Goal: Task Accomplishment & Management: Complete application form

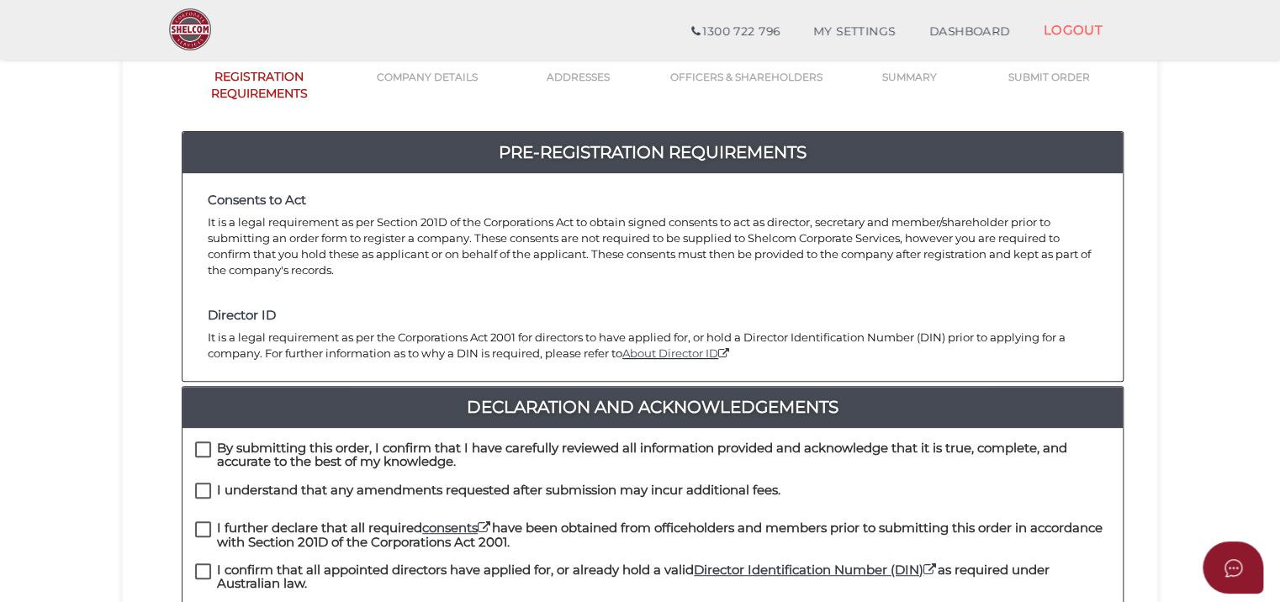
scroll to position [168, 0]
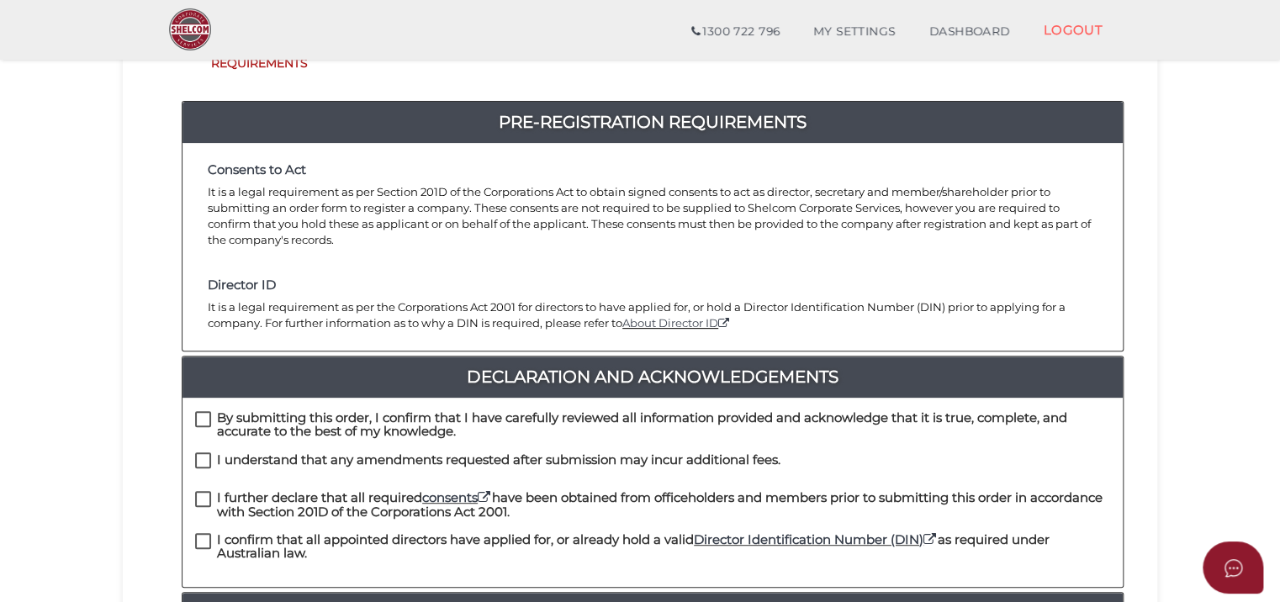
click at [447, 278] on h4 "Director ID" at bounding box center [652, 285] width 889 height 14
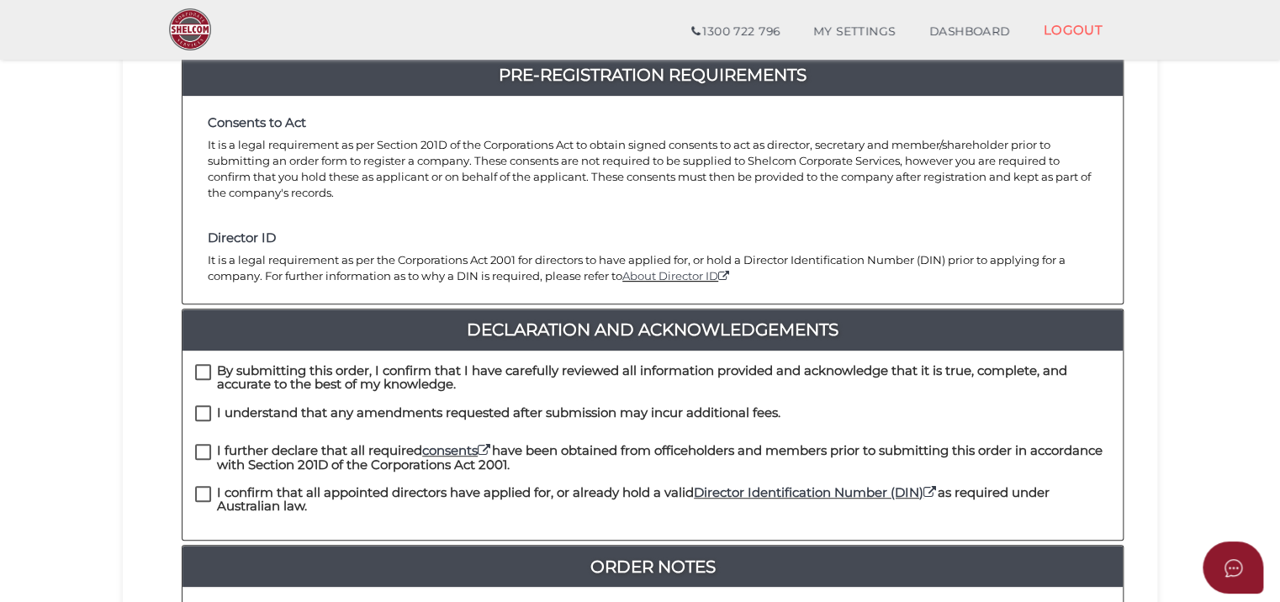
scroll to position [252, 0]
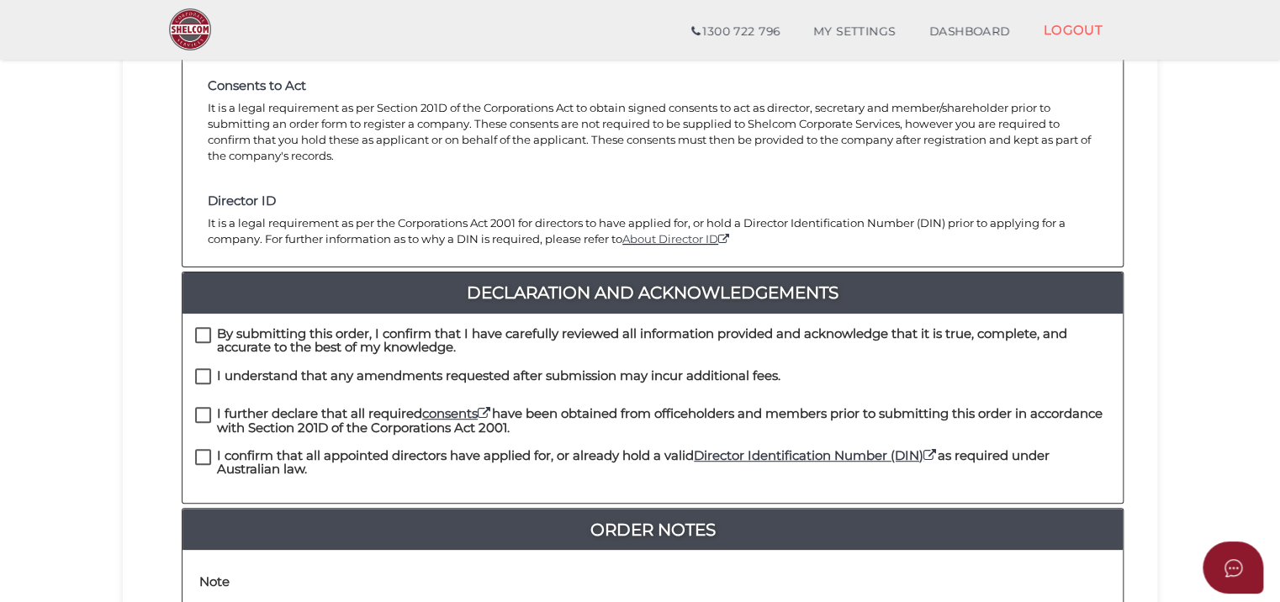
click at [202, 327] on label "By submitting this order, I confirm that I have carefully reviewed all informat…" at bounding box center [652, 337] width 915 height 21
checkbox input "true"
click at [203, 369] on label "I understand that any amendments requested after submission may incur additiona…" at bounding box center [487, 379] width 585 height 21
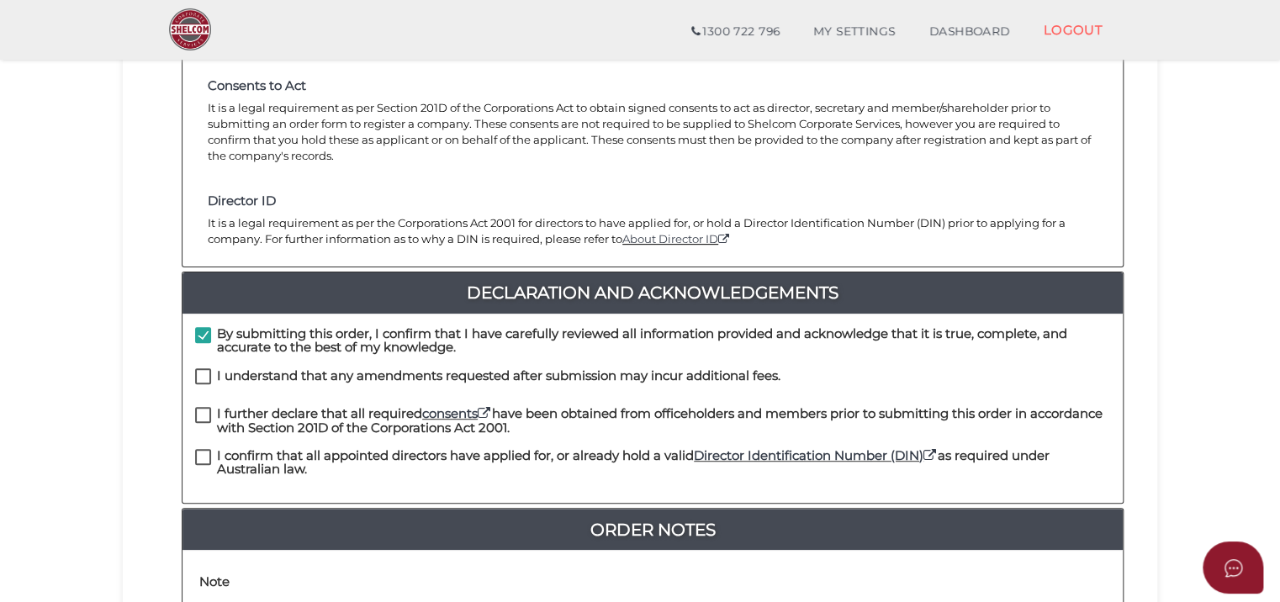
checkbox input "true"
click at [200, 407] on label "I further declare that all required consents have been obtained from officehold…" at bounding box center [652, 417] width 915 height 21
checkbox input "true"
click at [202, 449] on label "I confirm that all appointed directors have applied for, or already hold a vali…" at bounding box center [652, 459] width 915 height 21
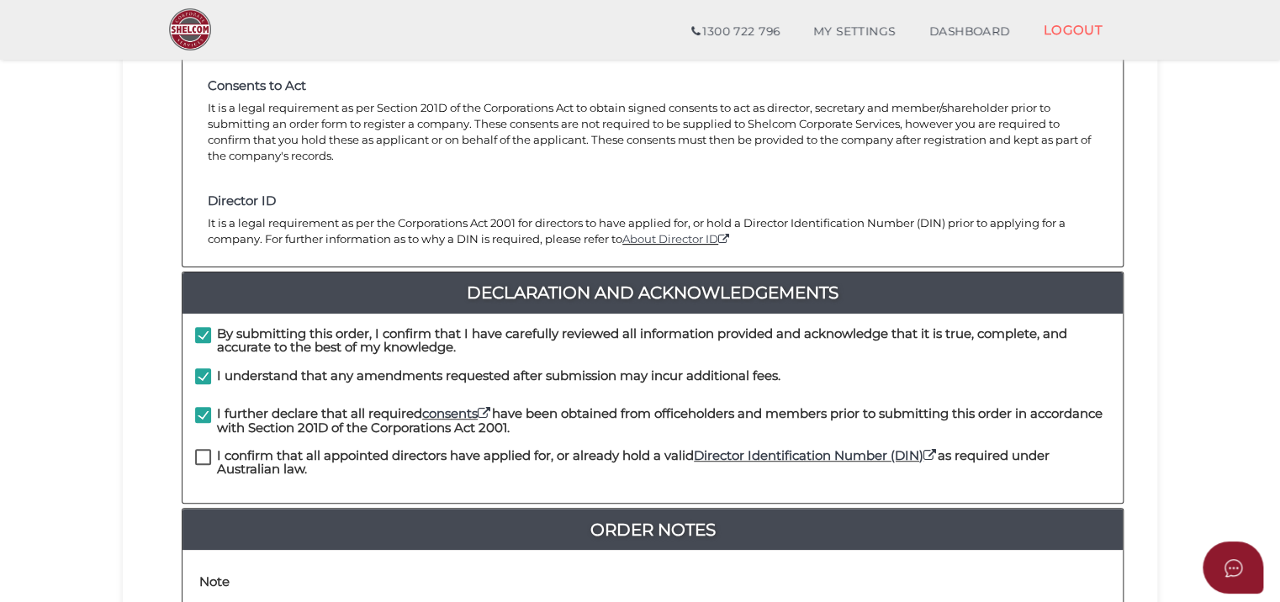
checkbox input "true"
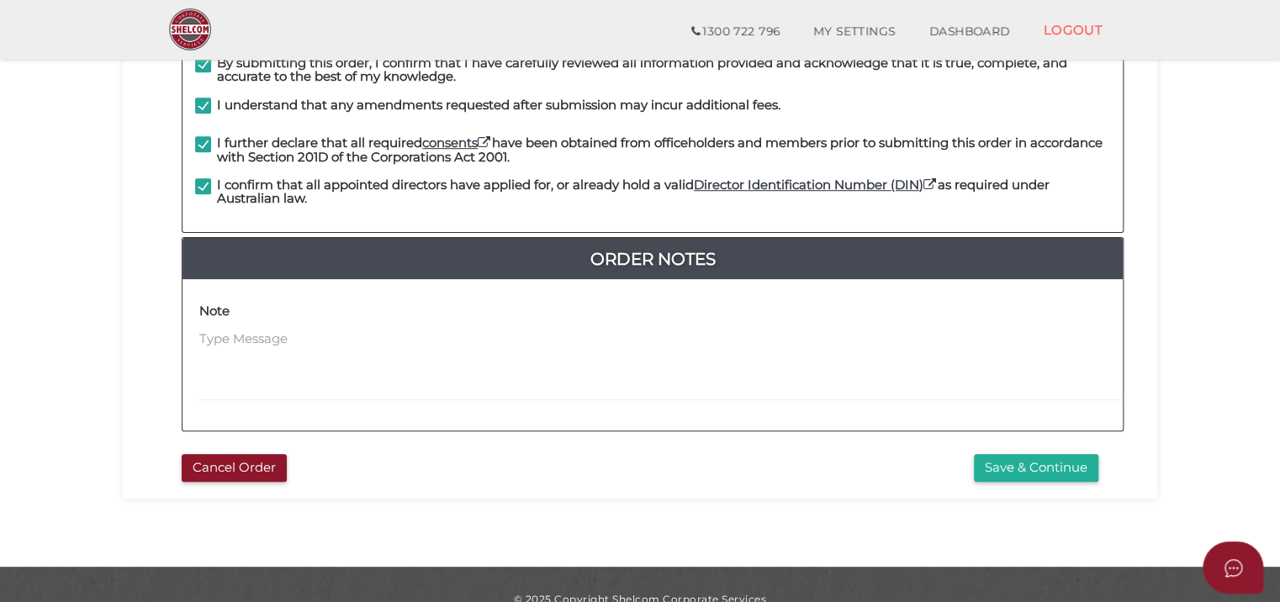
scroll to position [534, 0]
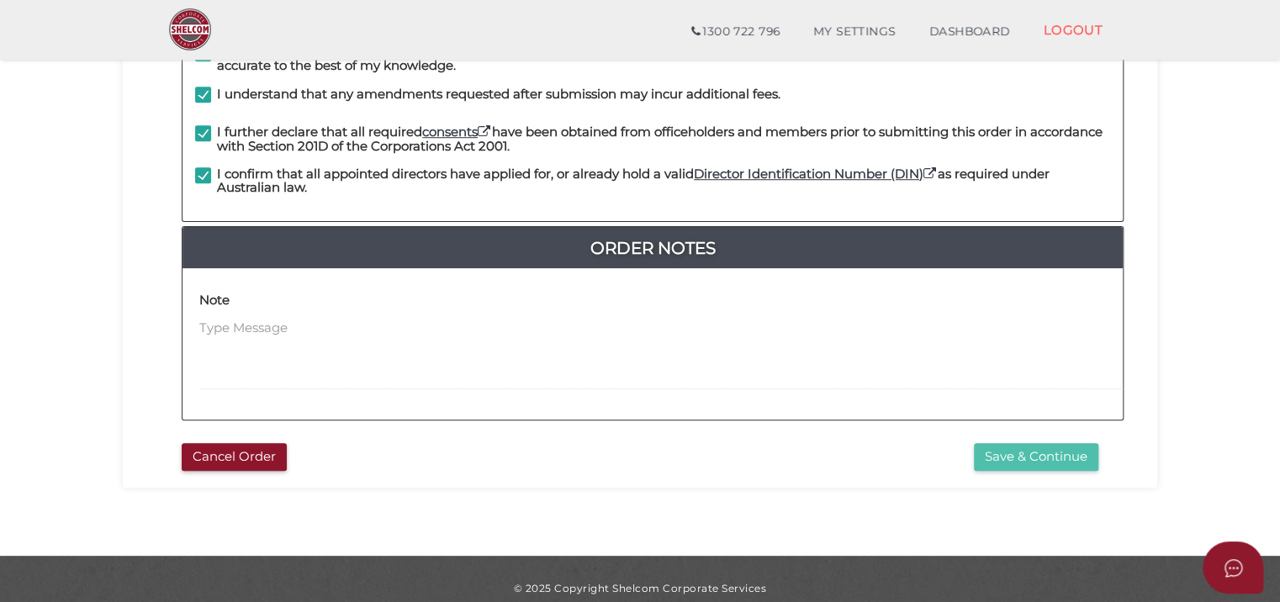
click at [1057, 443] on button "Save & Continue" at bounding box center [1036, 457] width 124 height 28
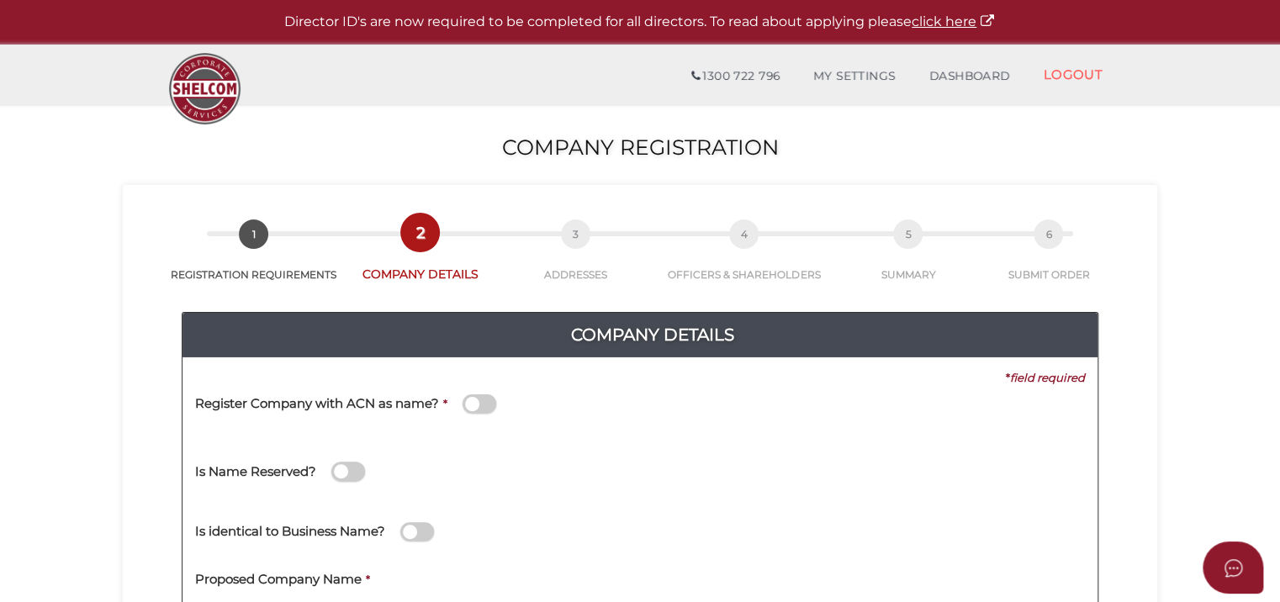
click at [475, 404] on span at bounding box center [479, 403] width 34 height 19
click at [0, 0] on input "checkbox" at bounding box center [0, 0] width 0 height 0
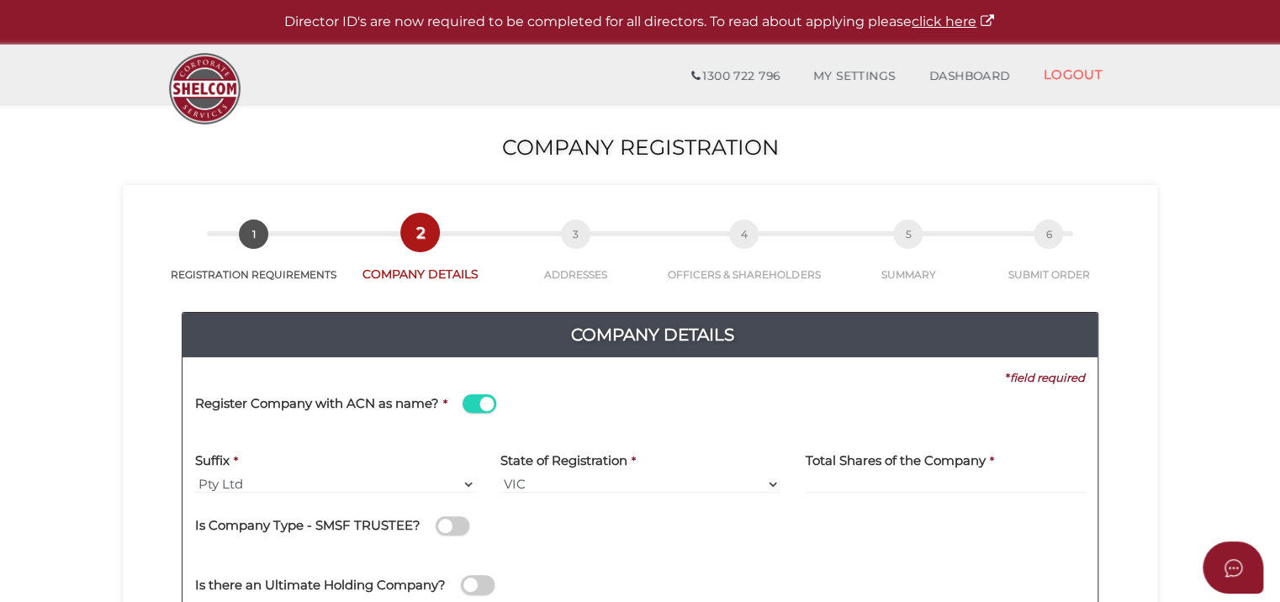
click at [475, 404] on span at bounding box center [479, 403] width 34 height 19
click at [0, 0] on input "checkbox" at bounding box center [0, 0] width 0 height 0
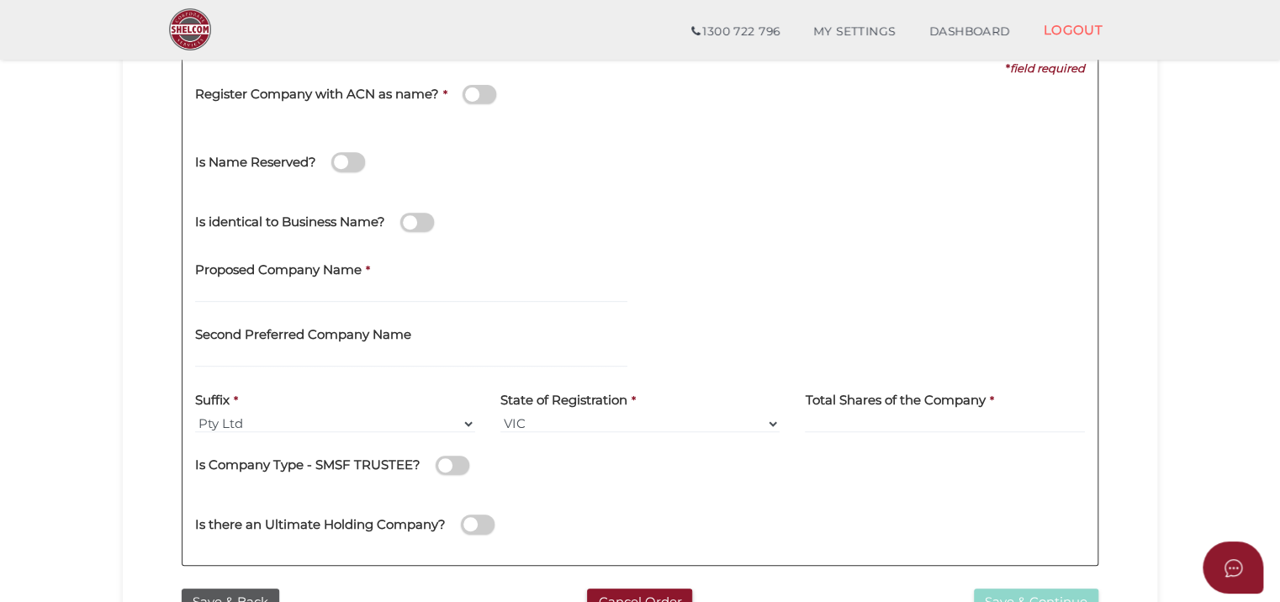
scroll to position [252, 0]
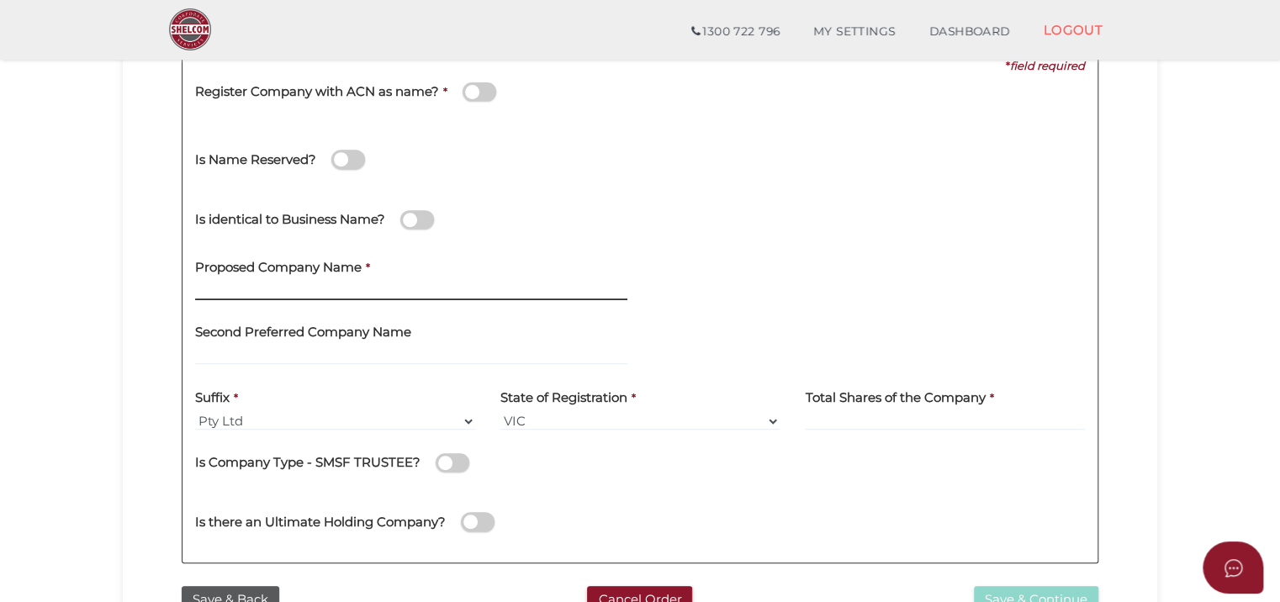
click at [309, 284] on input "text" at bounding box center [411, 291] width 432 height 18
type input "K2 Administration Services"
click at [962, 416] on input at bounding box center [945, 421] width 280 height 18
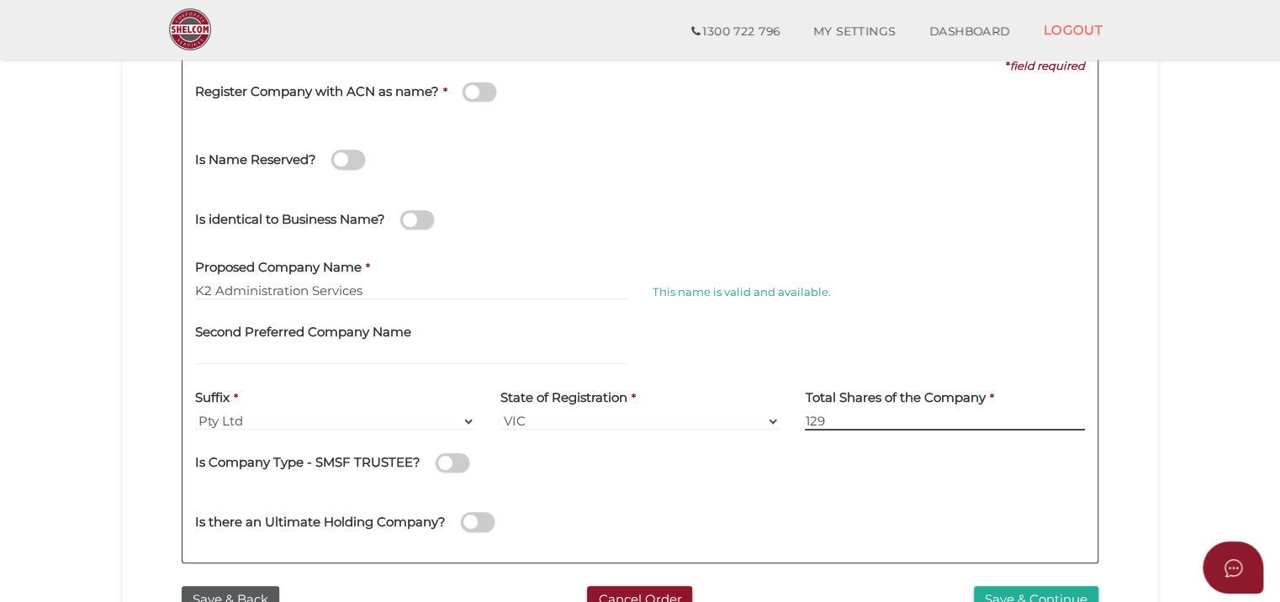
type input "129"
click at [471, 525] on span at bounding box center [478, 521] width 34 height 19
click at [0, 0] on input "checkbox" at bounding box center [0, 0] width 0 height 0
select select "[GEOGRAPHIC_DATA]"
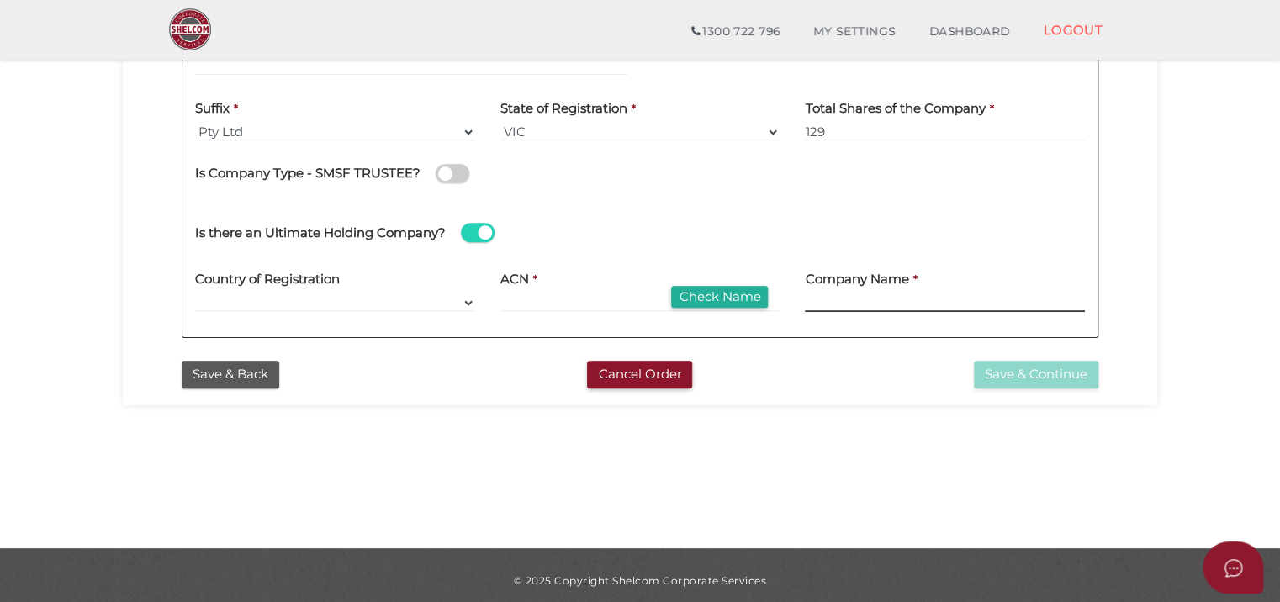
scroll to position [552, 0]
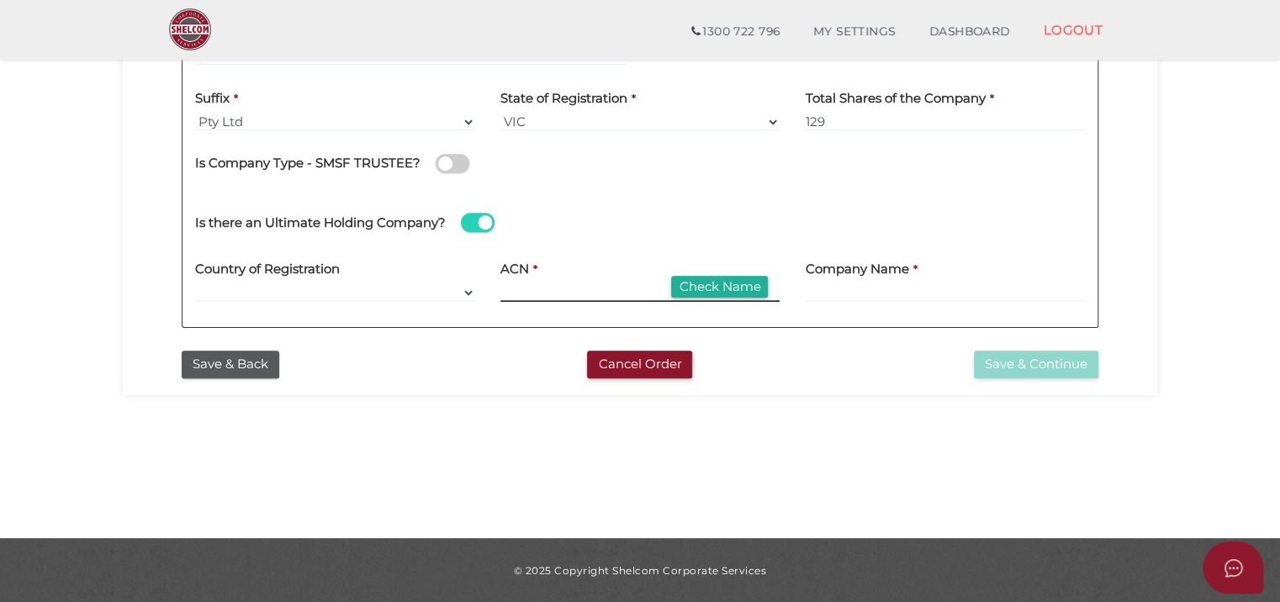
click at [618, 287] on input at bounding box center [640, 292] width 280 height 18
type input "124636782"
click at [710, 292] on button "Check Name" at bounding box center [719, 287] width 97 height 23
type input "K2 ASSET MANAGEMENT HOLDINGS LTD"
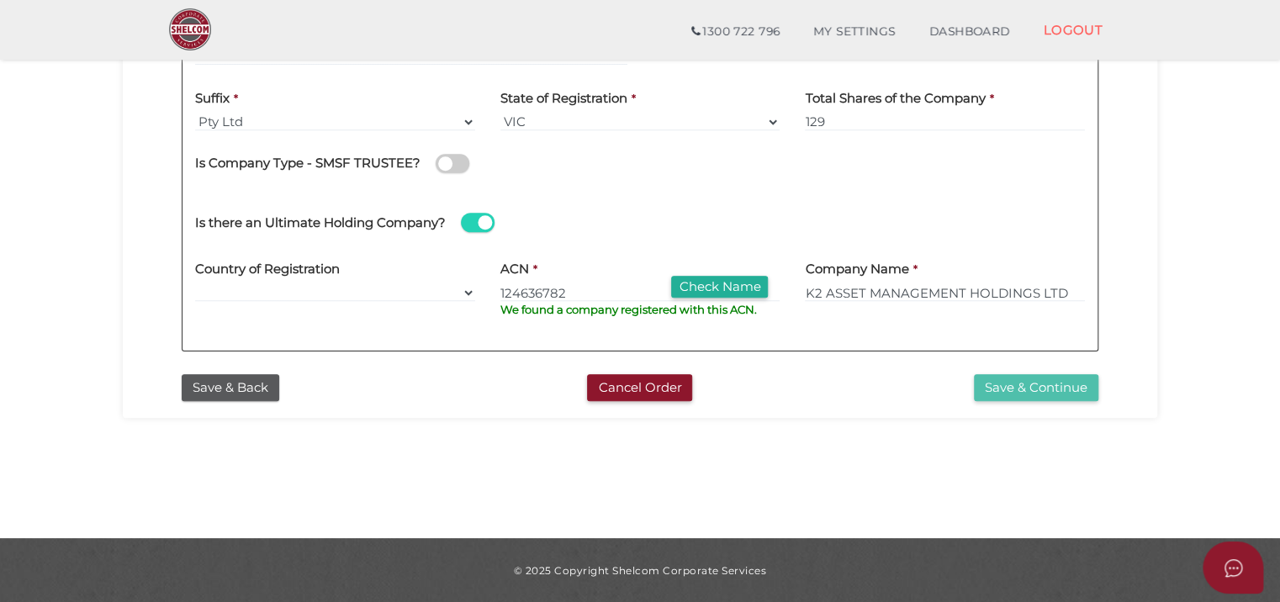
click at [1074, 386] on button "Save & Continue" at bounding box center [1036, 388] width 124 height 28
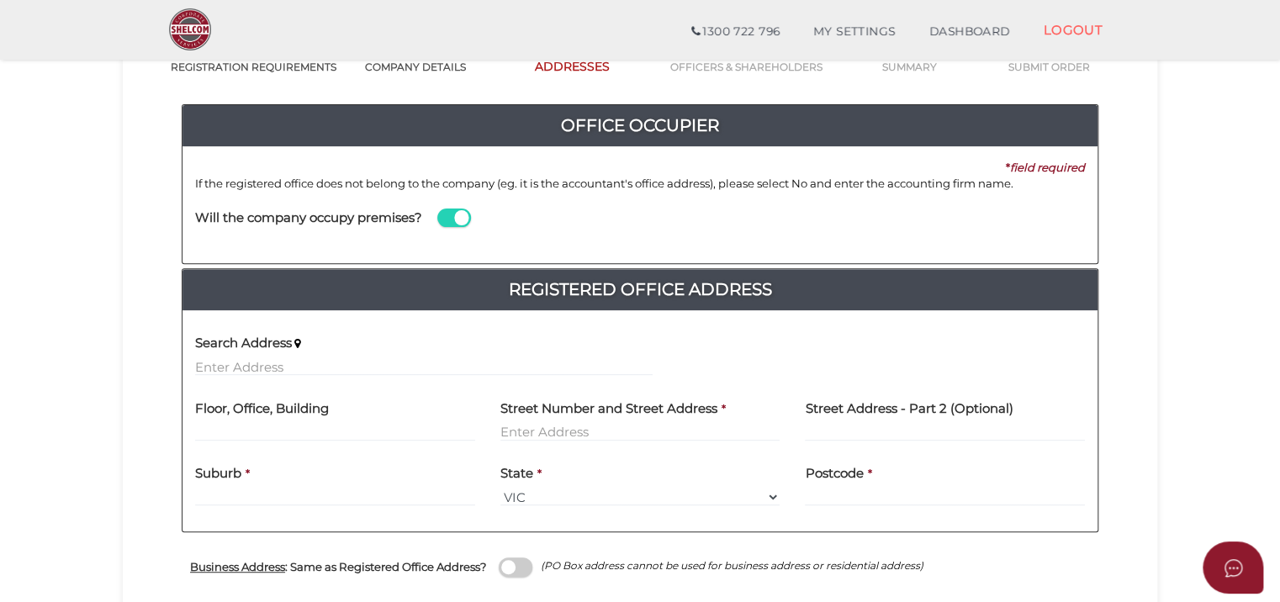
scroll to position [168, 0]
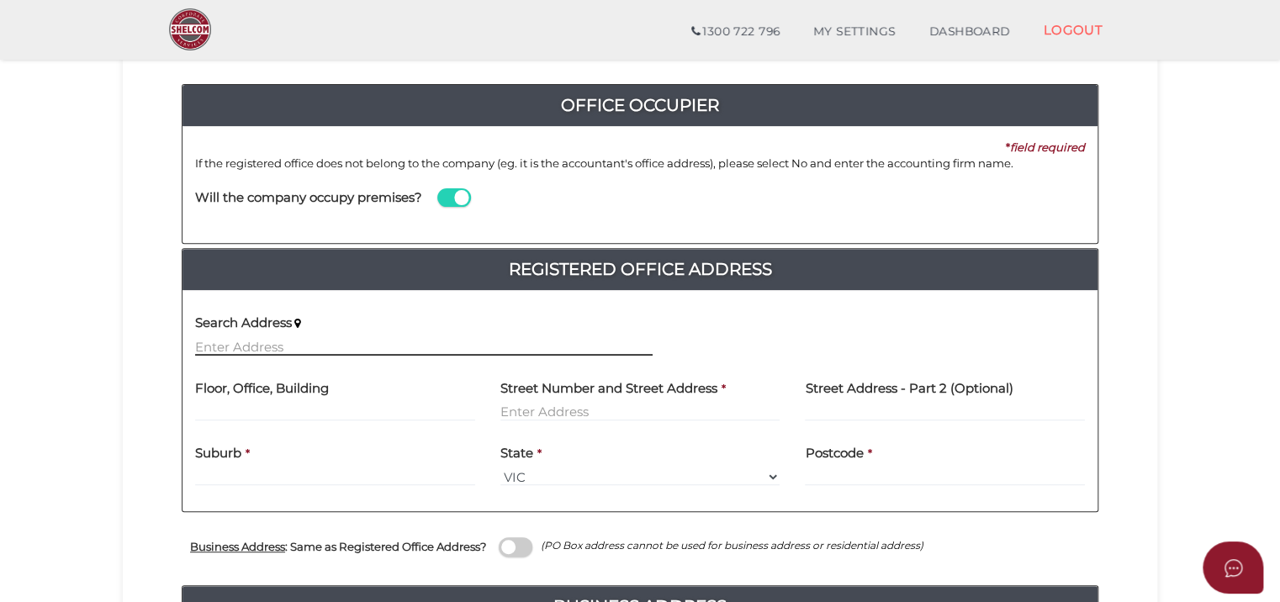
click at [217, 342] on input "text" at bounding box center [423, 346] width 457 height 18
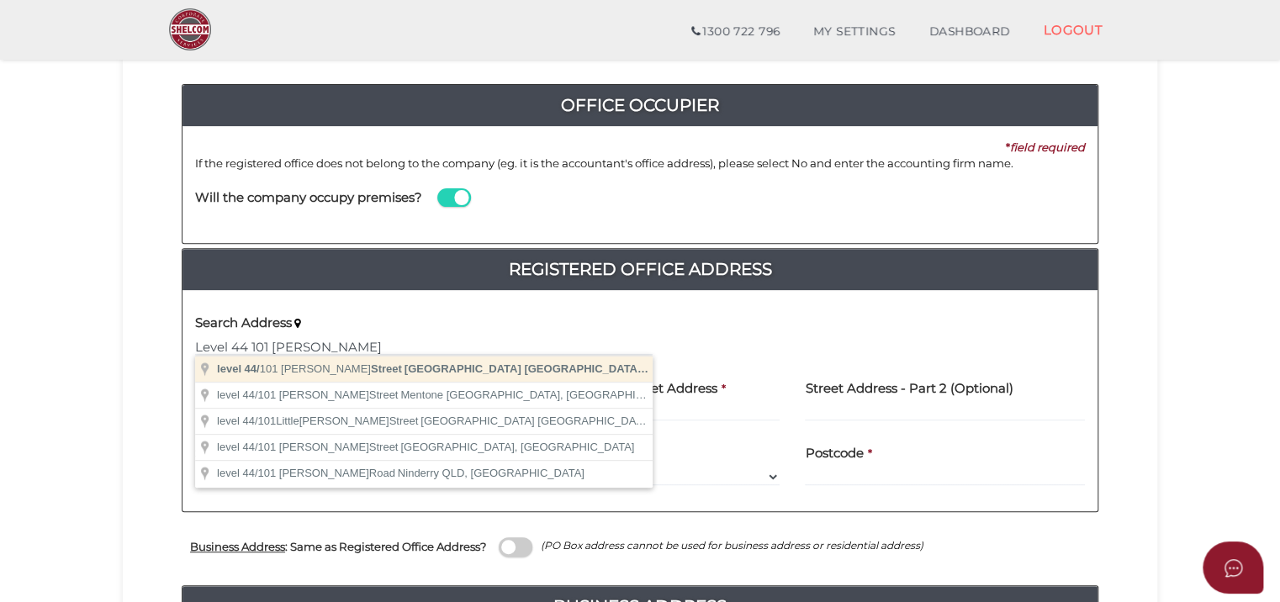
type input "level 44/101 Collins Street, Melbourne VIC, Australia"
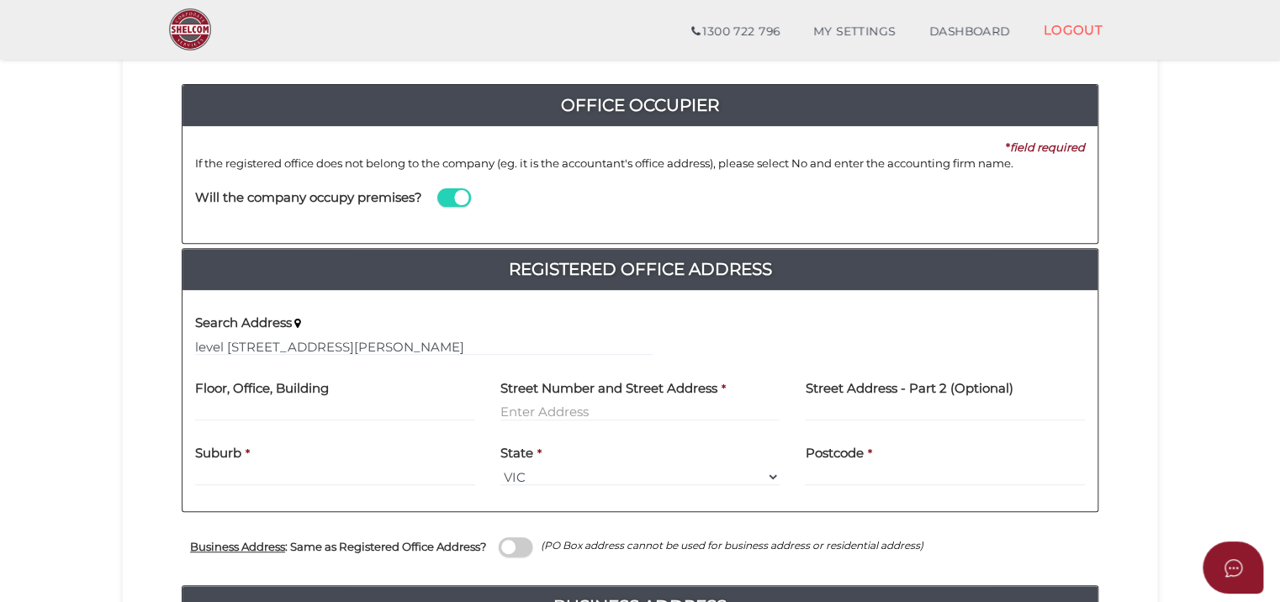
type input "level 44"
type input "101 Collins Street"
type input "Melbourne"
select select "VIC"
type input "3000"
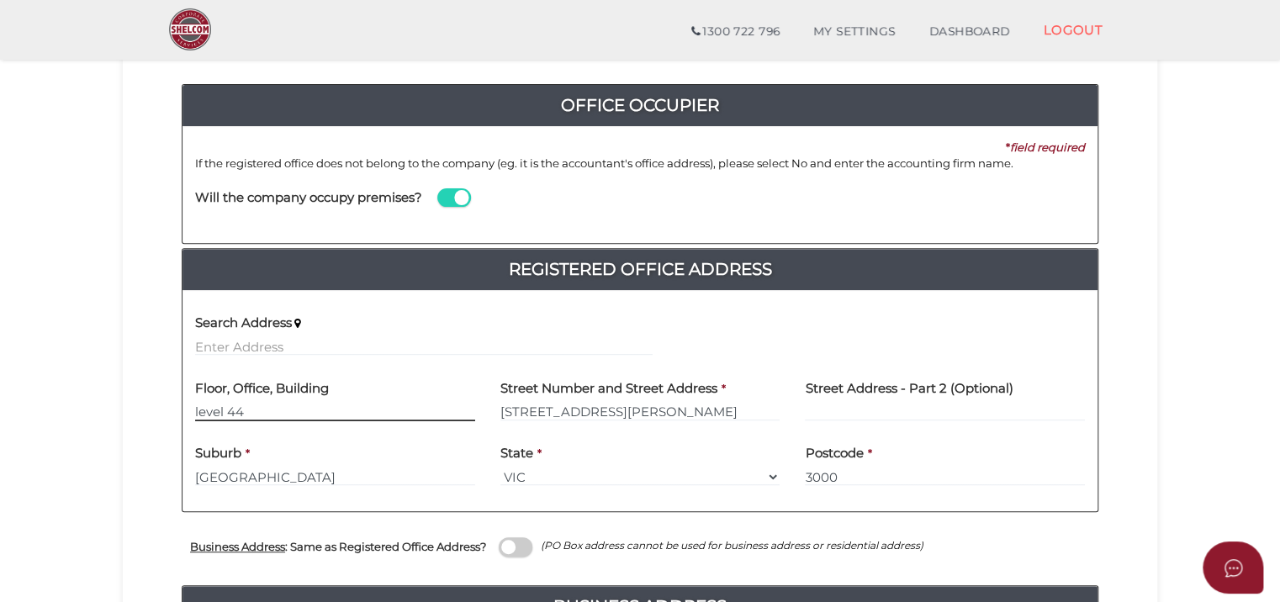
click at [198, 409] on input "level 44" at bounding box center [335, 412] width 280 height 18
type input "Level 44"
click at [1224, 421] on section "Company Registration 573d9d5fdd39d1c65d9389e91adeb733 1 REGISTRATION REQUIREMEN…" at bounding box center [640, 430] width 1280 height 1108
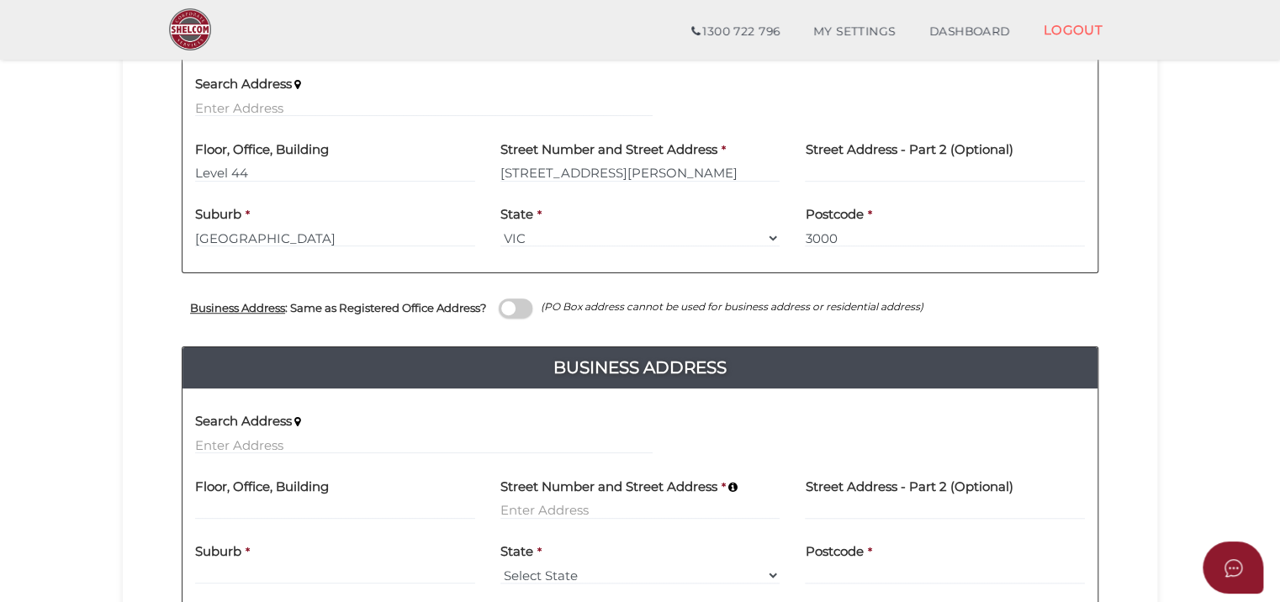
scroll to position [420, 0]
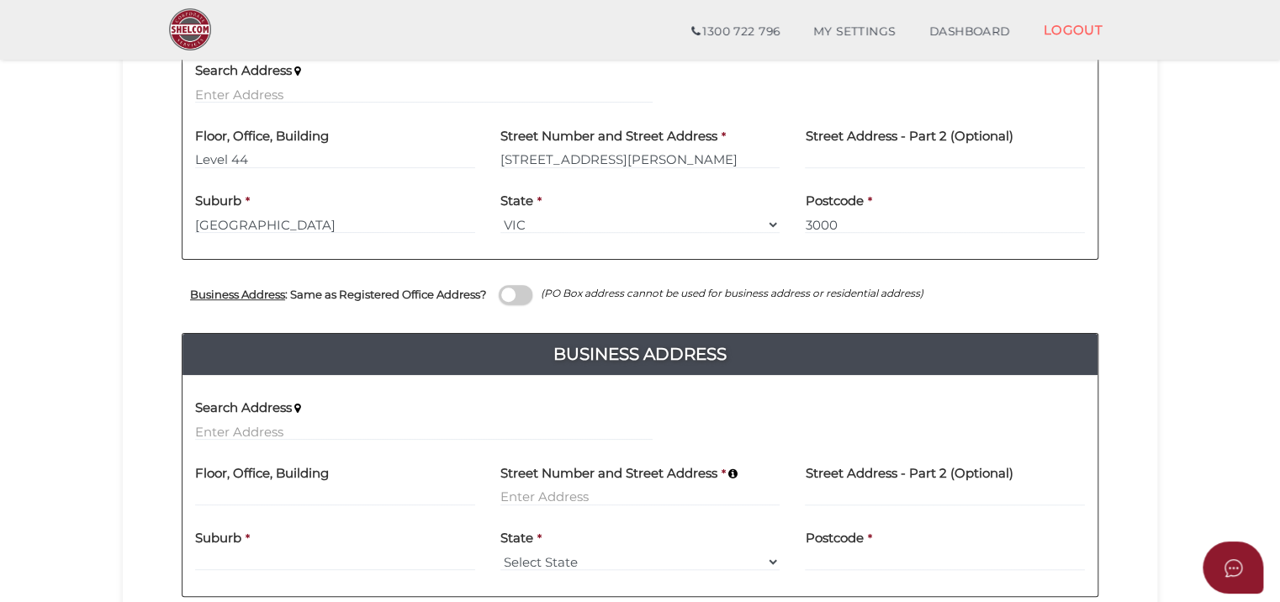
click at [525, 296] on span at bounding box center [516, 294] width 34 height 19
click at [0, 0] on input "checkbox" at bounding box center [0, 0] width 0 height 0
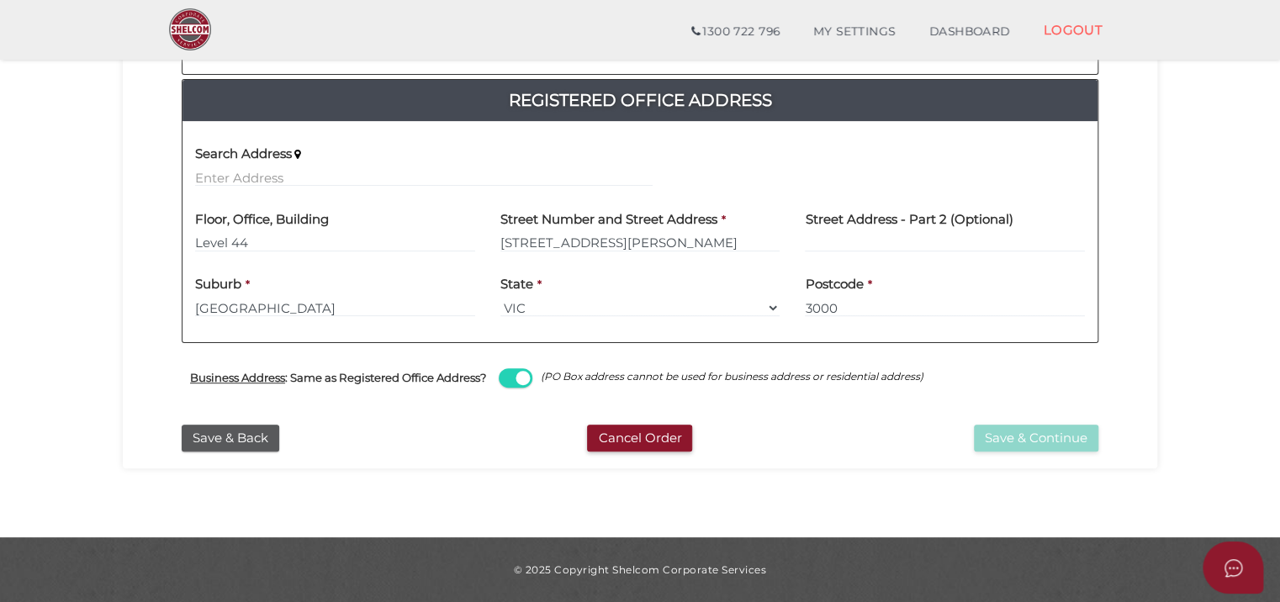
scroll to position [335, 0]
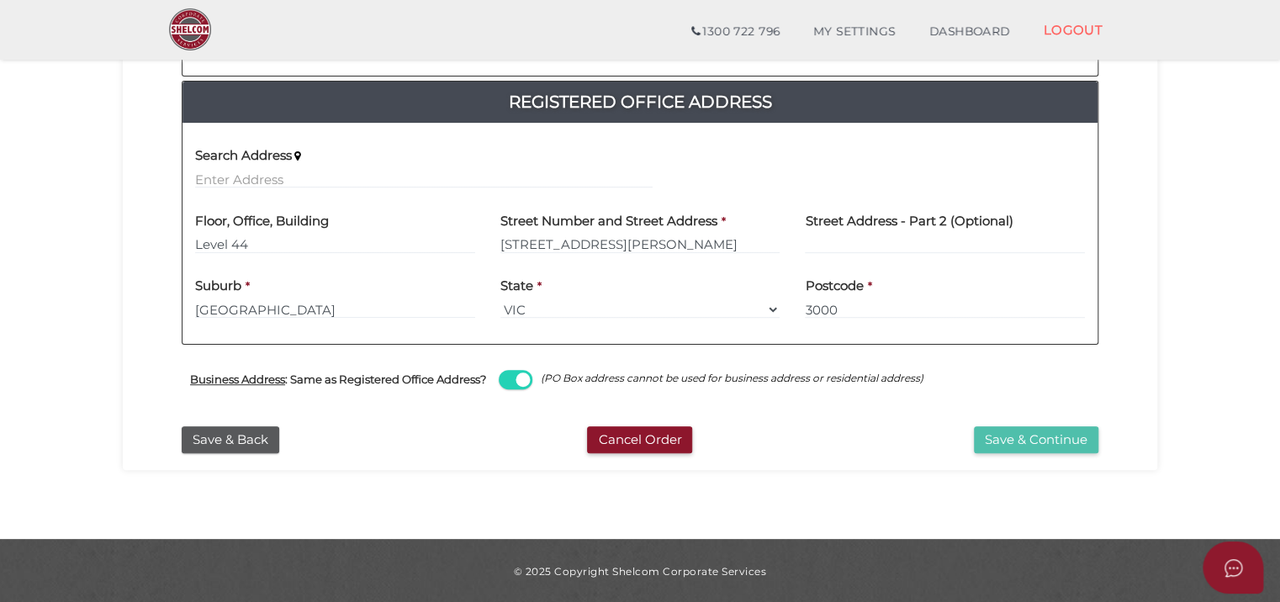
click at [1058, 439] on button "Save & Continue" at bounding box center [1036, 440] width 124 height 28
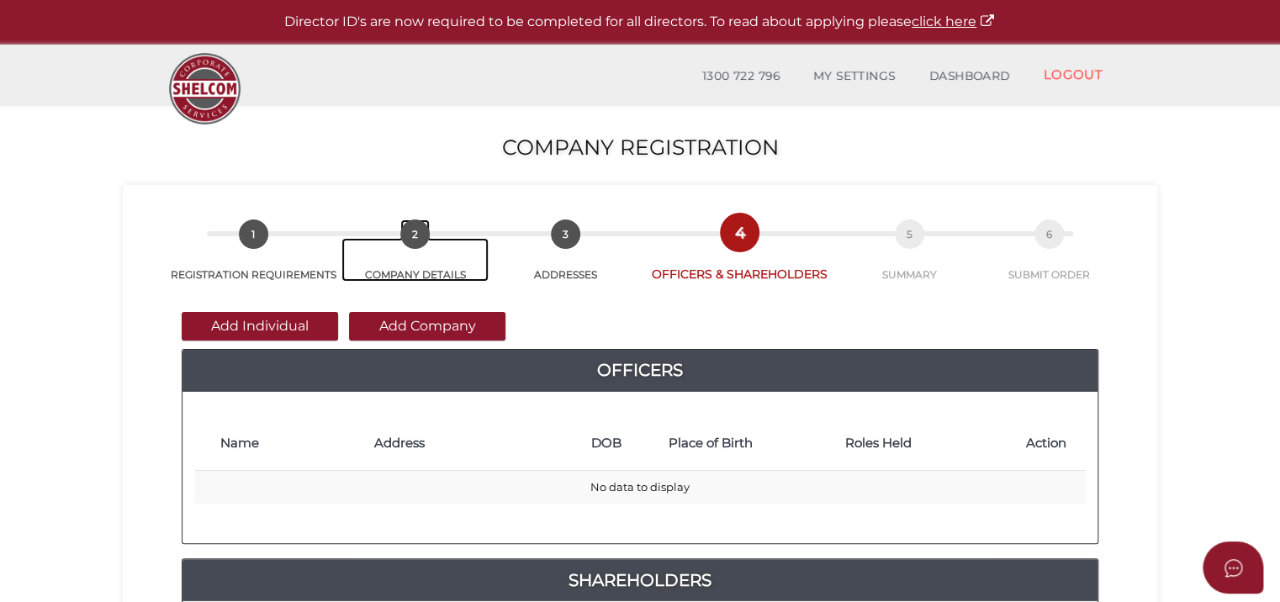
click at [420, 231] on span "2" at bounding box center [414, 233] width 29 height 29
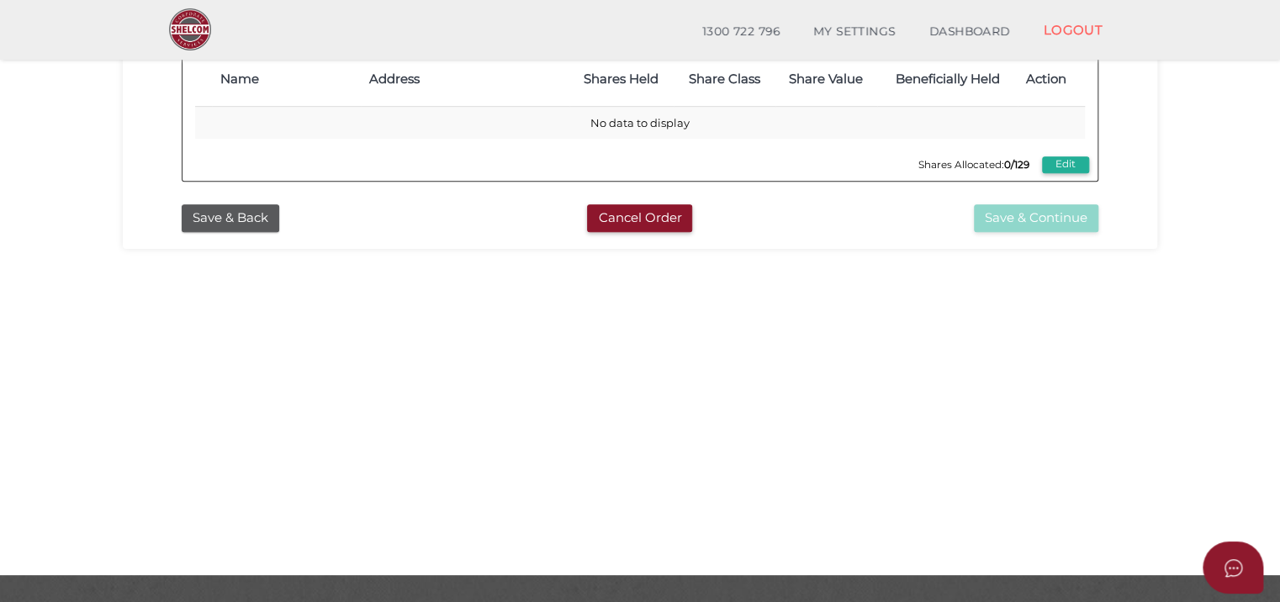
scroll to position [552, 0]
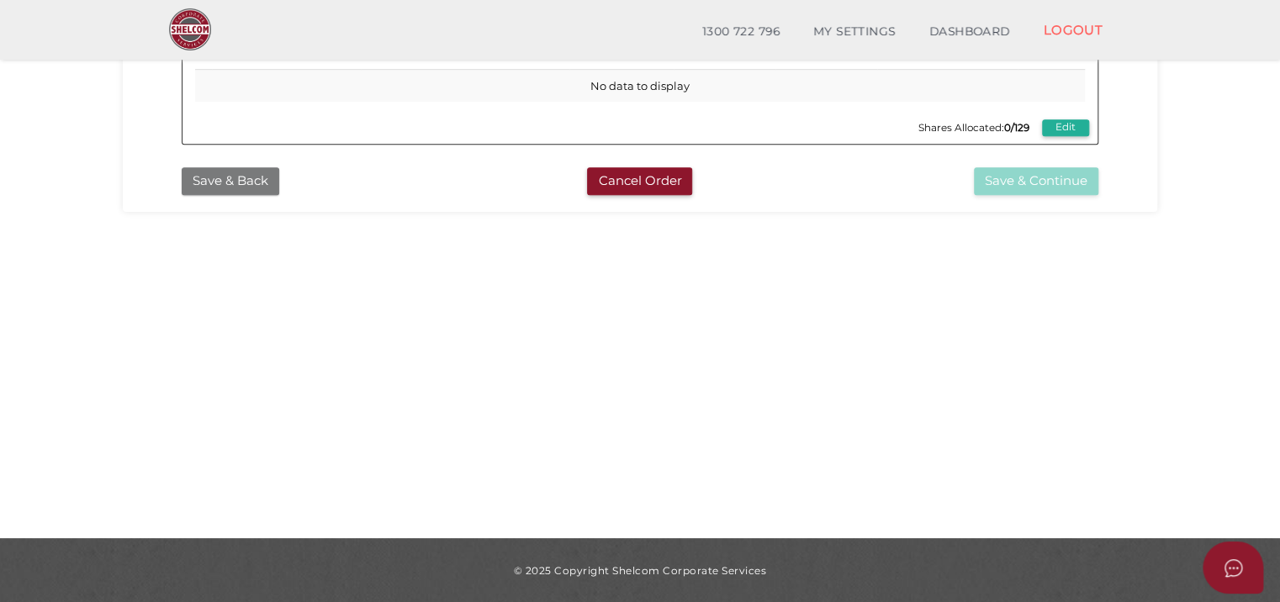
click at [215, 167] on button "Save & Back" at bounding box center [231, 181] width 98 height 28
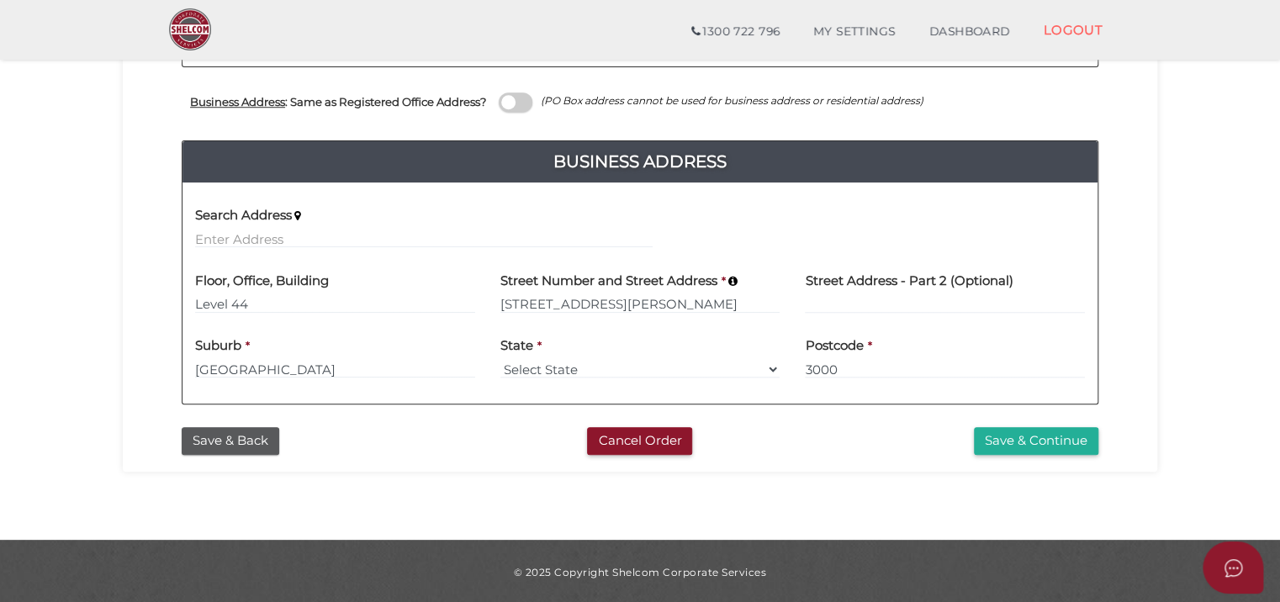
scroll to position [614, 0]
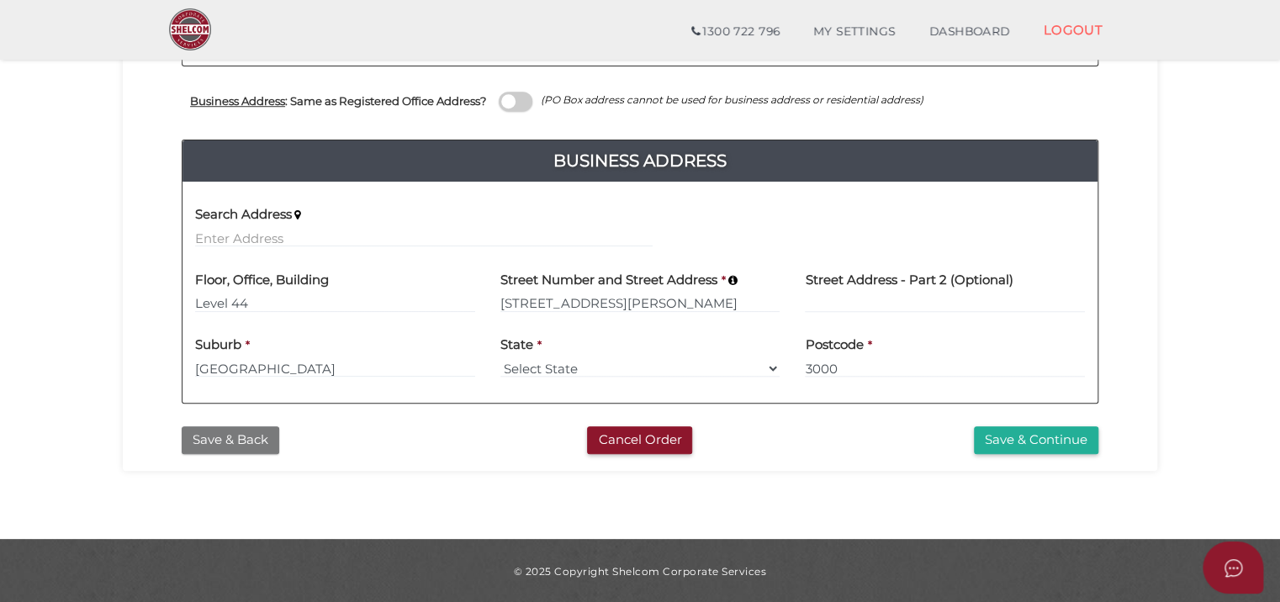
click at [206, 440] on button "Save & Back" at bounding box center [231, 440] width 98 height 28
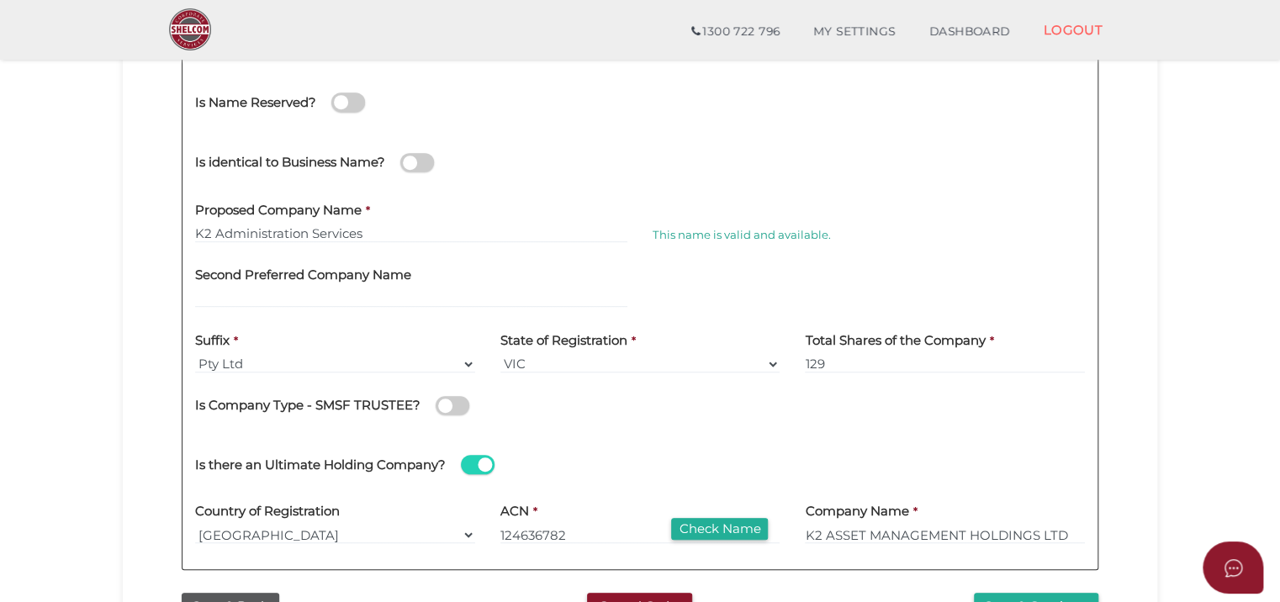
scroll to position [299, 0]
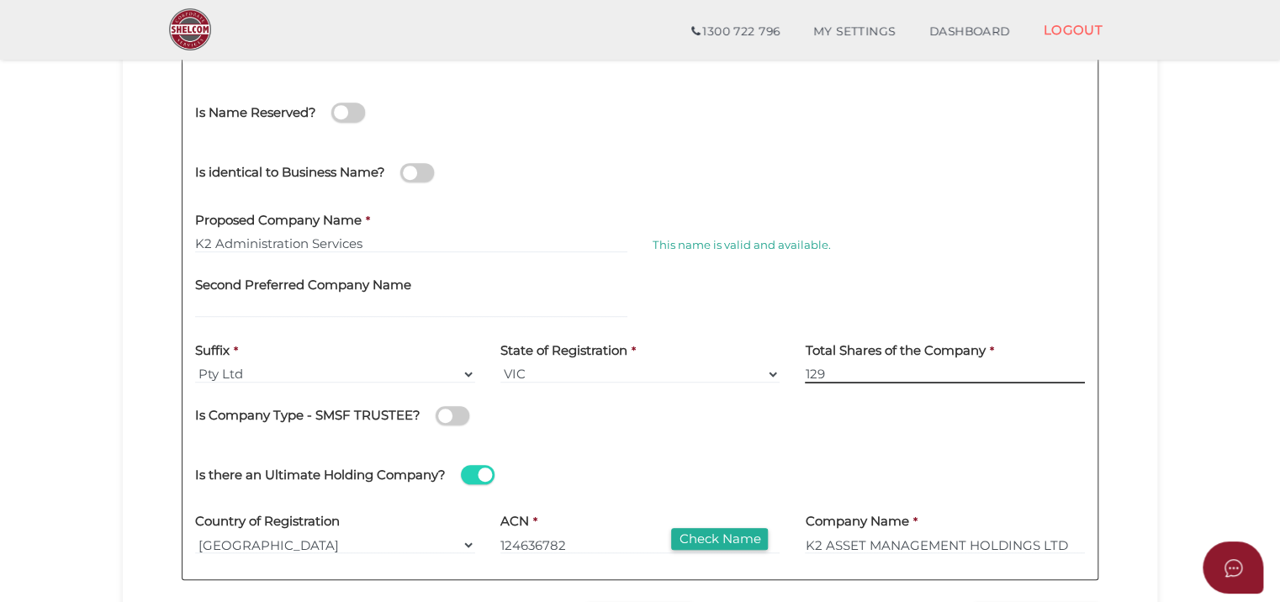
click at [889, 370] on input "129" at bounding box center [945, 374] width 280 height 18
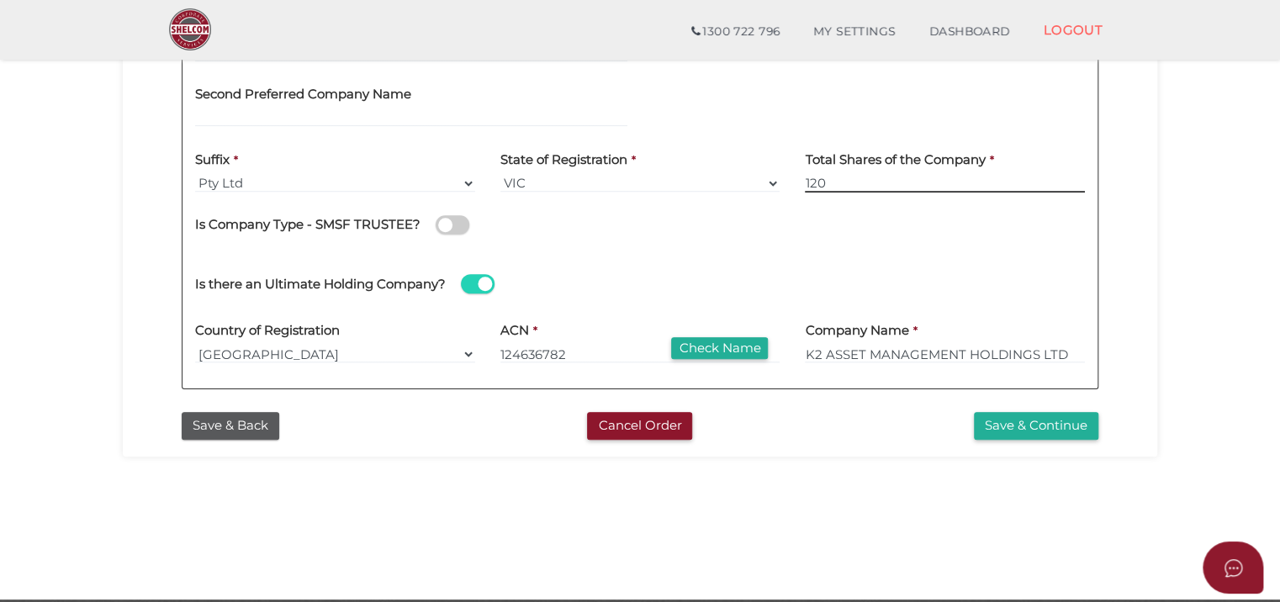
scroll to position [552, 0]
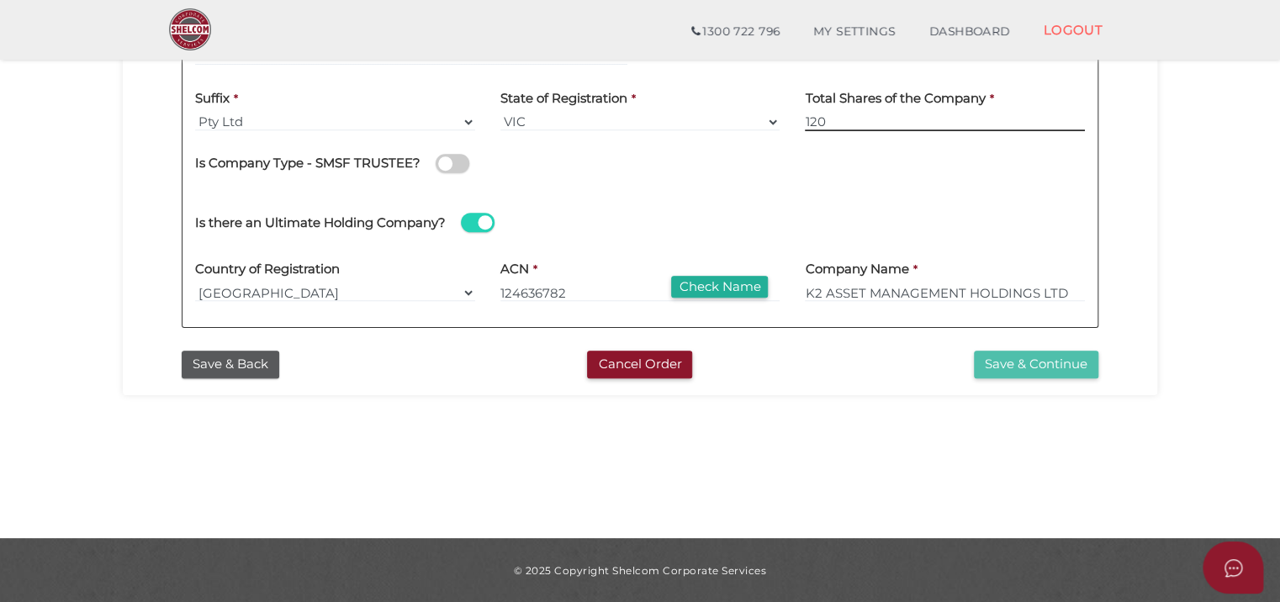
type input "120"
click at [1030, 351] on button "Save & Continue" at bounding box center [1036, 365] width 124 height 28
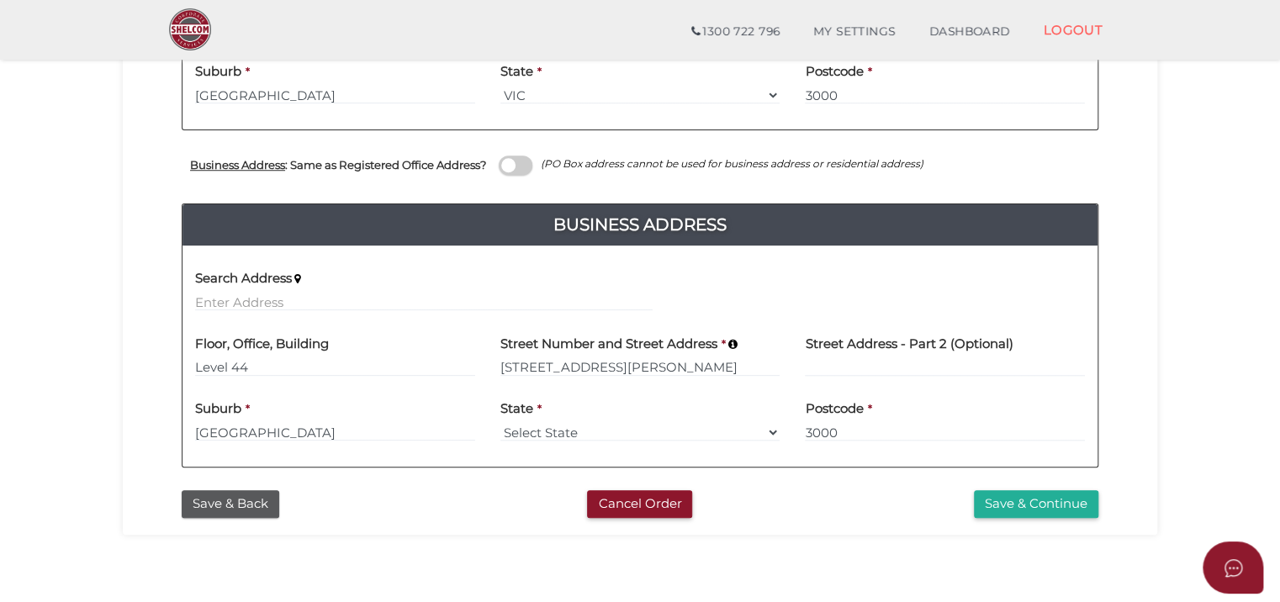
scroll to position [589, 0]
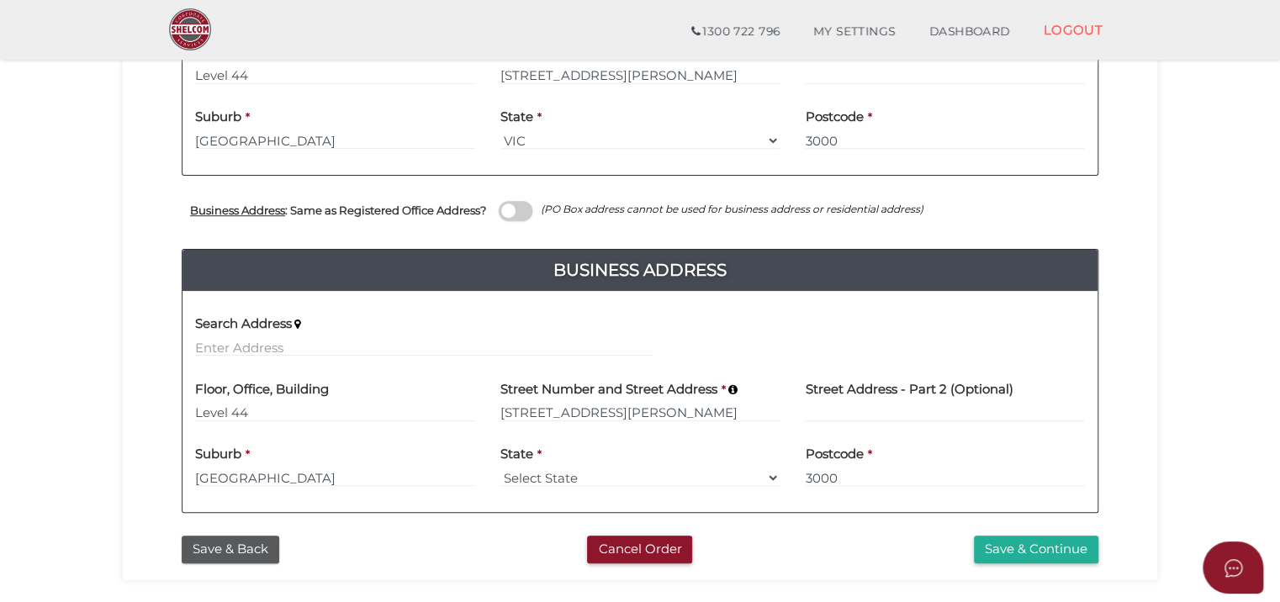
drag, startPoint x: 525, startPoint y: 209, endPoint x: 540, endPoint y: 220, distance: 18.0
click at [525, 209] on span at bounding box center [516, 210] width 34 height 19
click at [0, 0] on input "checkbox" at bounding box center [0, 0] width 0 height 0
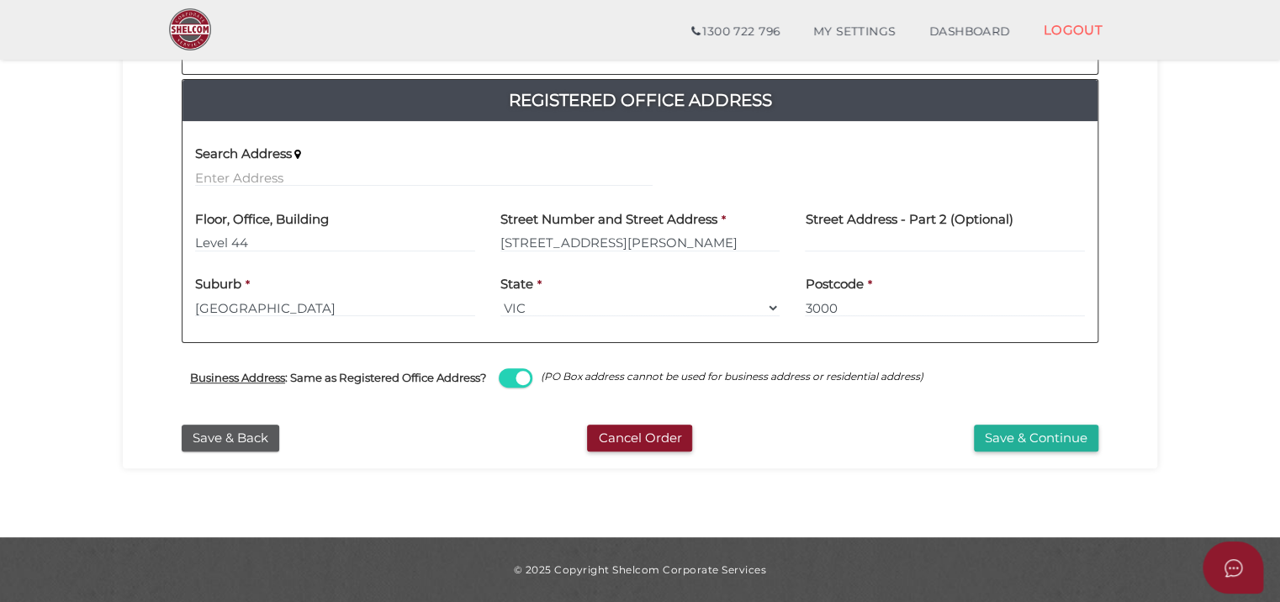
scroll to position [335, 0]
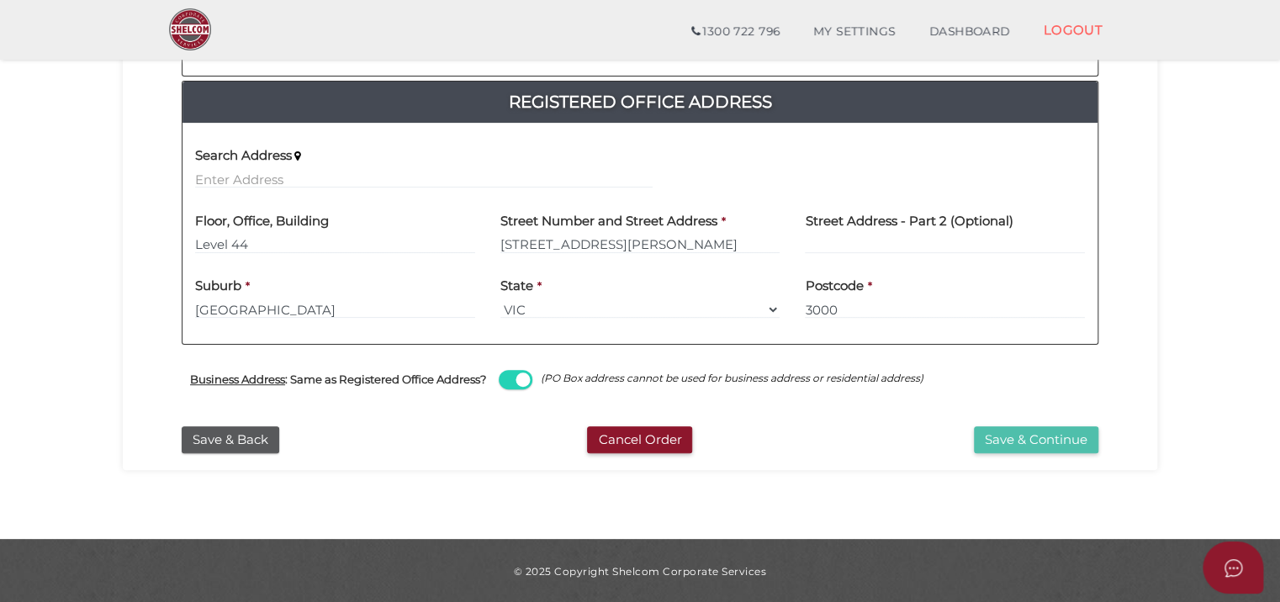
click at [1053, 445] on button "Save & Continue" at bounding box center [1036, 440] width 124 height 28
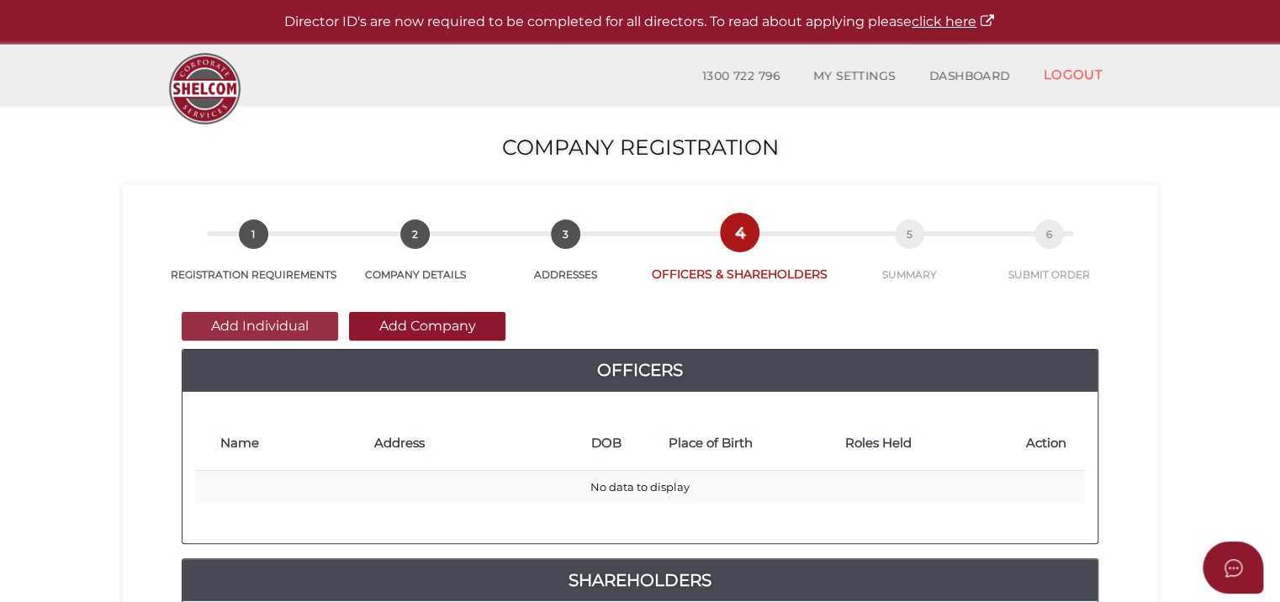
click at [274, 323] on button "Add Individual" at bounding box center [260, 326] width 156 height 29
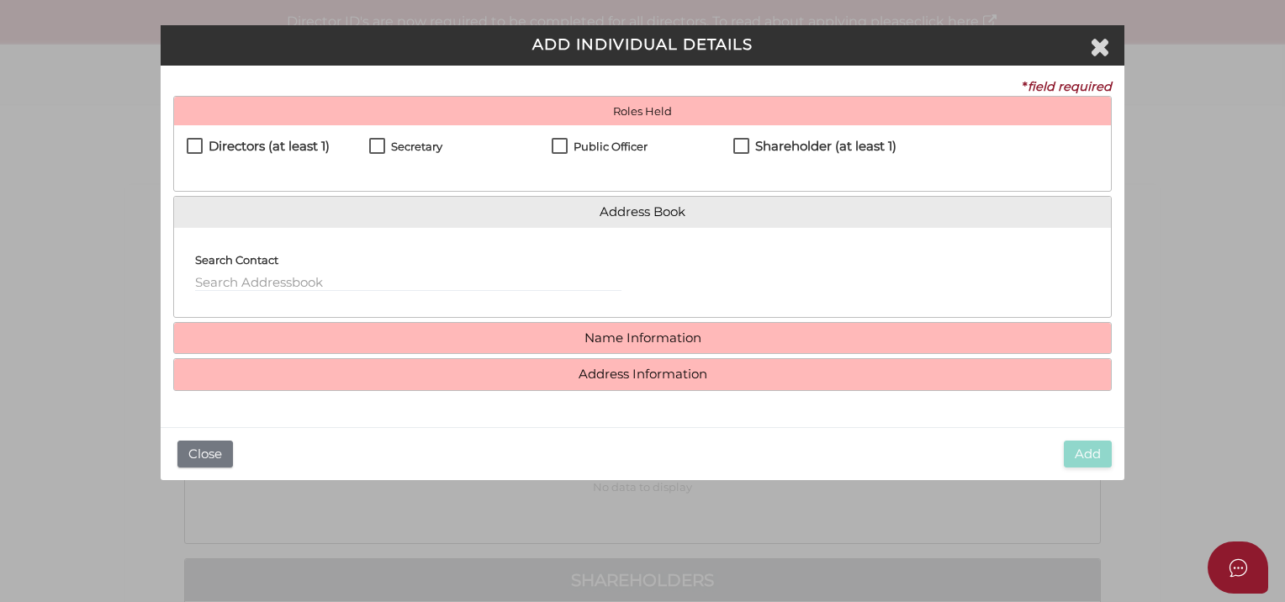
click at [213, 144] on h4 "Directors (at least 1)" at bounding box center [268, 147] width 121 height 14
checkbox input "true"
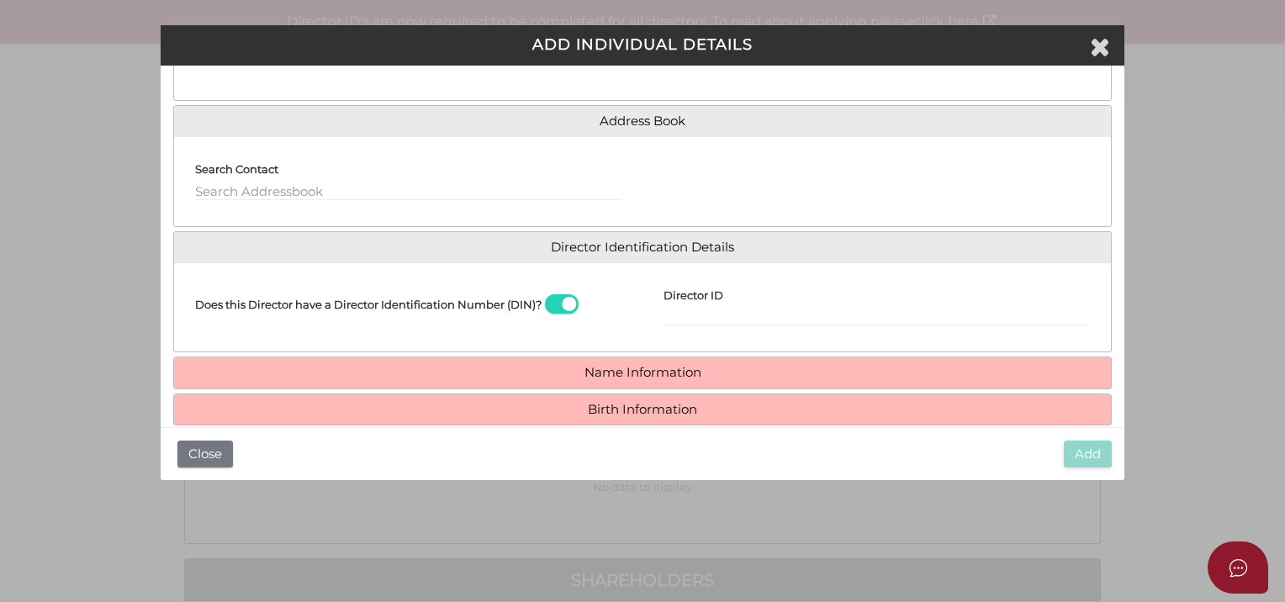
scroll to position [151, 0]
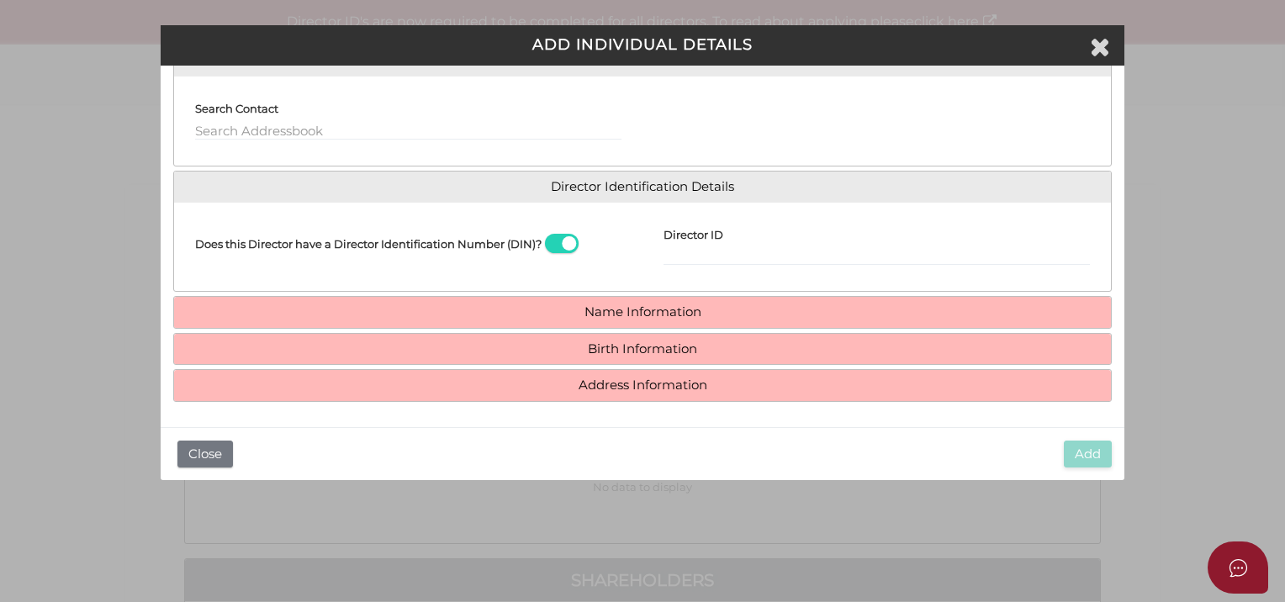
click at [728, 242] on div "Director ID" at bounding box center [876, 240] width 426 height 50
click at [727, 252] on div "Director ID" at bounding box center [876, 240] width 426 height 50
click at [727, 252] on input "Director ID" at bounding box center [876, 256] width 426 height 18
click at [762, 245] on div "Director ID" at bounding box center [876, 240] width 426 height 50
click at [763, 250] on input "Director ID" at bounding box center [876, 256] width 426 height 18
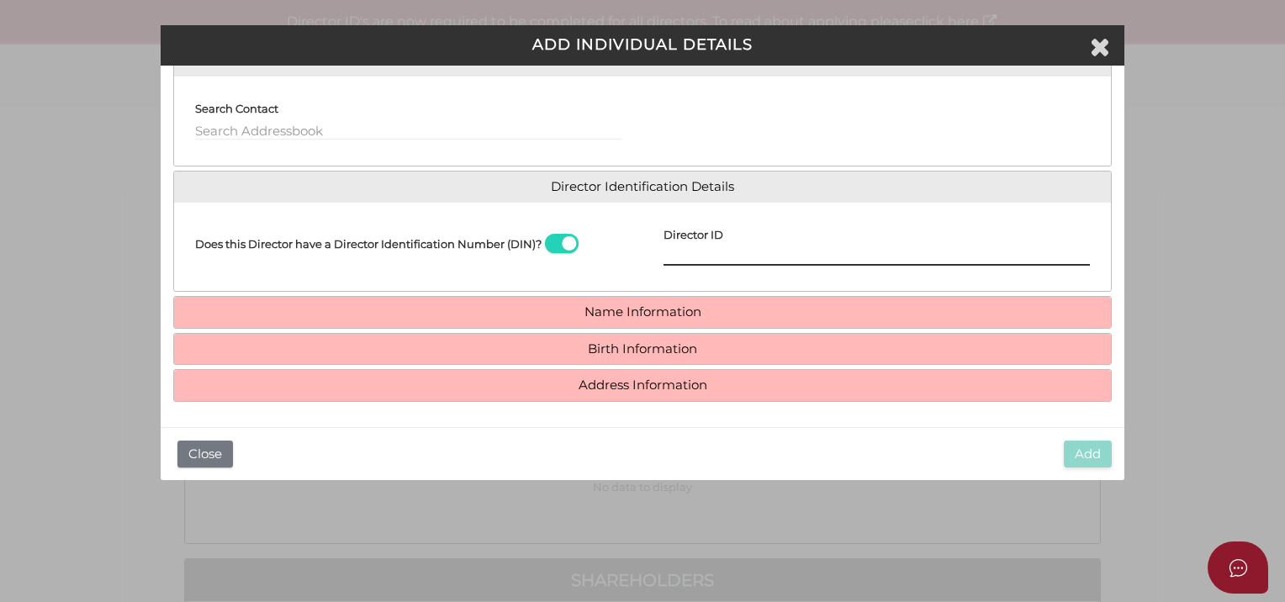
click at [712, 259] on input "Director ID" at bounding box center [876, 256] width 426 height 18
click at [683, 256] on input "036647040840908" at bounding box center [876, 256] width 426 height 18
click at [705, 255] on input "036647040840908" at bounding box center [876, 256] width 426 height 18
click at [726, 255] on input "036647040840908" at bounding box center [876, 256] width 426 height 18
click at [727, 255] on input "036647040840908" at bounding box center [876, 256] width 426 height 18
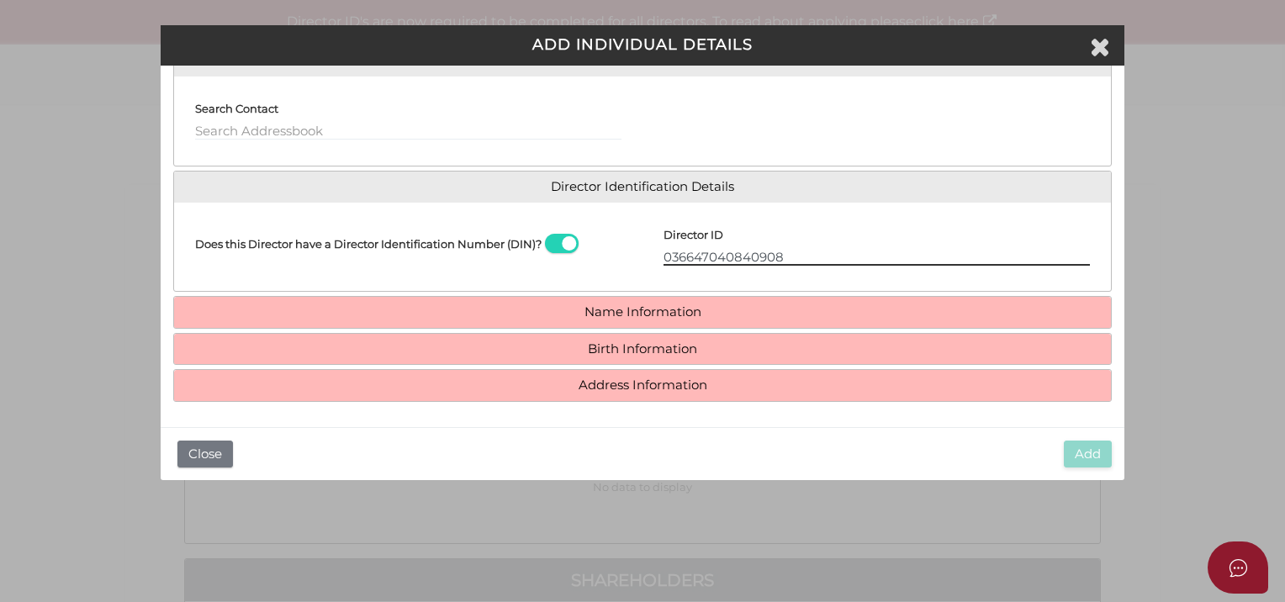
click at [760, 256] on input "036647040840908" at bounding box center [876, 256] width 426 height 18
click at [801, 256] on input "036647040840908" at bounding box center [876, 256] width 426 height 18
type input "036647040840908"
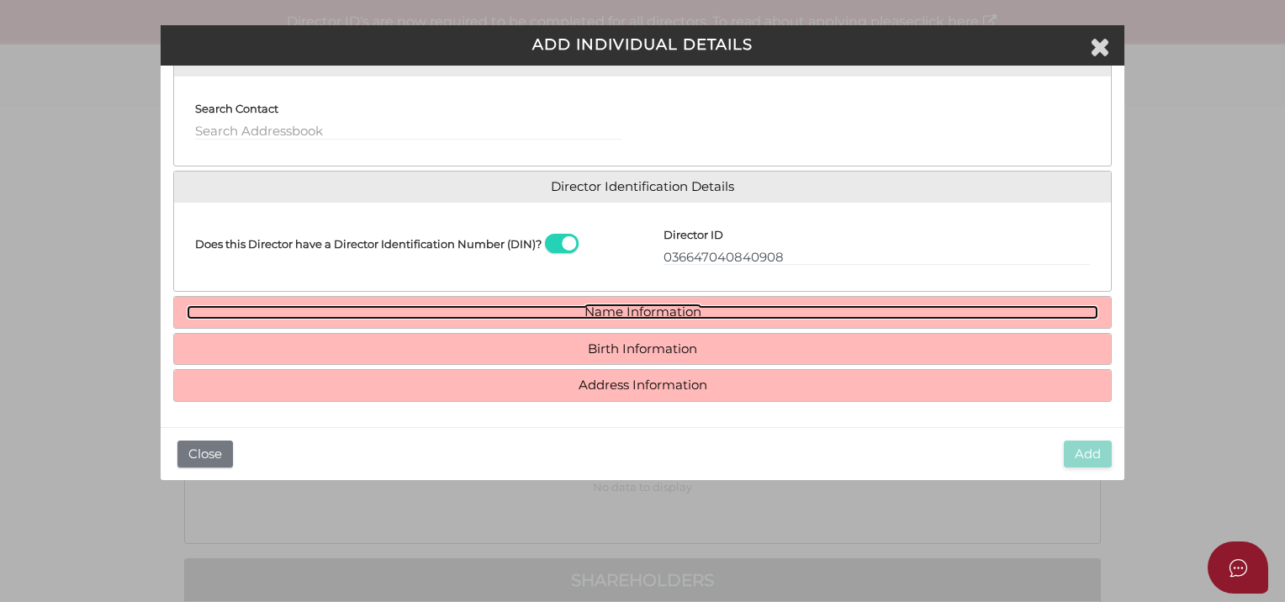
click at [636, 309] on link "Name Information" at bounding box center [642, 312] width 911 height 14
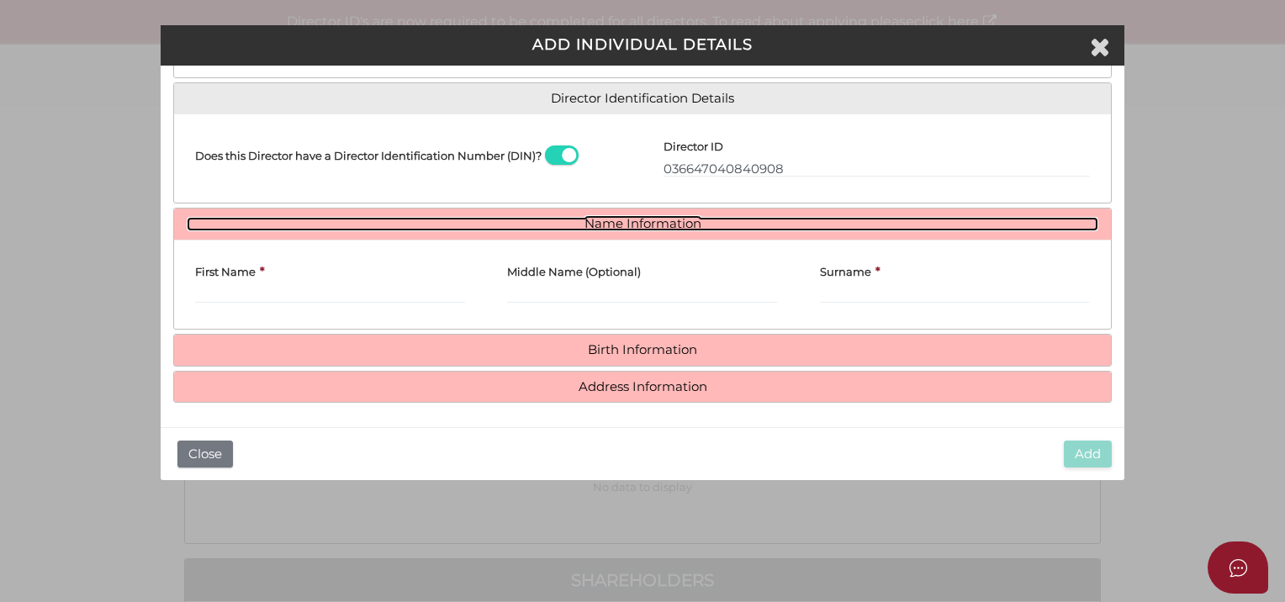
scroll to position [240, 0]
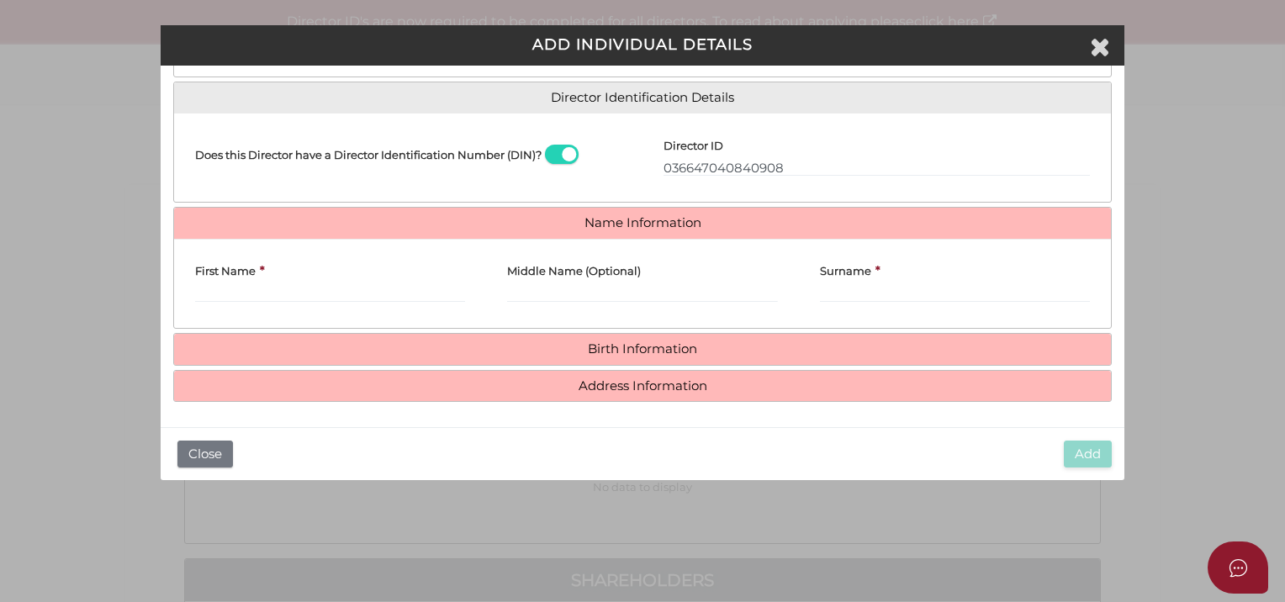
click at [271, 279] on div "First Name *" at bounding box center [330, 277] width 270 height 50
click at [270, 293] on input "First Name" at bounding box center [330, 293] width 270 height 18
click at [262, 289] on input "First Name" at bounding box center [330, 293] width 270 height 18
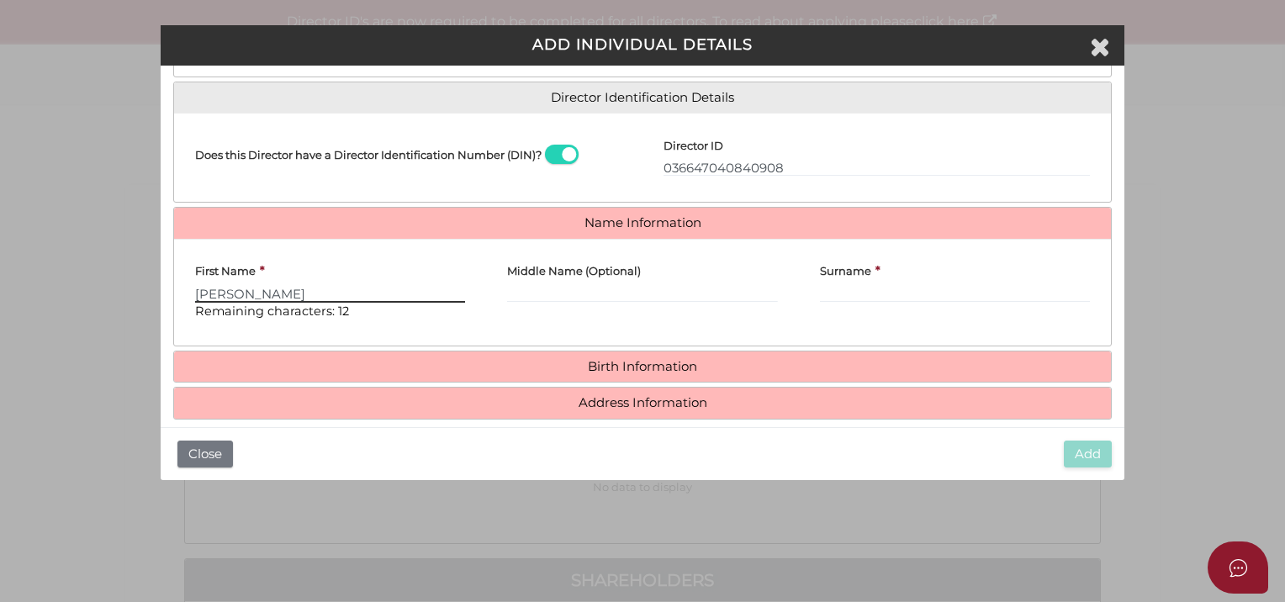
type input "Campbell"
type input "William"
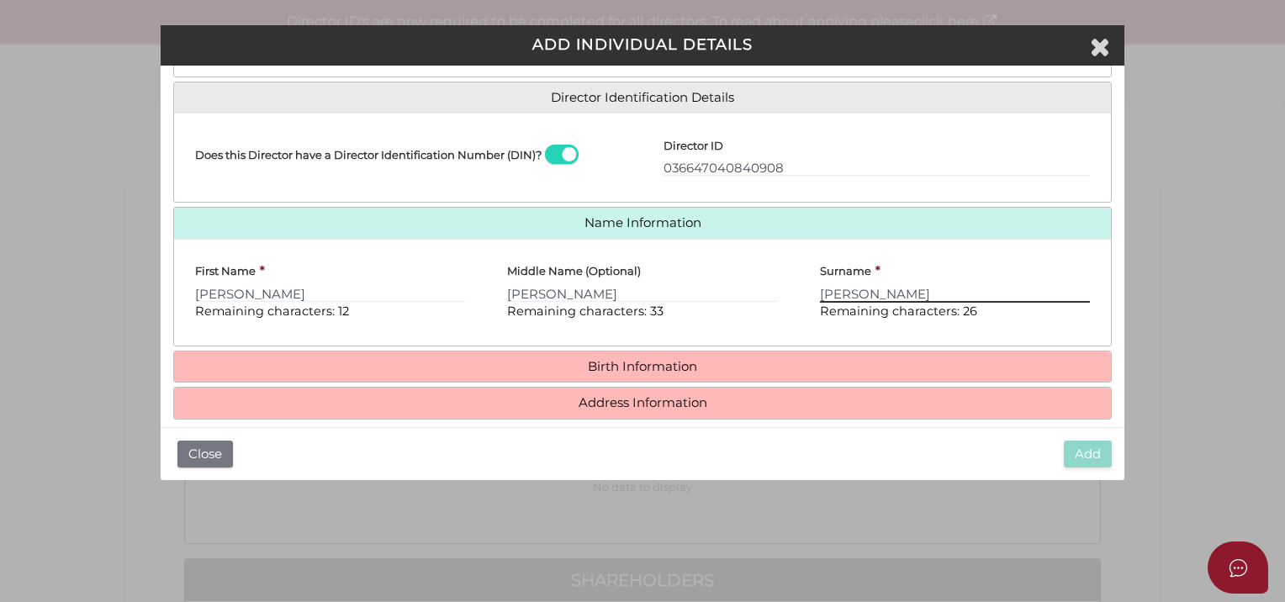
type input "Neal"
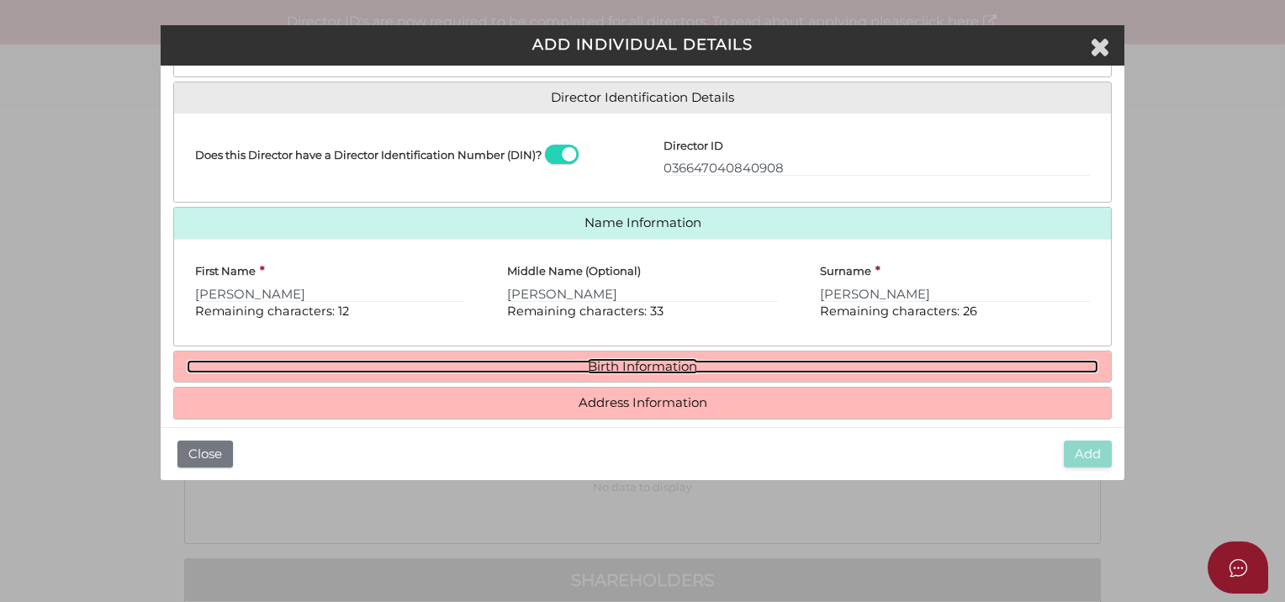
click at [610, 360] on link "Birth Information" at bounding box center [642, 367] width 911 height 14
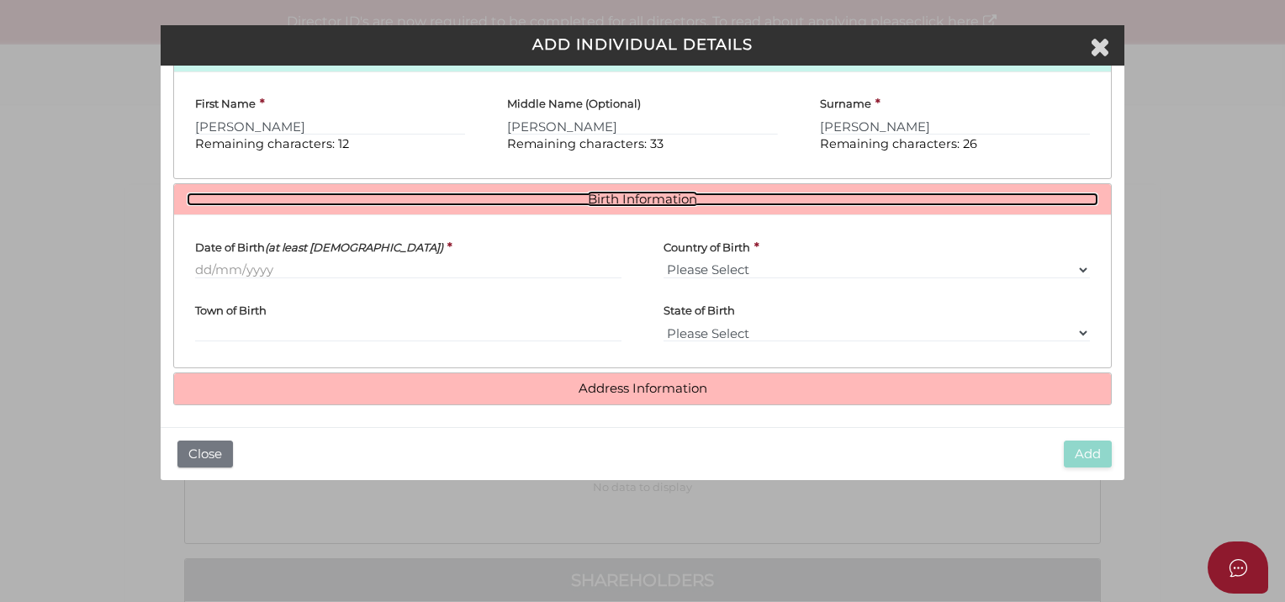
scroll to position [410, 0]
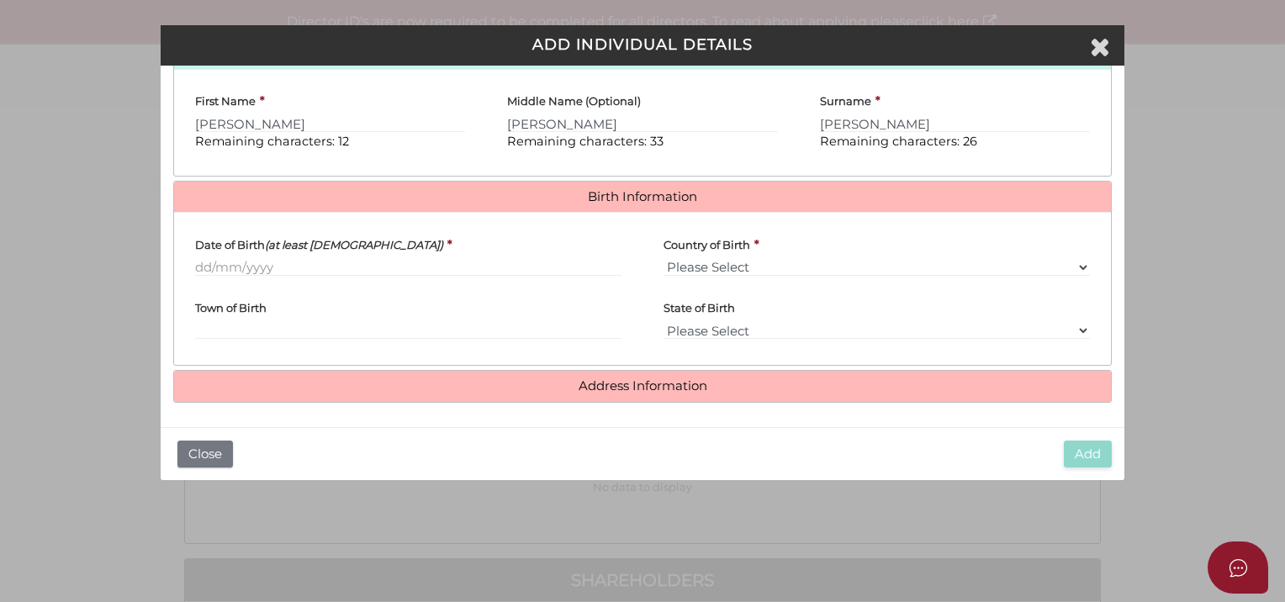
click at [197, 252] on label "Date of Birth (at least 18 years old)" at bounding box center [319, 241] width 248 height 32
click at [197, 258] on input "Date of Birth (at least 18 years old)" at bounding box center [408, 267] width 426 height 18
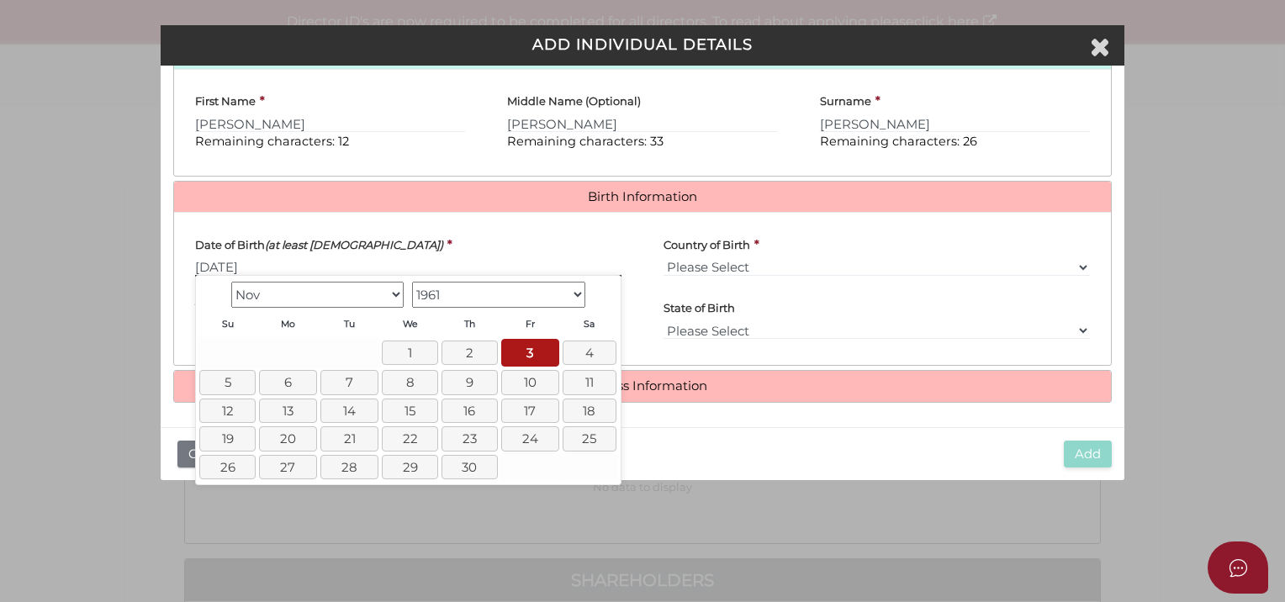
type input "03/11/1961"
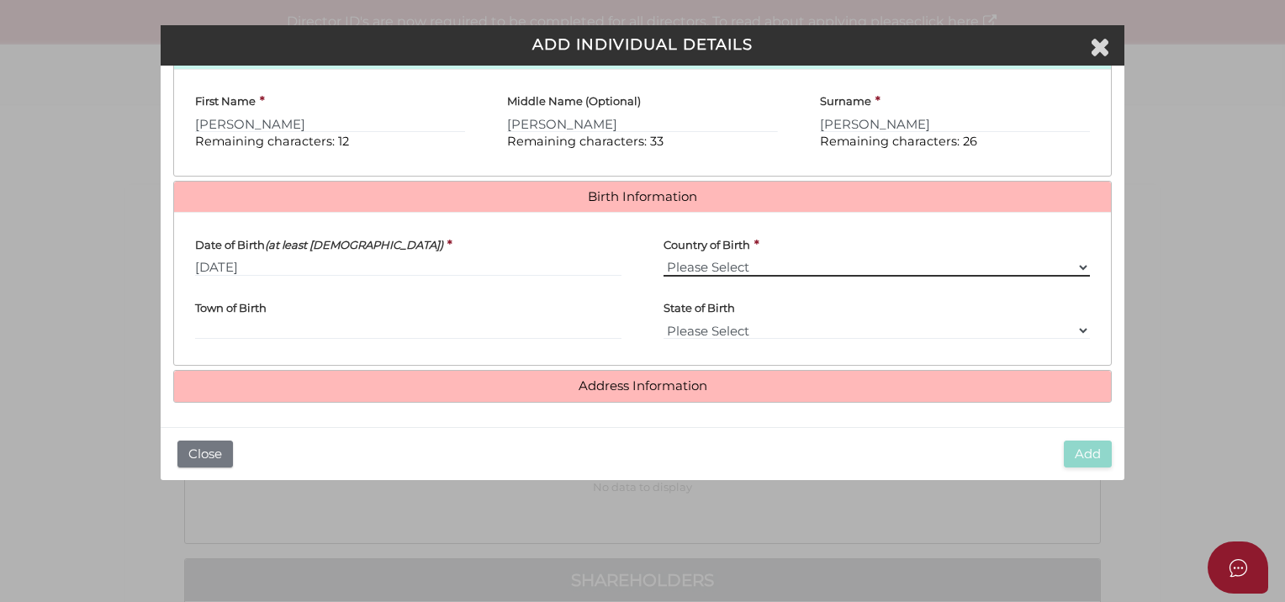
click at [763, 264] on select "Please Select v Australia Afghanistan Albania Algeria American Samoa Andorra An…" at bounding box center [876, 267] width 426 height 18
select select "Australia"
click at [663, 258] on select "Please Select v Australia Afghanistan Albania Algeria American Samoa Andorra An…" at bounding box center [876, 267] width 426 height 18
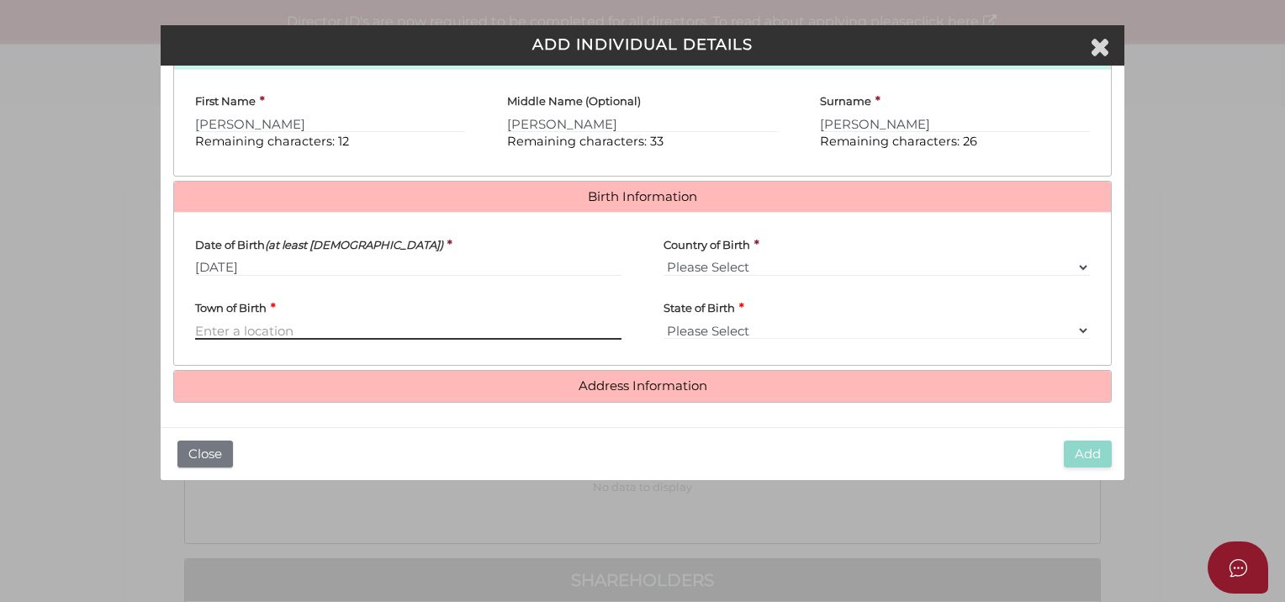
click at [259, 321] on input "Town of Birth" at bounding box center [408, 330] width 426 height 18
type input "Melbourne"
select select "VIC"
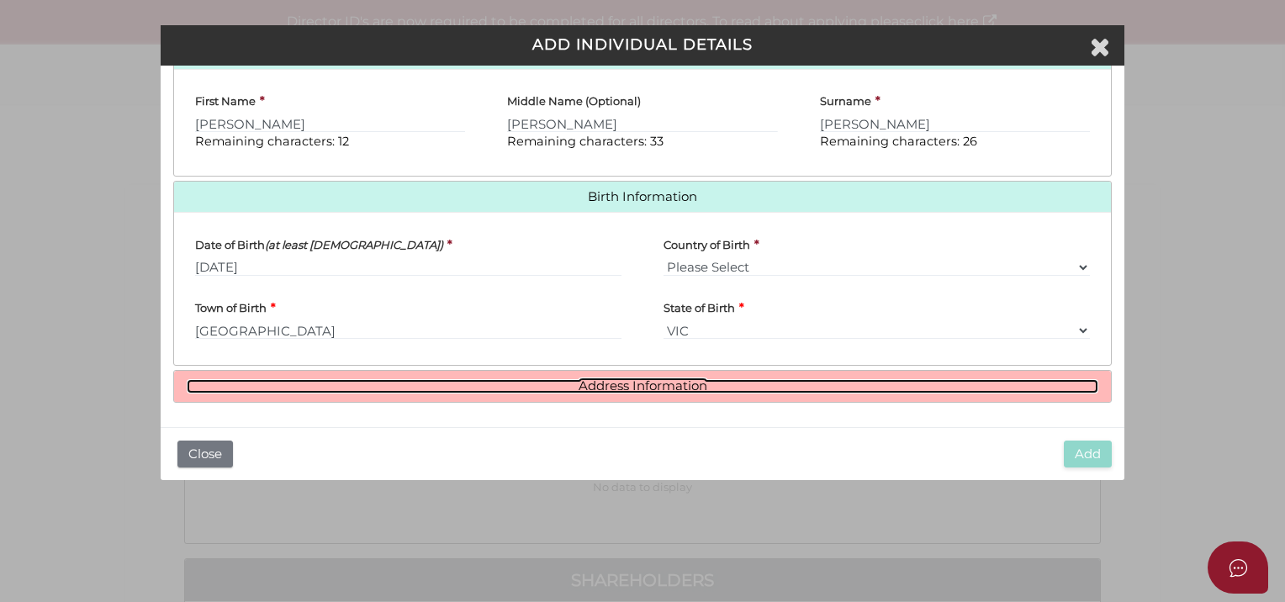
click at [635, 383] on link "Address Information" at bounding box center [642, 386] width 911 height 14
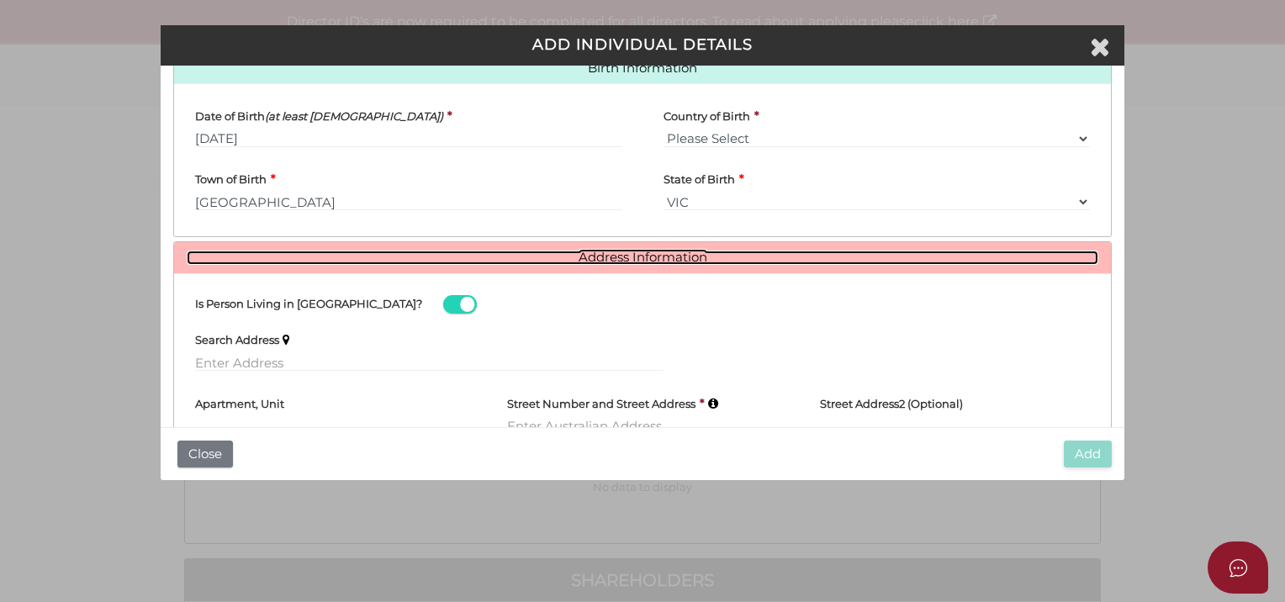
scroll to position [661, 0]
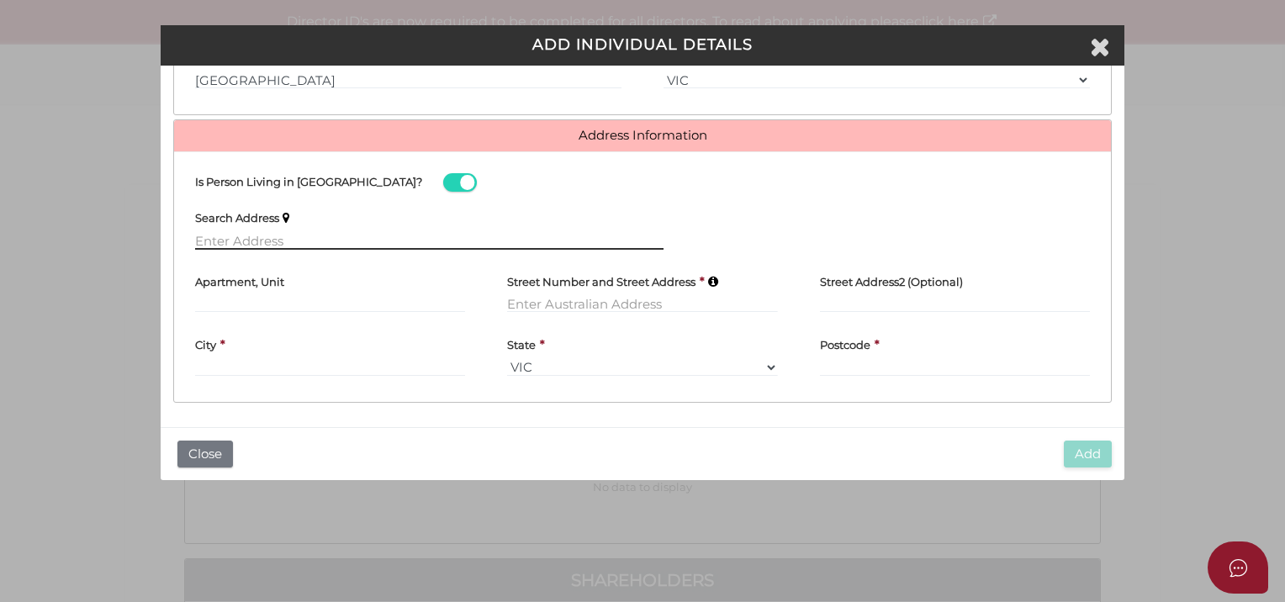
click at [259, 237] on input "text" at bounding box center [429, 240] width 468 height 18
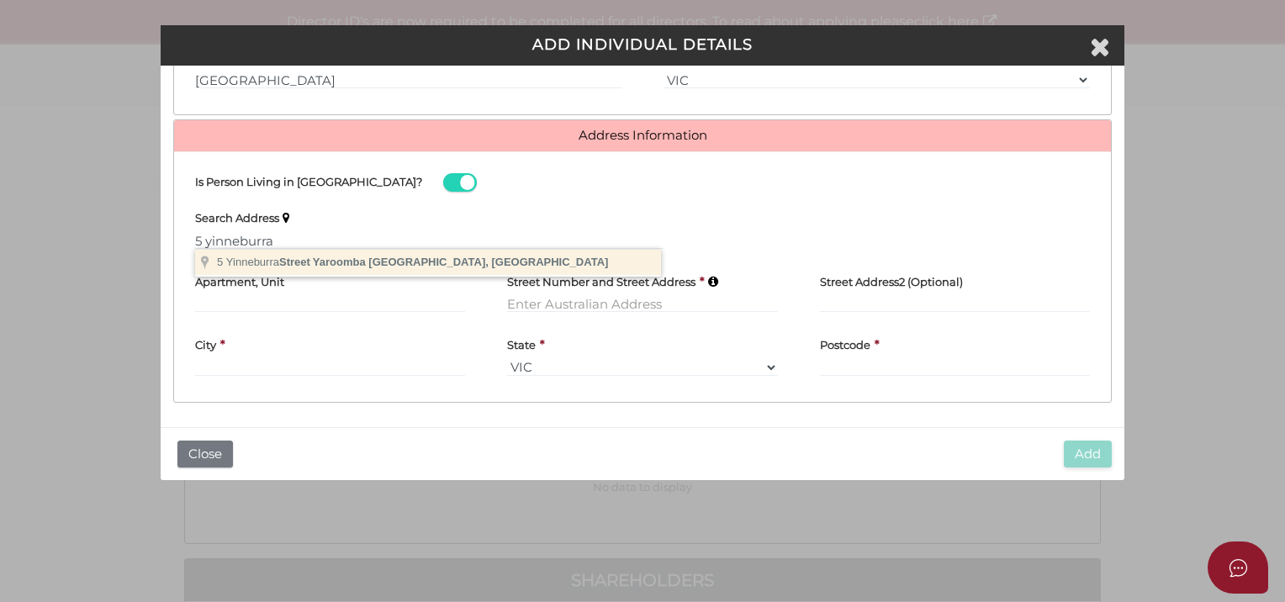
type input "5 Yinneburra Street, Yaroomba QLD, Australia"
type input "5 Yinneburra Street"
type input "Yaroomba"
select select "QLD"
type input "4573"
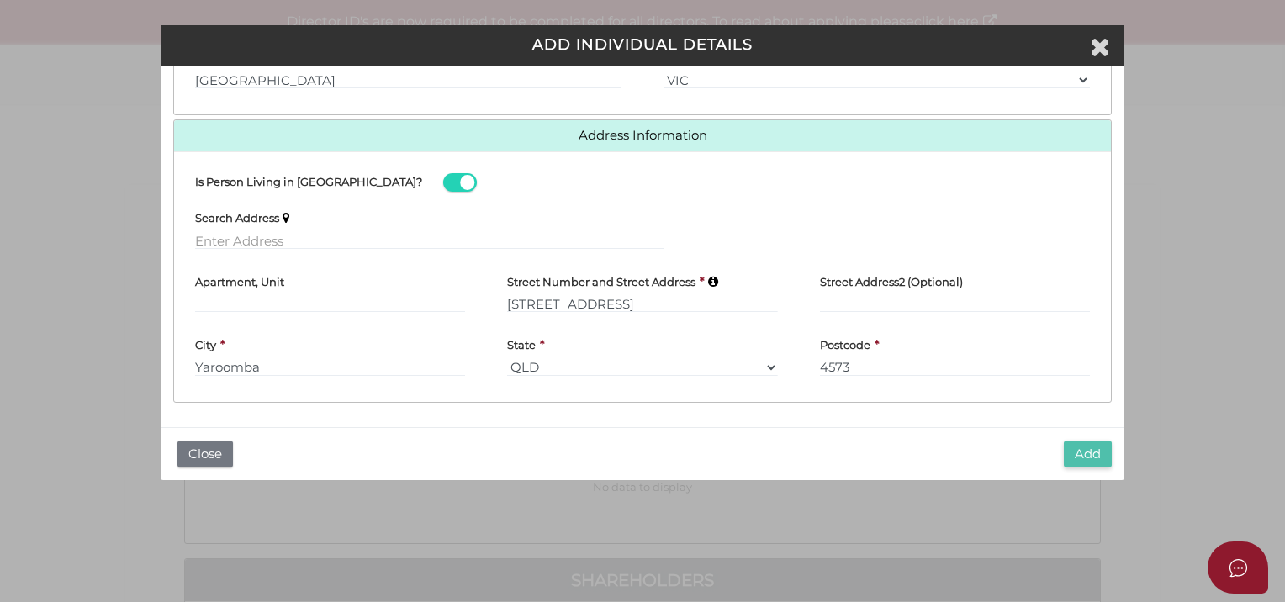
click at [1084, 448] on button "Add" at bounding box center [1088, 455] width 48 height 28
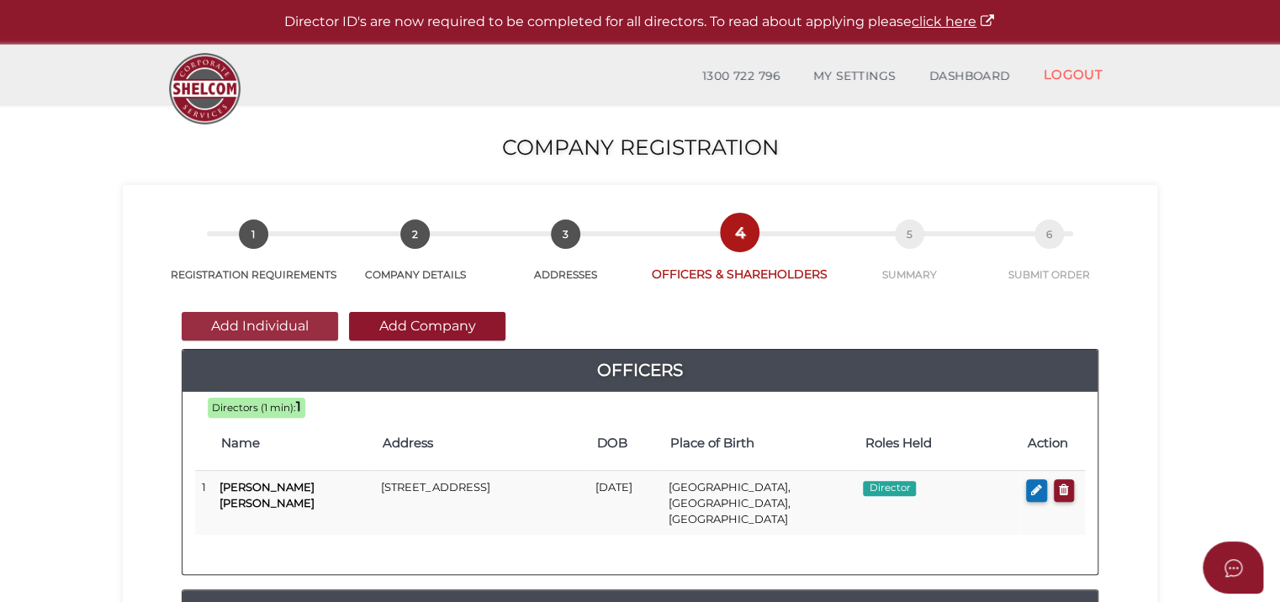
click at [279, 319] on button "Add Individual" at bounding box center [260, 326] width 156 height 29
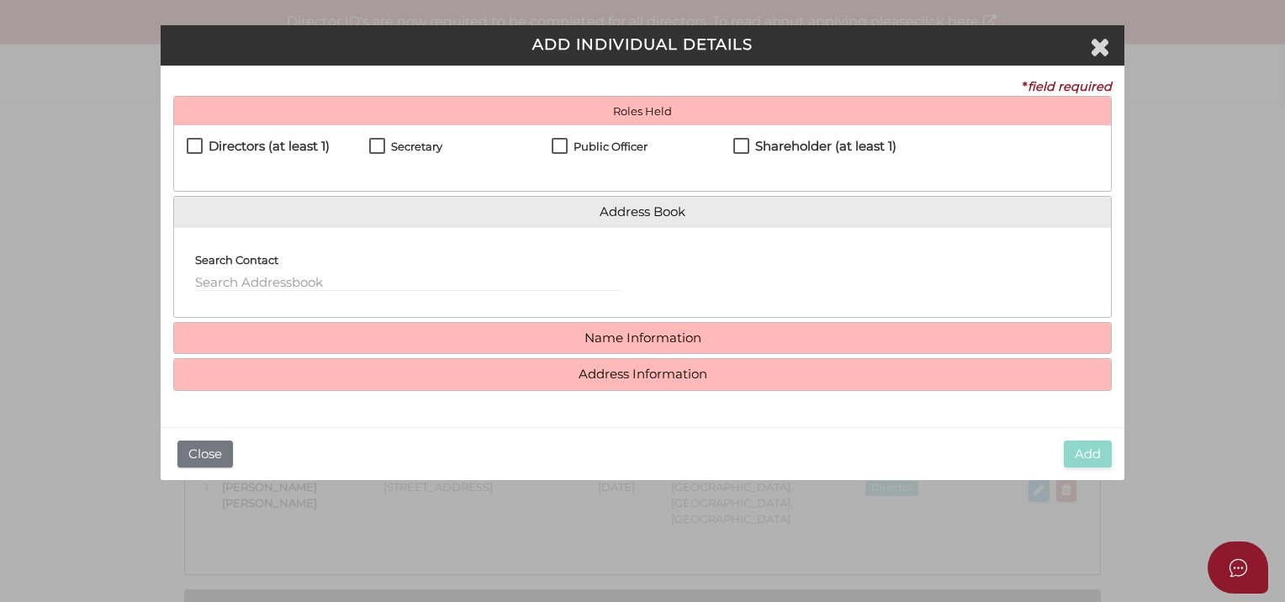
click at [205, 135] on div "Directors (at least 1) Secretary Public Officer Member Shareholder (at least 1)" at bounding box center [642, 158] width 937 height 66
click at [198, 141] on label "Directors (at least 1)" at bounding box center [258, 150] width 143 height 21
checkbox input "true"
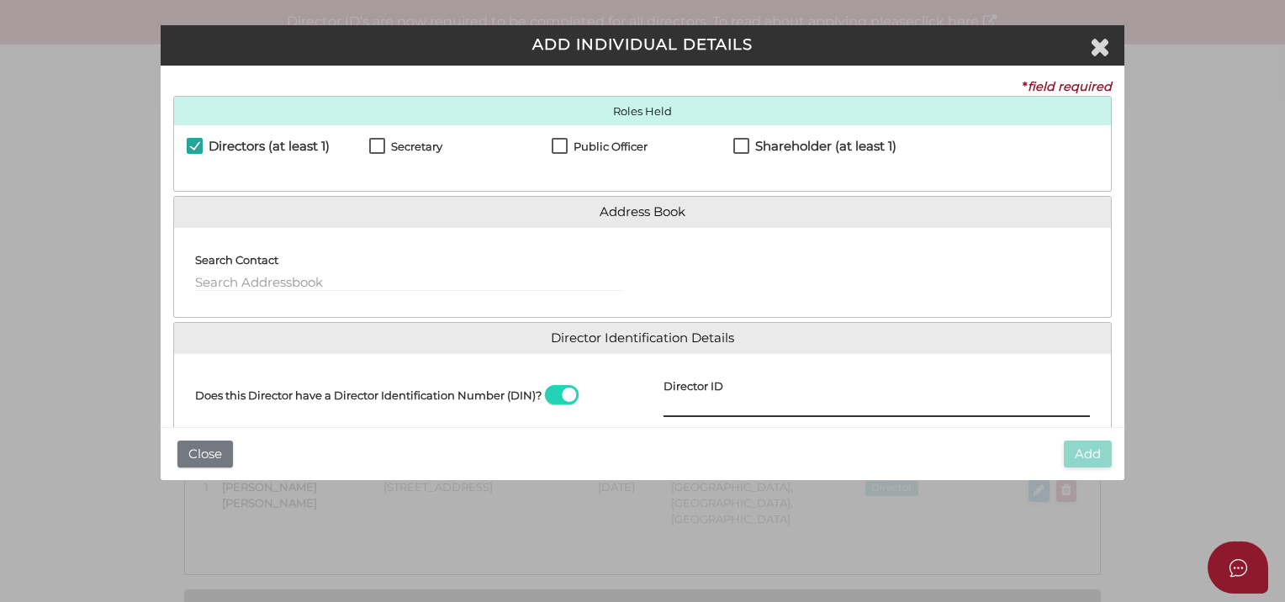
click at [699, 401] on input "Director ID" at bounding box center [876, 408] width 426 height 18
drag, startPoint x: 728, startPoint y: 389, endPoint x: 728, endPoint y: 400, distance: 10.9
click at [728, 389] on div "Director ID" at bounding box center [876, 392] width 426 height 50
click at [728, 400] on input "Director ID" at bounding box center [876, 408] width 426 height 18
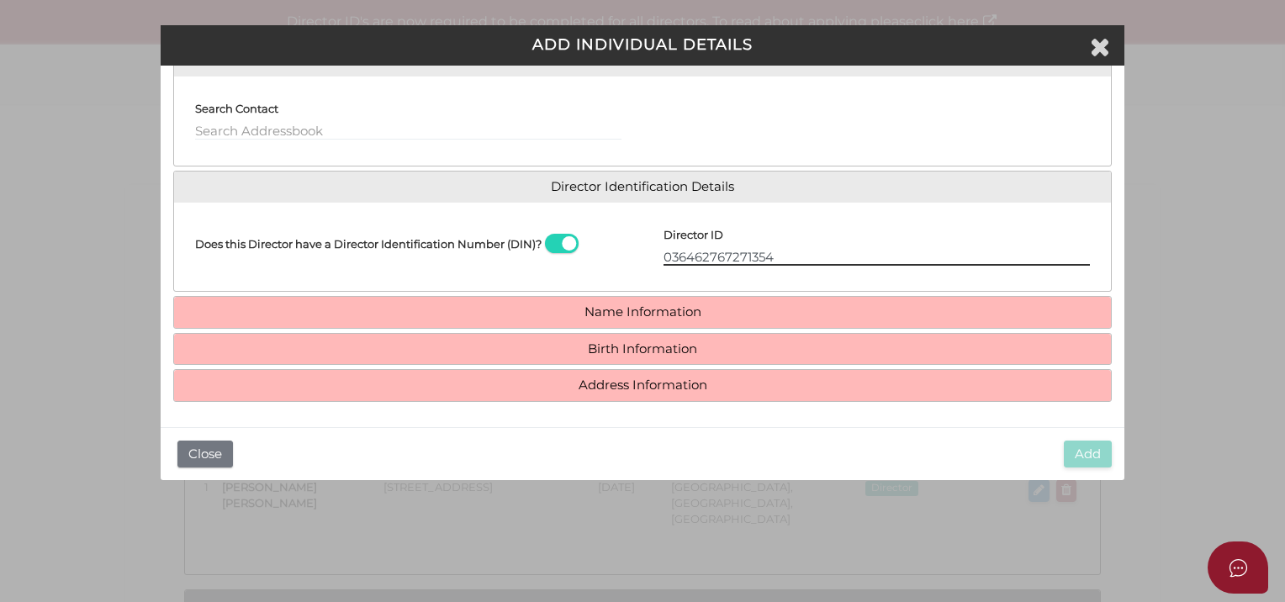
type input "036462767271354"
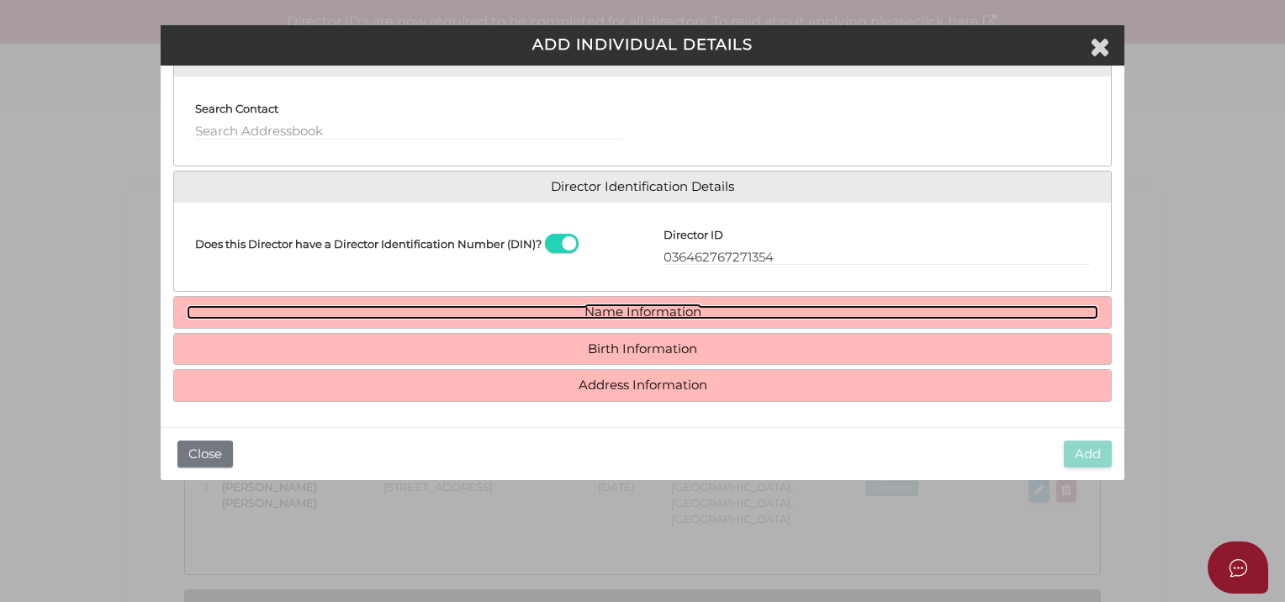
click at [625, 319] on link "Name Information" at bounding box center [642, 312] width 911 height 14
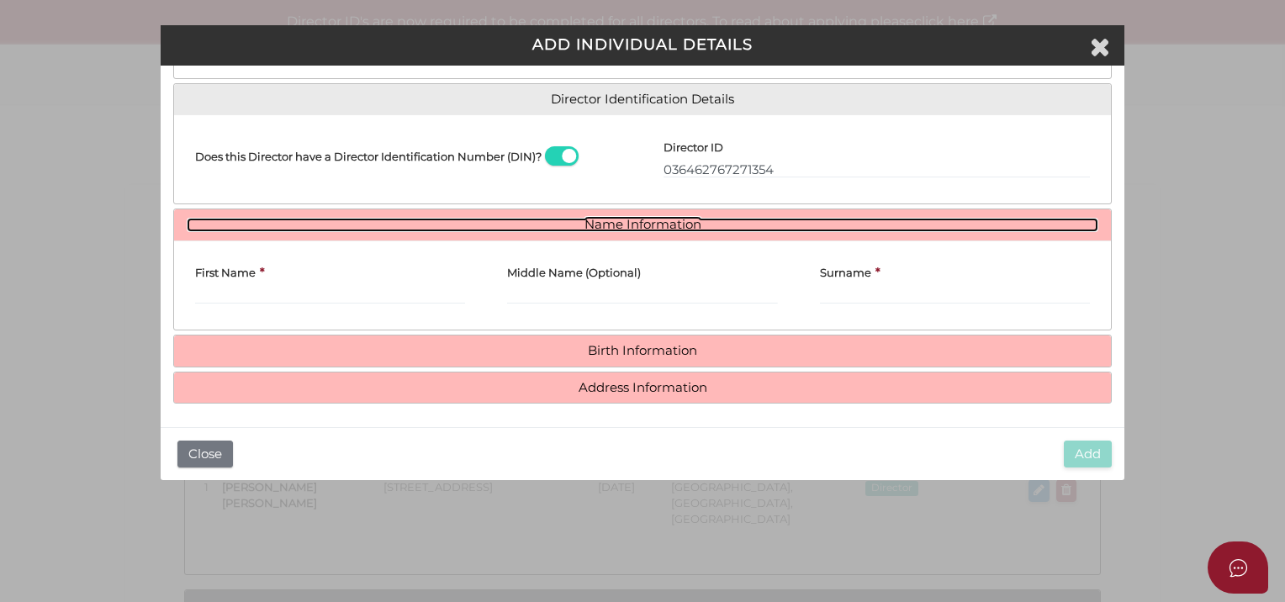
scroll to position [240, 0]
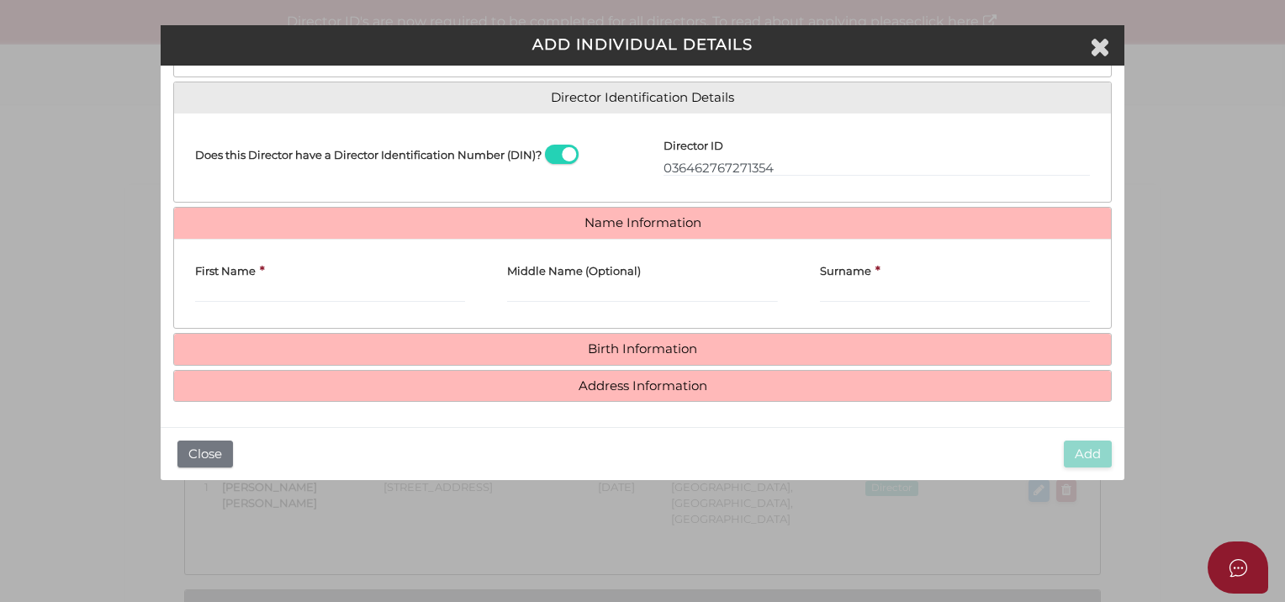
drag, startPoint x: 233, startPoint y: 303, endPoint x: 230, endPoint y: 286, distance: 17.0
click at [233, 303] on div "First Name *" at bounding box center [330, 283] width 312 height 63
click at [230, 286] on input "First Name" at bounding box center [330, 293] width 270 height 18
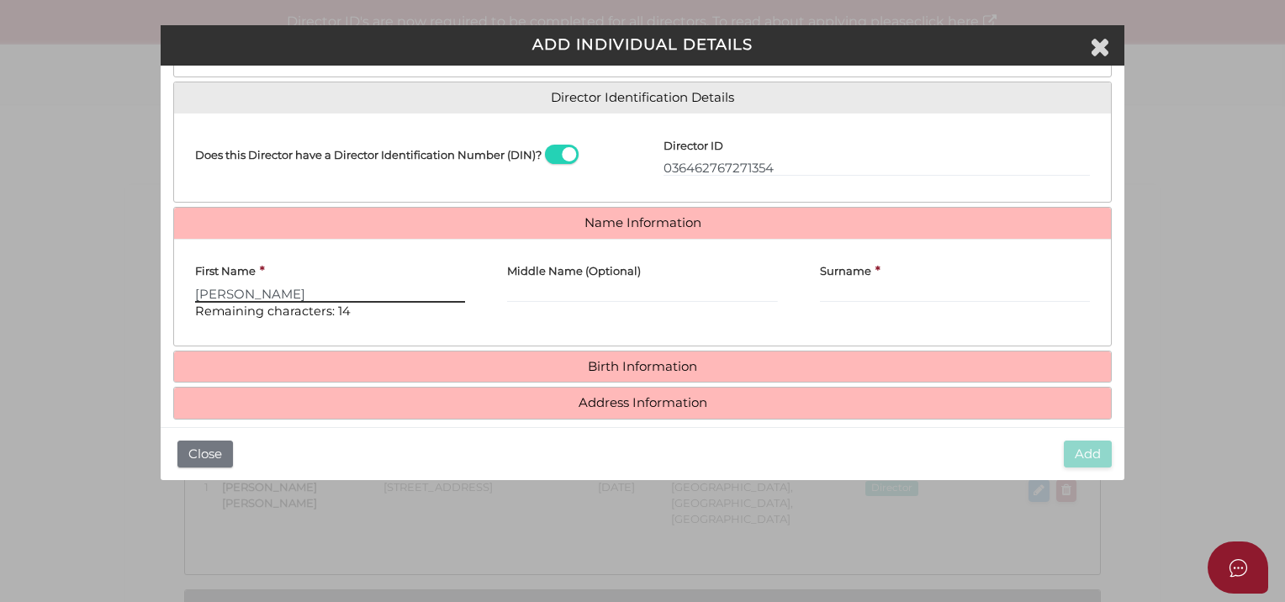
type input "Hollie"
type input "Anne Swale"
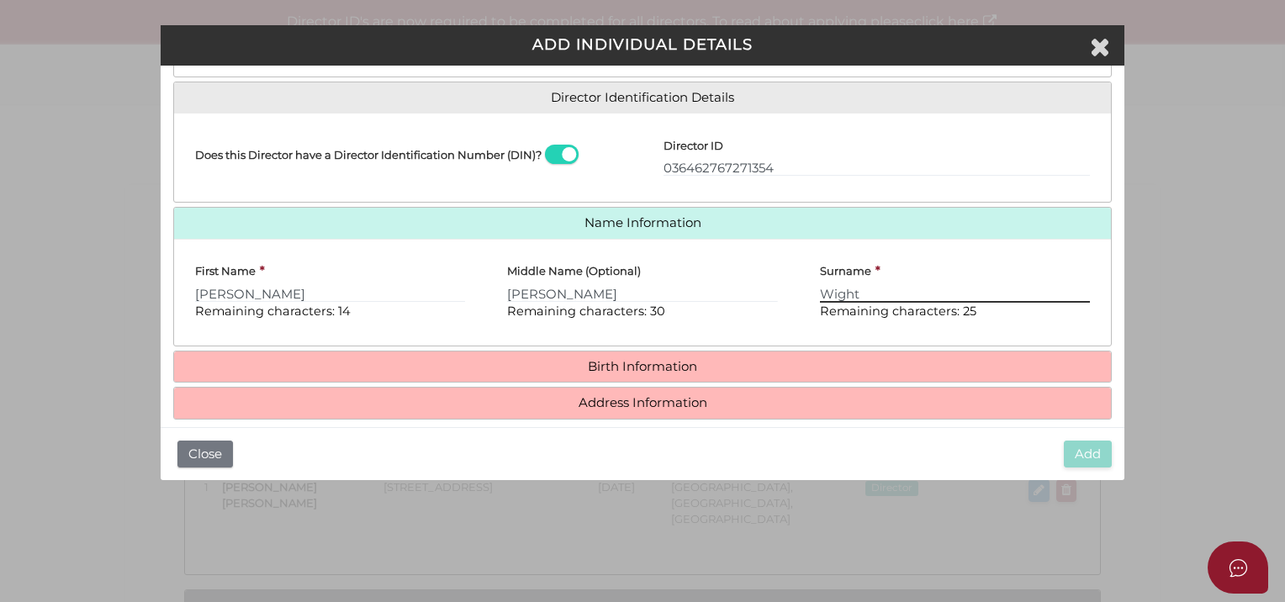
type input "Wight"
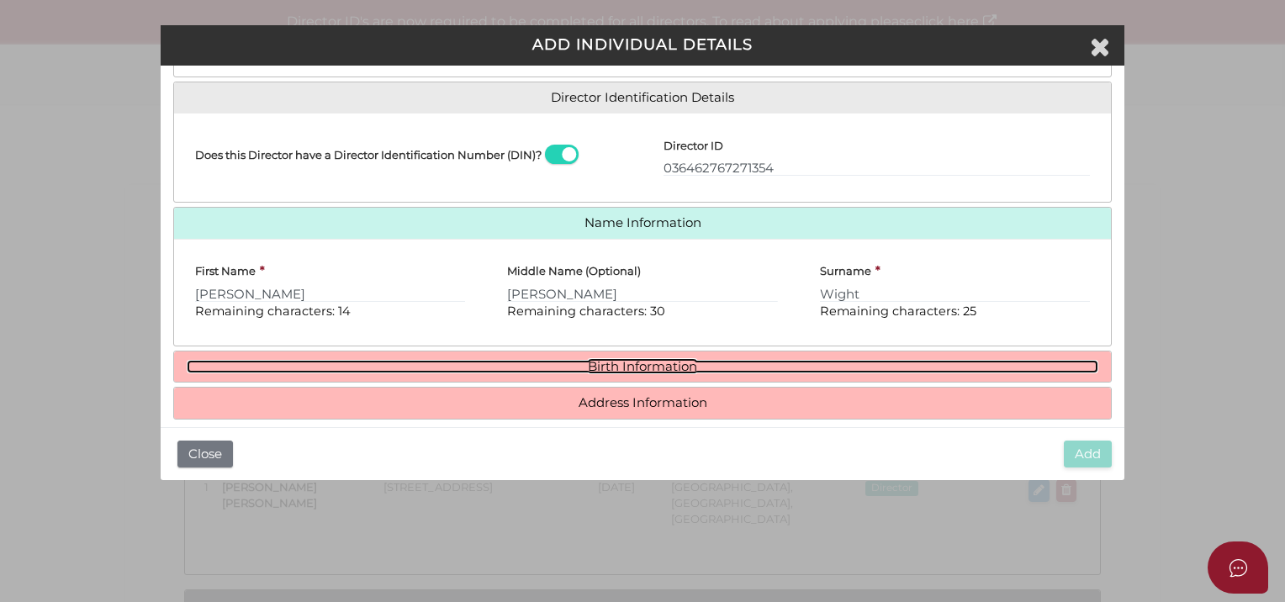
click at [606, 360] on link "Birth Information" at bounding box center [642, 367] width 911 height 14
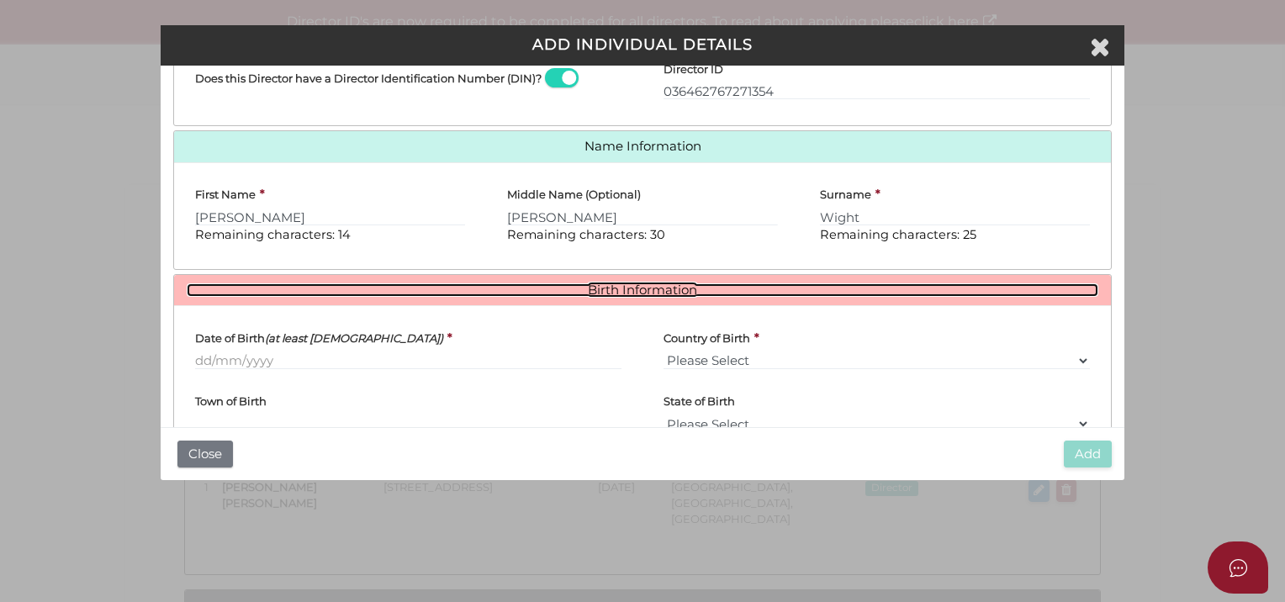
scroll to position [410, 0]
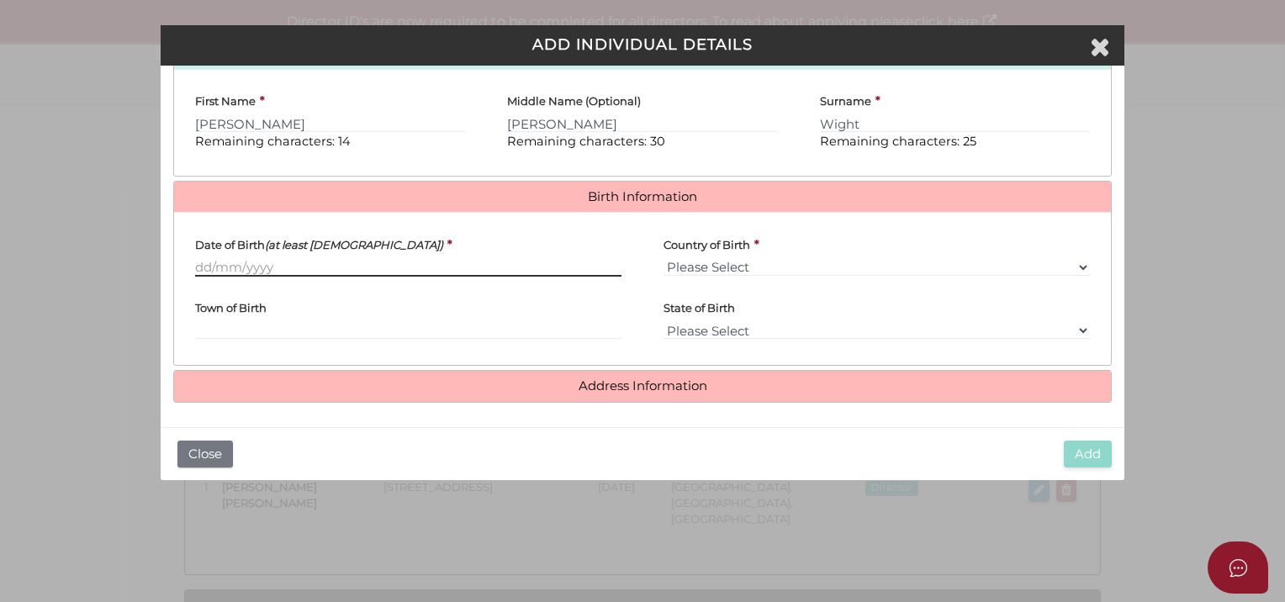
click at [195, 259] on input "Date of Birth (at least 18 years old)" at bounding box center [408, 267] width 426 height 18
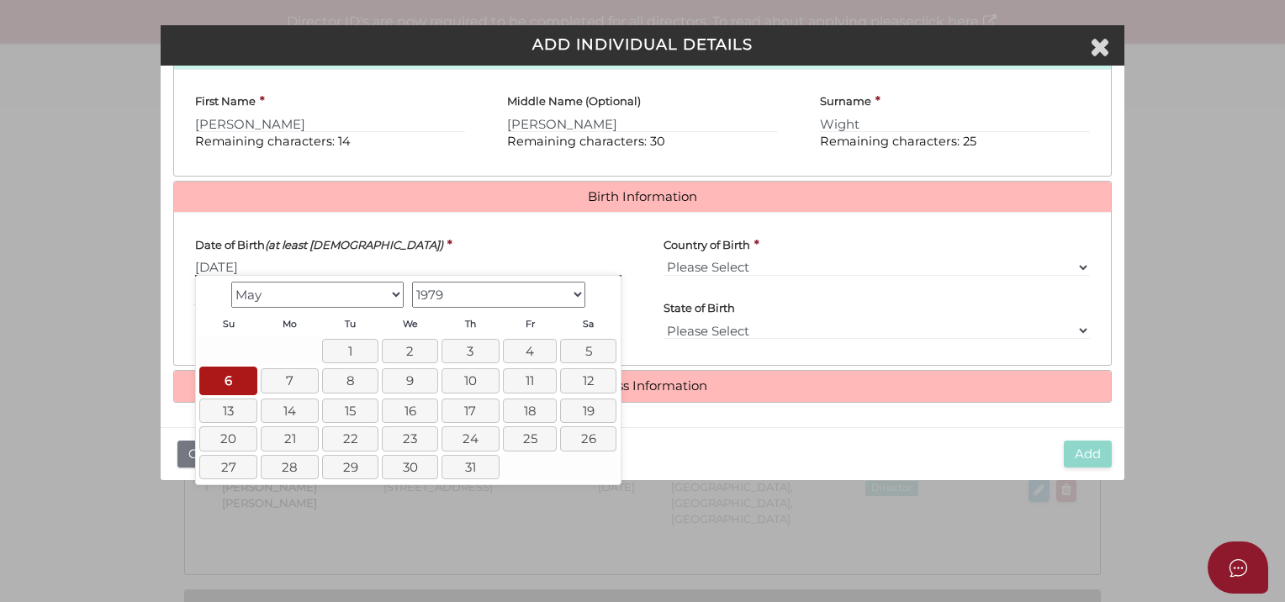
type input "06/05/1979"
click at [785, 255] on div "Country of Birth * Please Select v Australia Afghanistan Albania Algeria Americ…" at bounding box center [876, 250] width 426 height 50
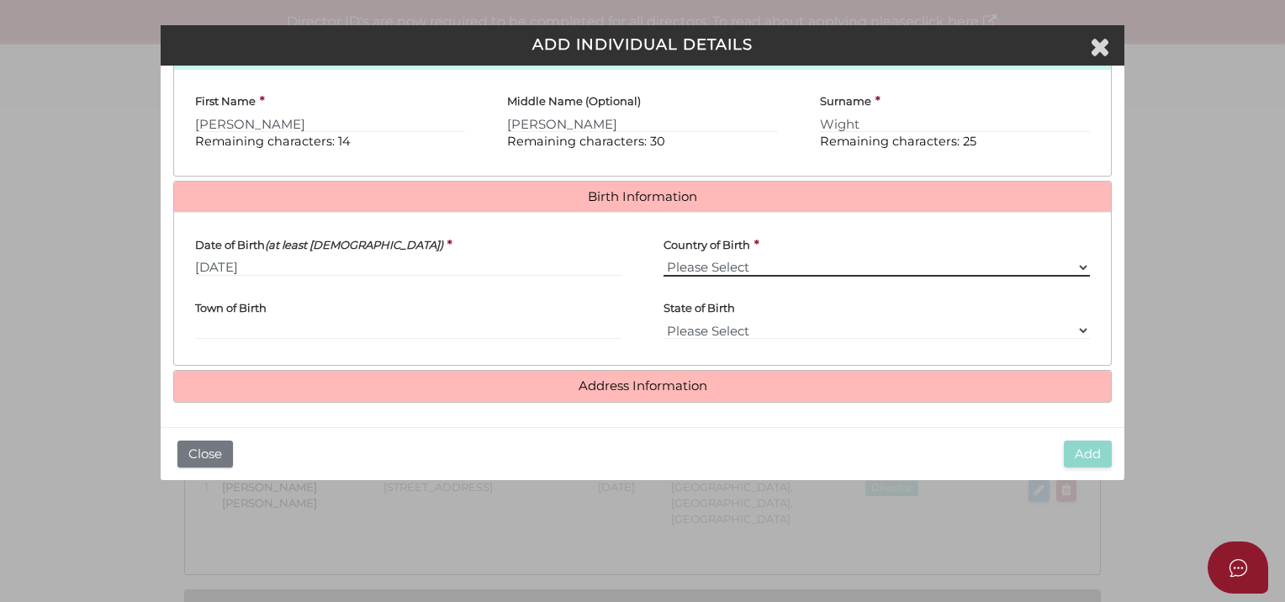
click at [784, 258] on select "Please Select v Australia Afghanistan Albania Algeria American Samoa Andorra An…" at bounding box center [876, 267] width 426 height 18
select select "Australia"
click at [663, 258] on select "Please Select v Australia Afghanistan Albania Algeria American Samoa Andorra An…" at bounding box center [876, 267] width 426 height 18
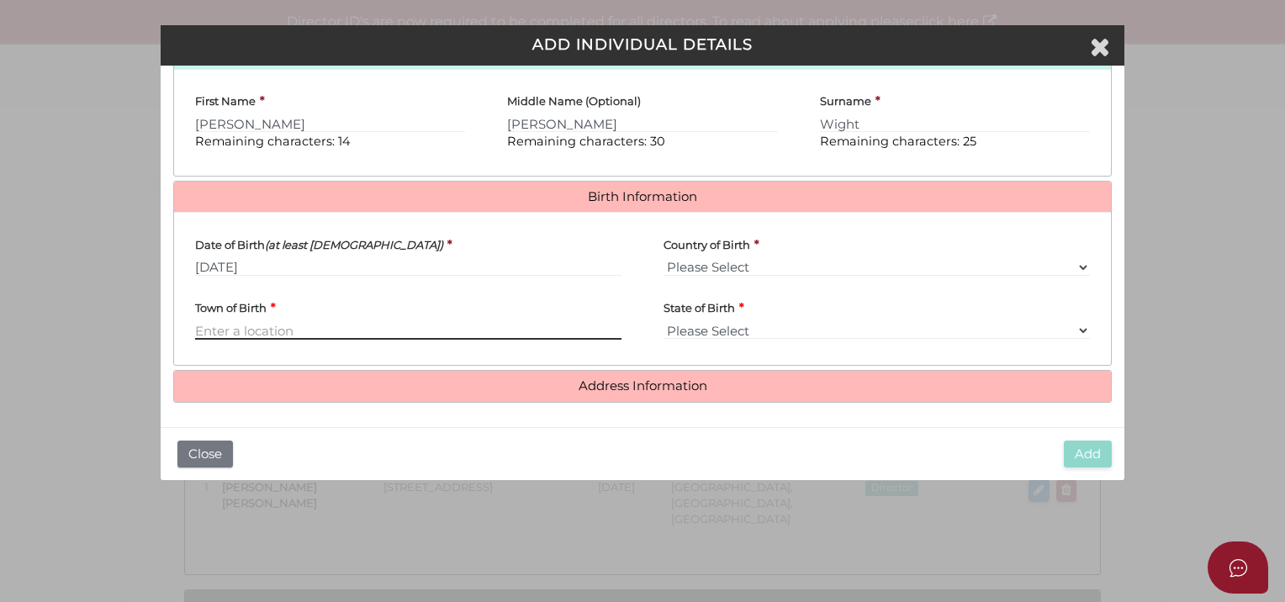
click at [240, 329] on input "Town of Birth" at bounding box center [408, 330] width 426 height 18
type input "Melbourne"
select select "VIC"
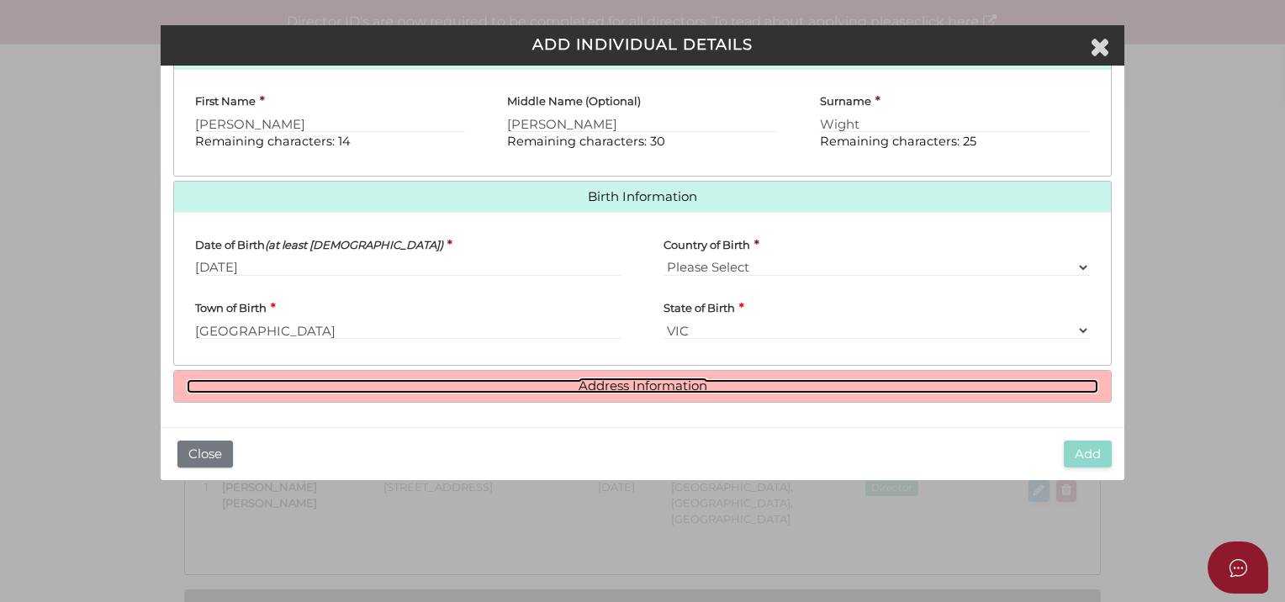
click at [689, 379] on link "Address Information" at bounding box center [642, 386] width 911 height 14
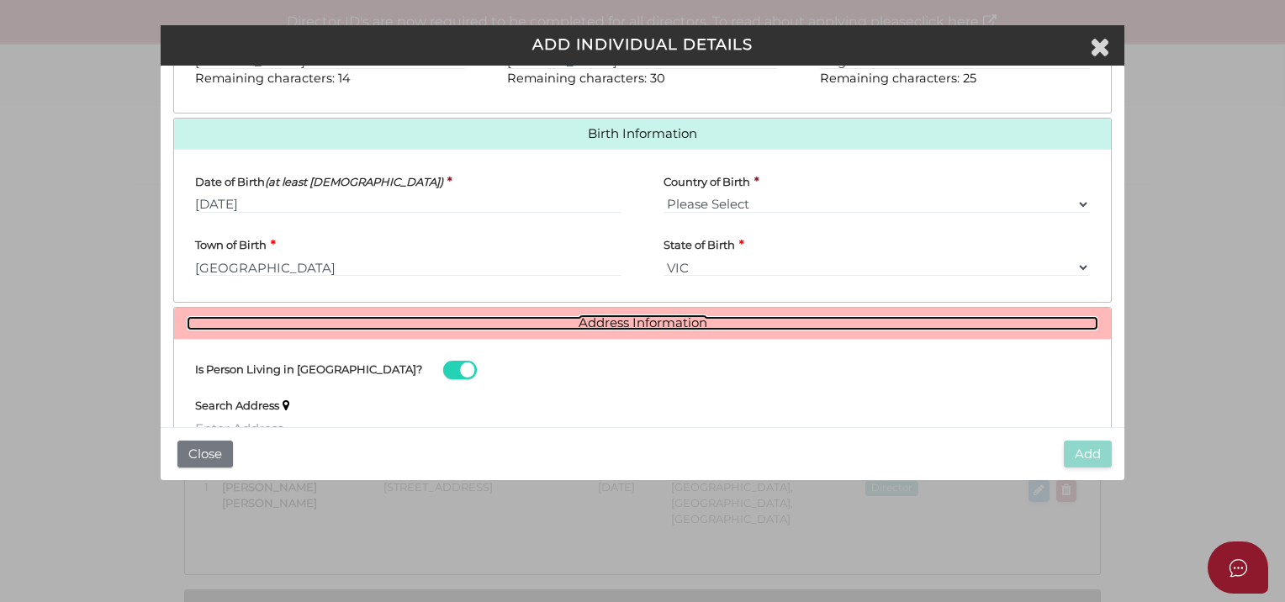
scroll to position [661, 0]
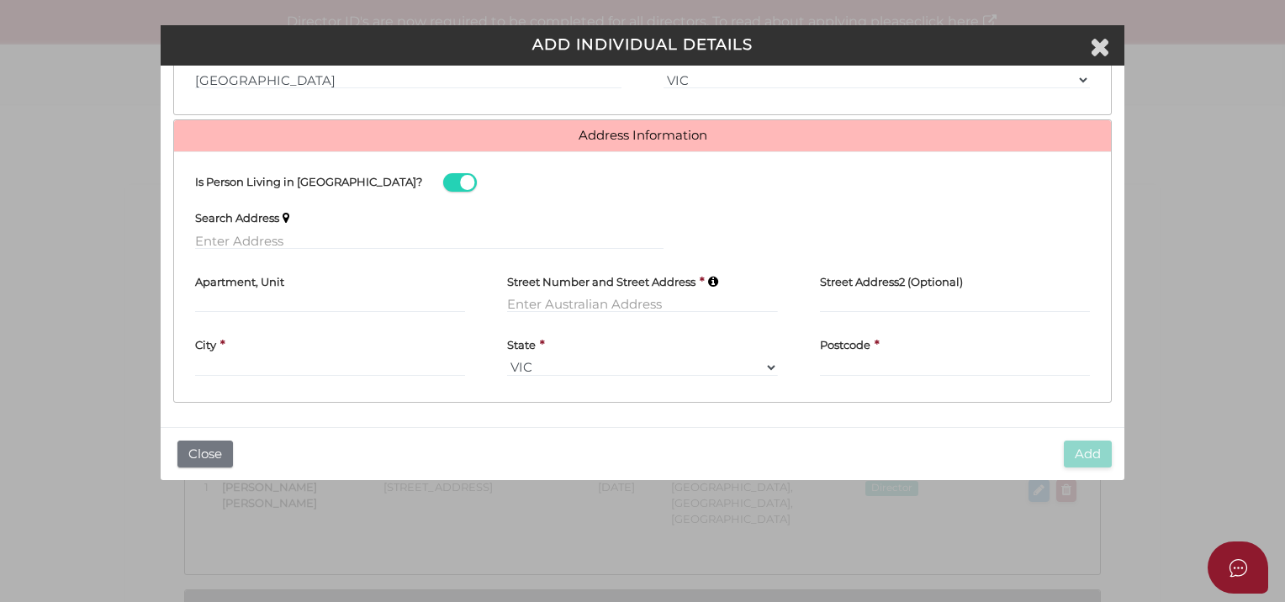
drag, startPoint x: 214, startPoint y: 229, endPoint x: 214, endPoint y: 242, distance: 13.5
click at [214, 235] on div "Search Address" at bounding box center [429, 224] width 468 height 50
click at [214, 242] on input "text" at bounding box center [429, 240] width 468 height 18
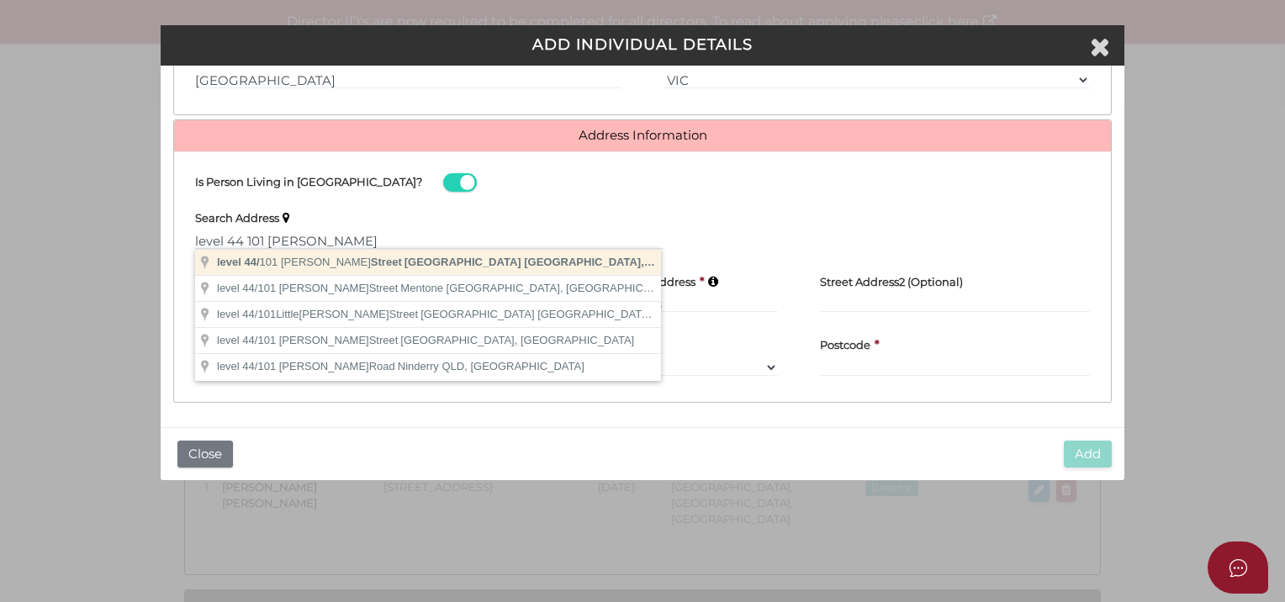
type input "level 44/101 Collins Street, Melbourne VIC, Australia"
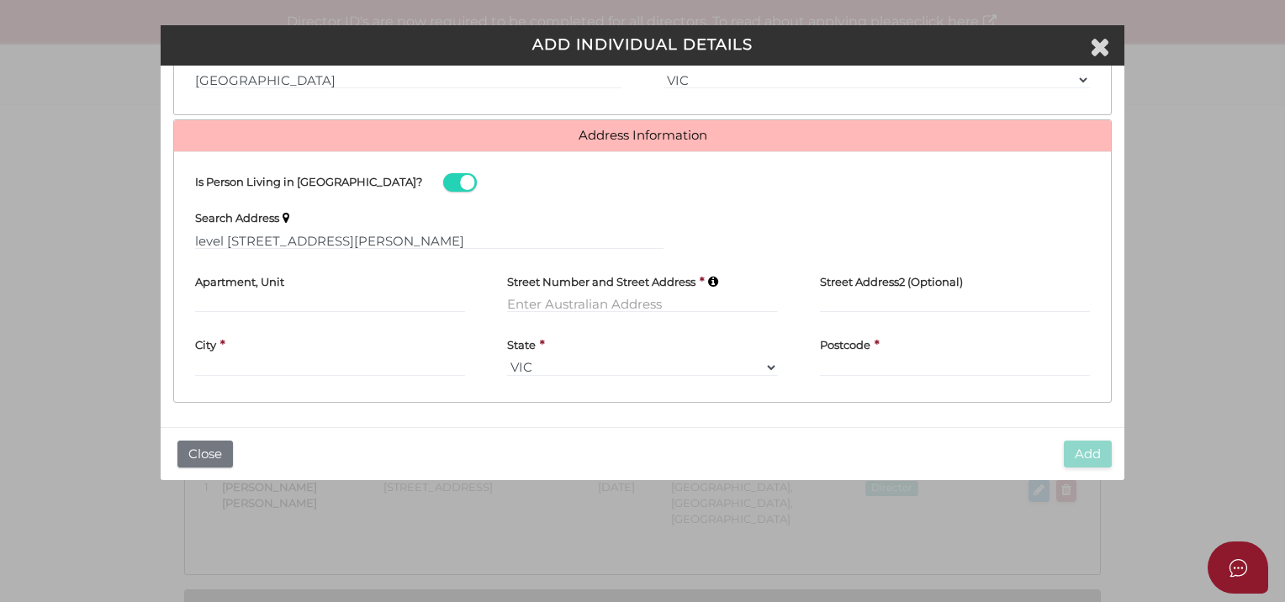
type input "level 44"
type input "101 Collins Street"
type input "Melbourne"
select select "VIC"
type input "3000"
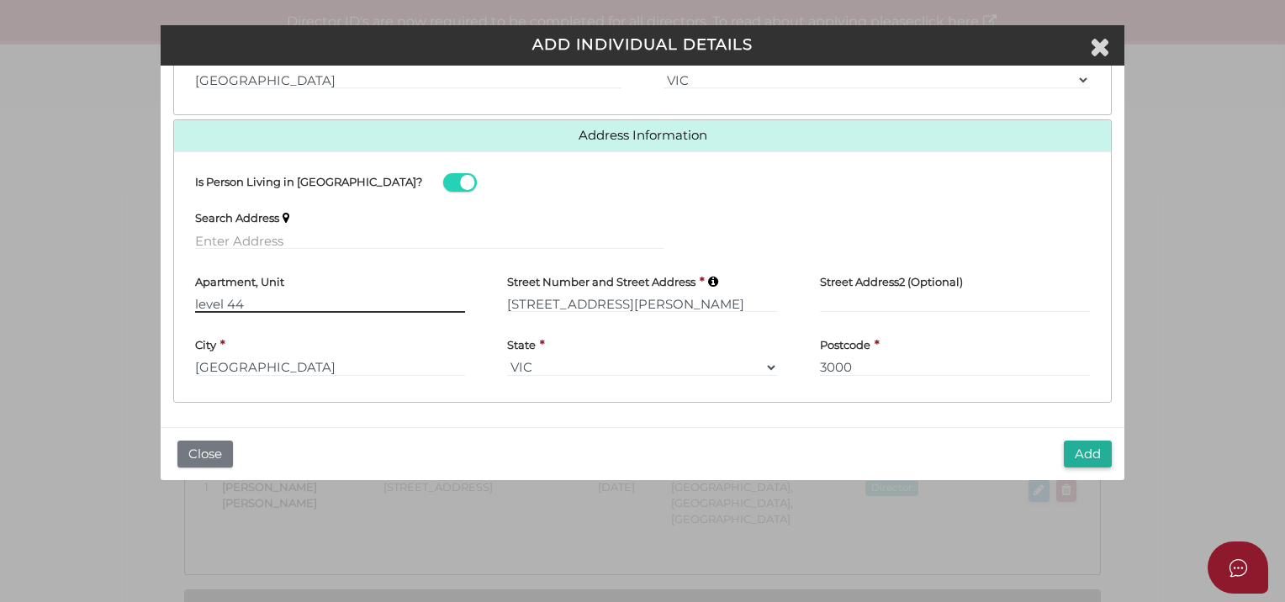
click at [198, 296] on input "level 44" at bounding box center [330, 303] width 270 height 18
type input "Level 44"
click at [1089, 453] on button "Add" at bounding box center [1088, 455] width 48 height 28
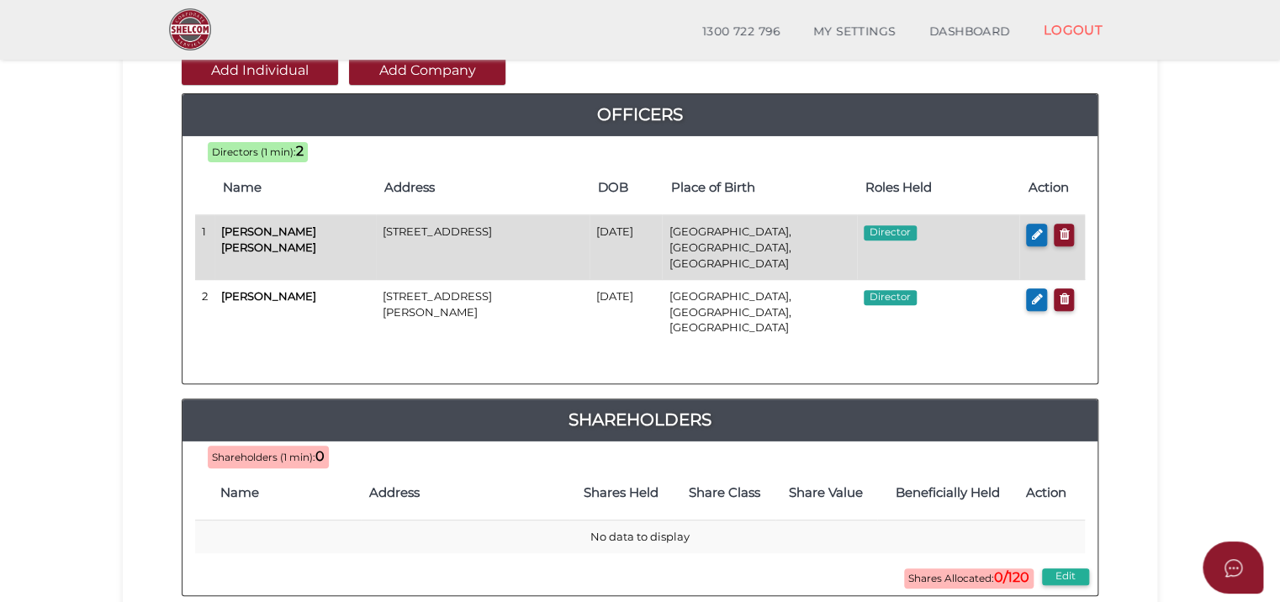
scroll to position [168, 0]
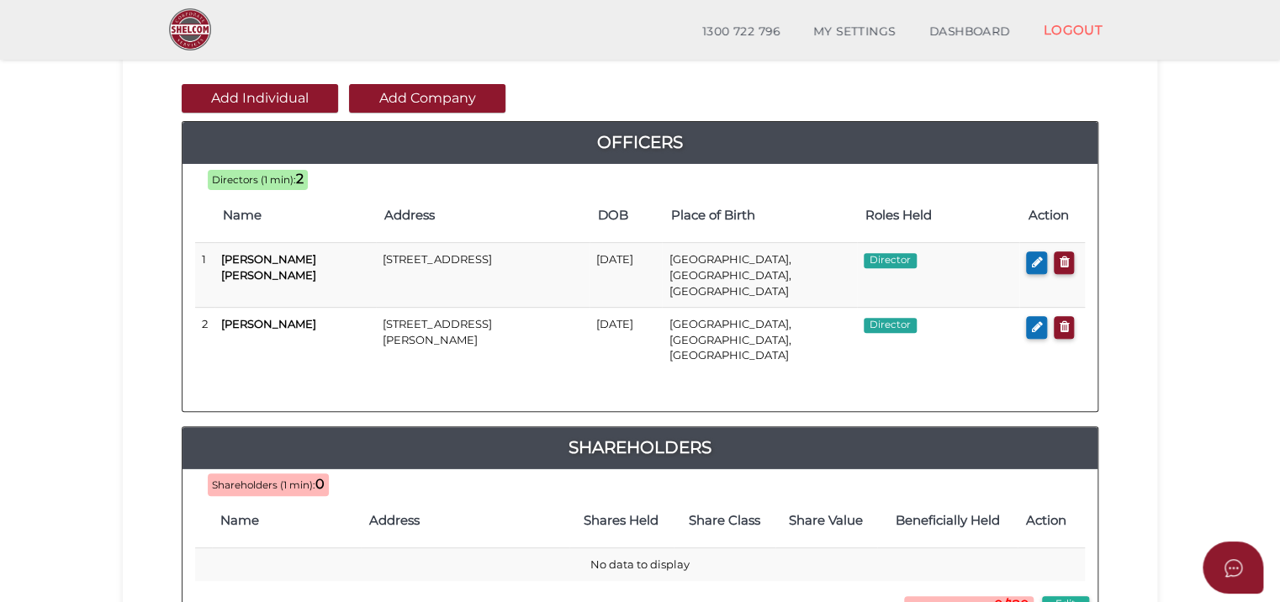
click at [427, 92] on button "Add Company" at bounding box center [427, 98] width 156 height 29
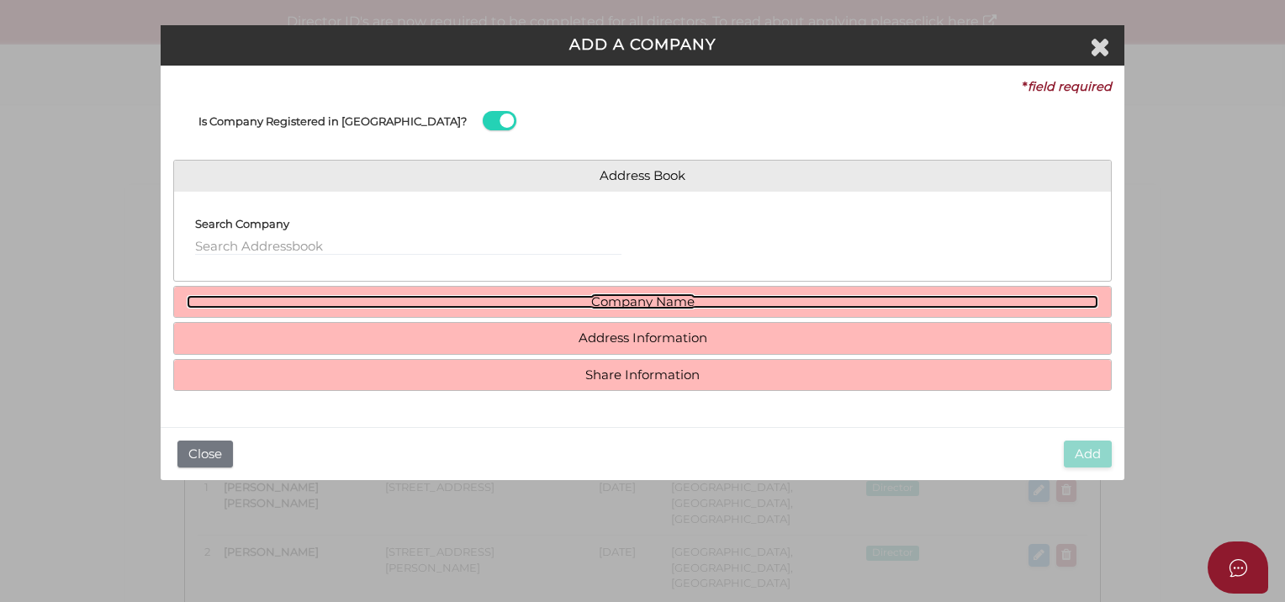
click at [691, 295] on link "Company Name" at bounding box center [642, 302] width 911 height 14
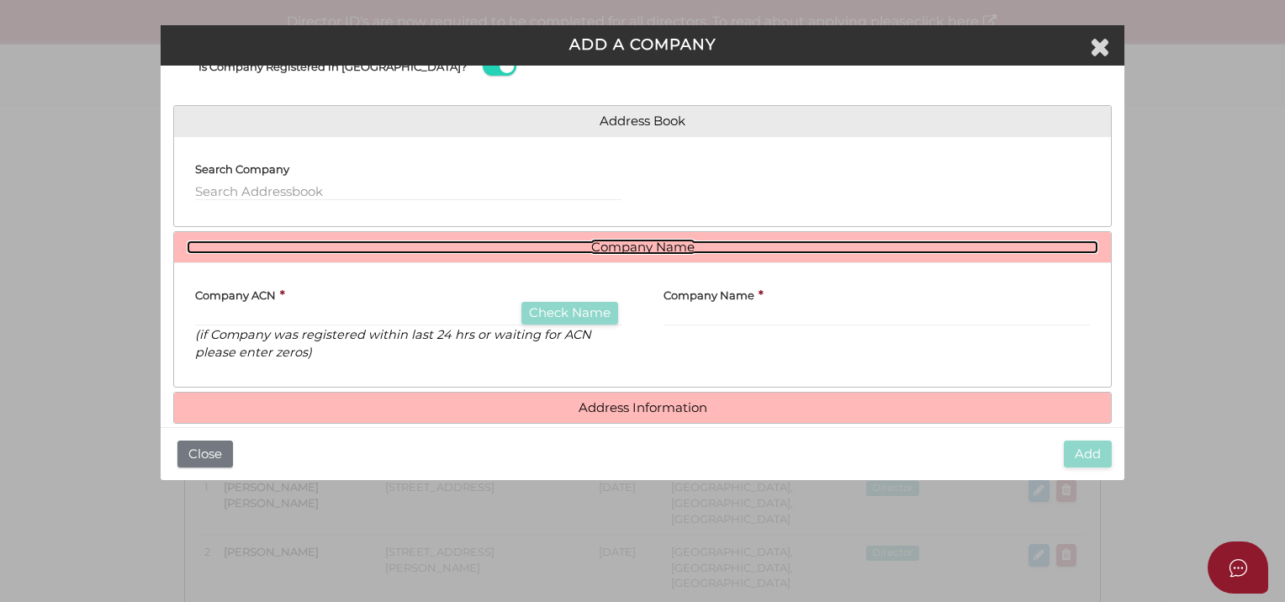
scroll to position [84, 0]
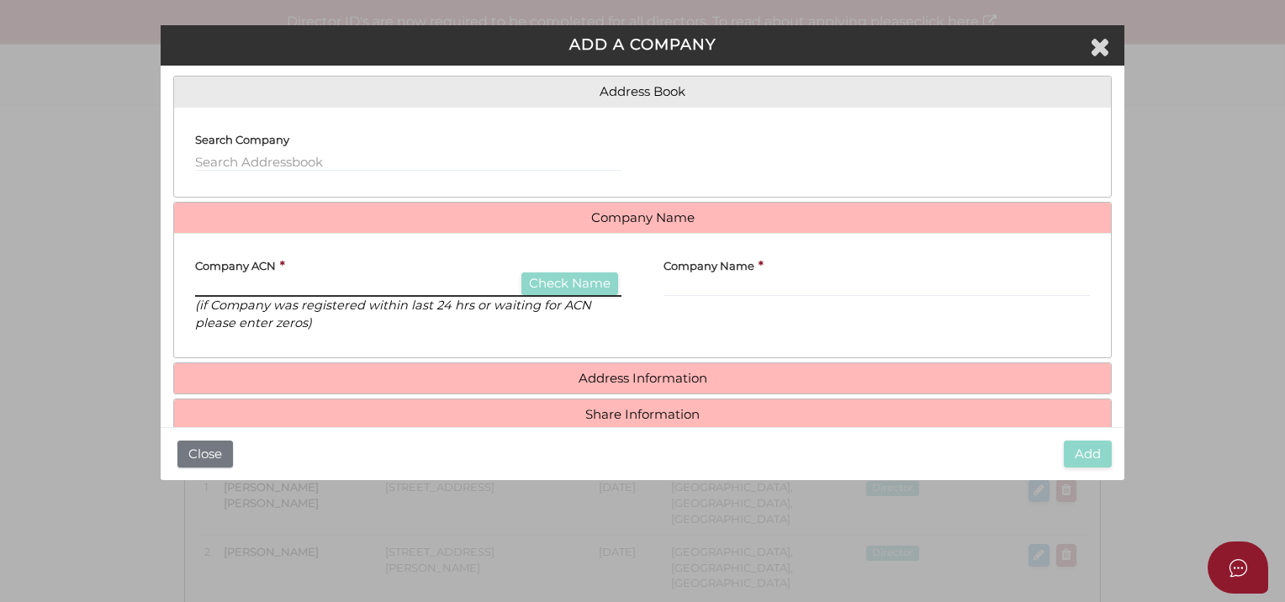
click at [240, 287] on input "text" at bounding box center [408, 287] width 426 height 18
type input "124636782"
click at [567, 267] on div "Company ACN * 124636782 Check Name (if Company was registered within last 24 hr…" at bounding box center [408, 289] width 426 height 86
click at [570, 279] on button "Check Name" at bounding box center [569, 283] width 97 height 23
type input "K2 ASSET MANAGEMENT HOLDINGS LTD"
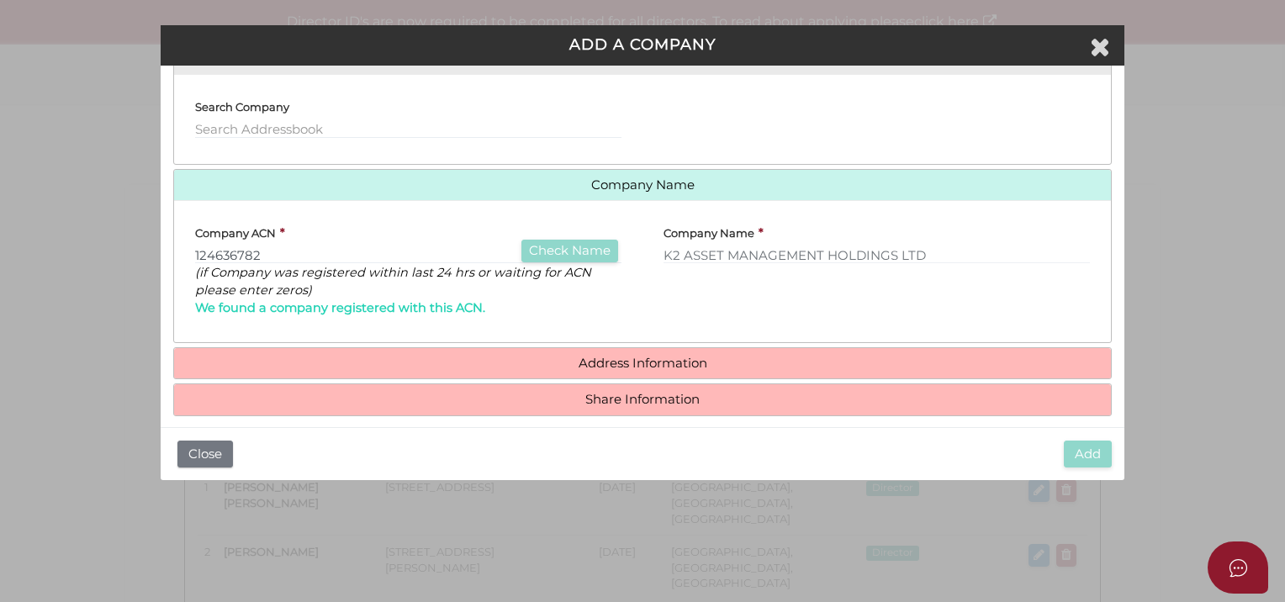
scroll to position [130, 0]
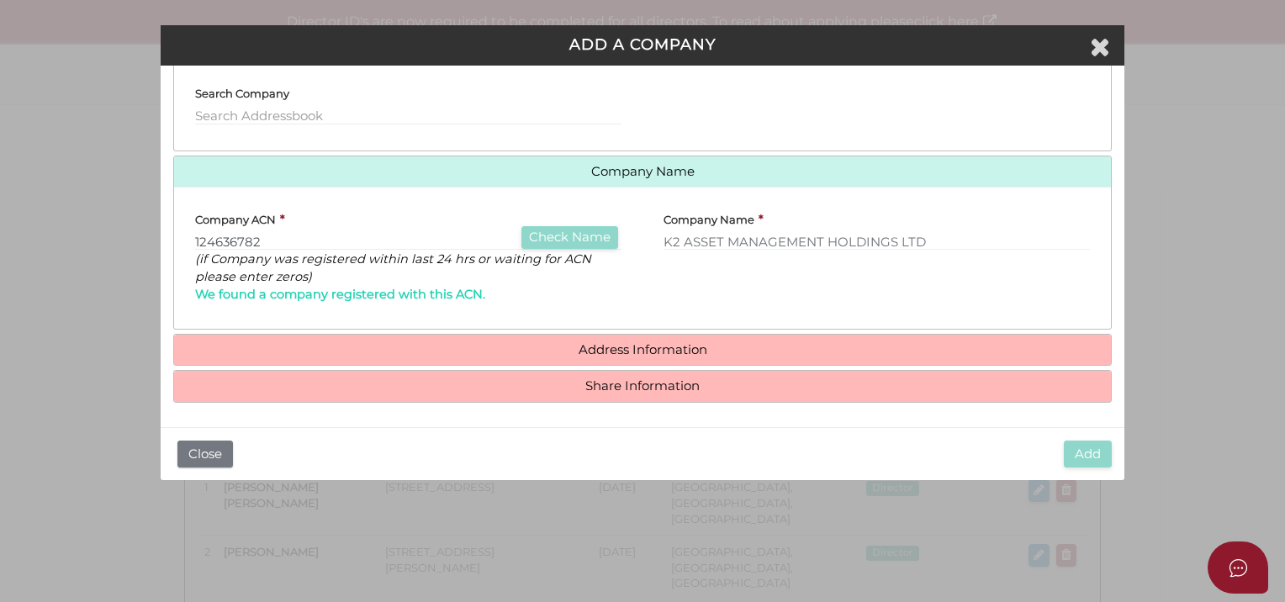
click at [628, 356] on h4 "Address Information" at bounding box center [642, 350] width 937 height 31
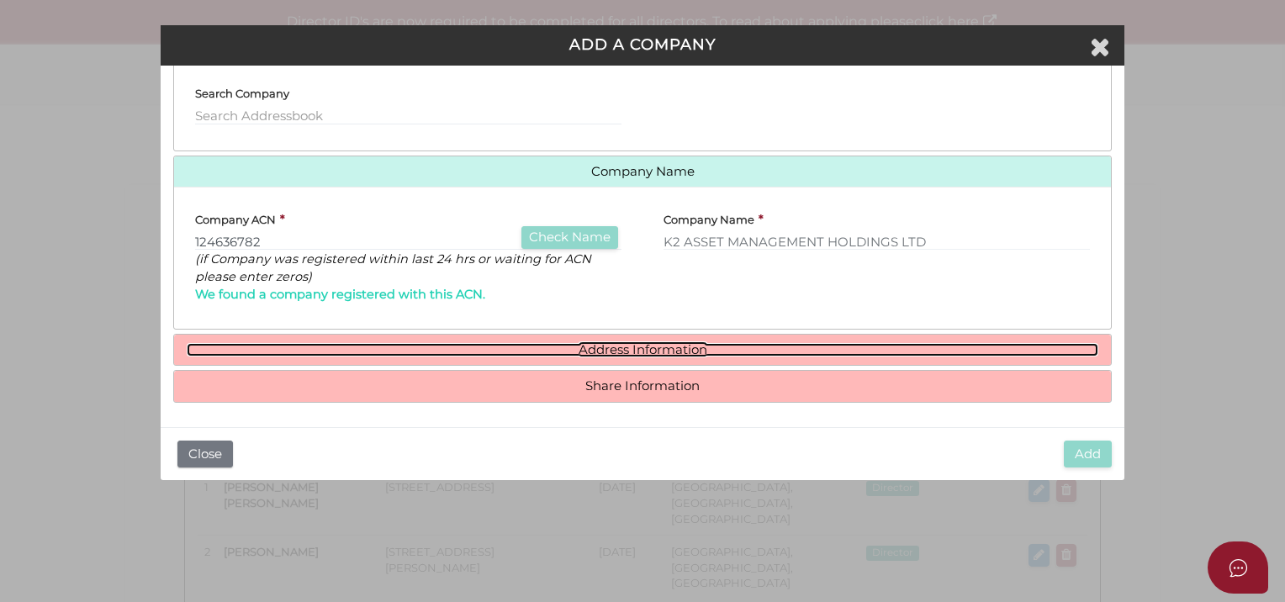
click at [628, 350] on link "Address Information" at bounding box center [642, 350] width 911 height 14
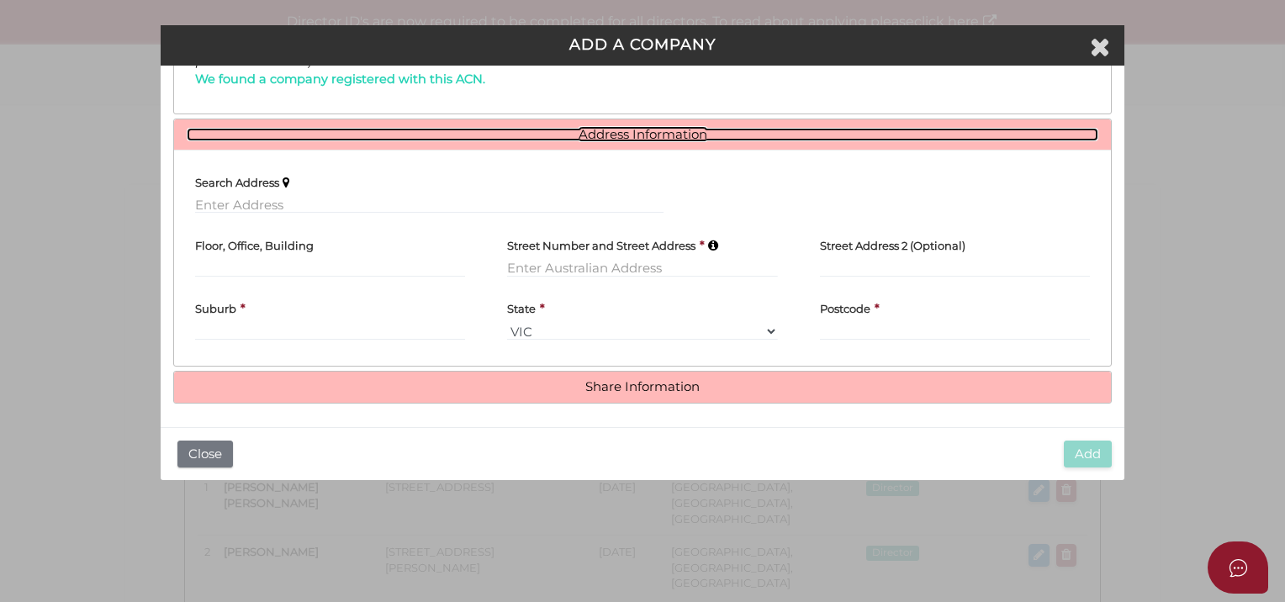
scroll to position [346, 0]
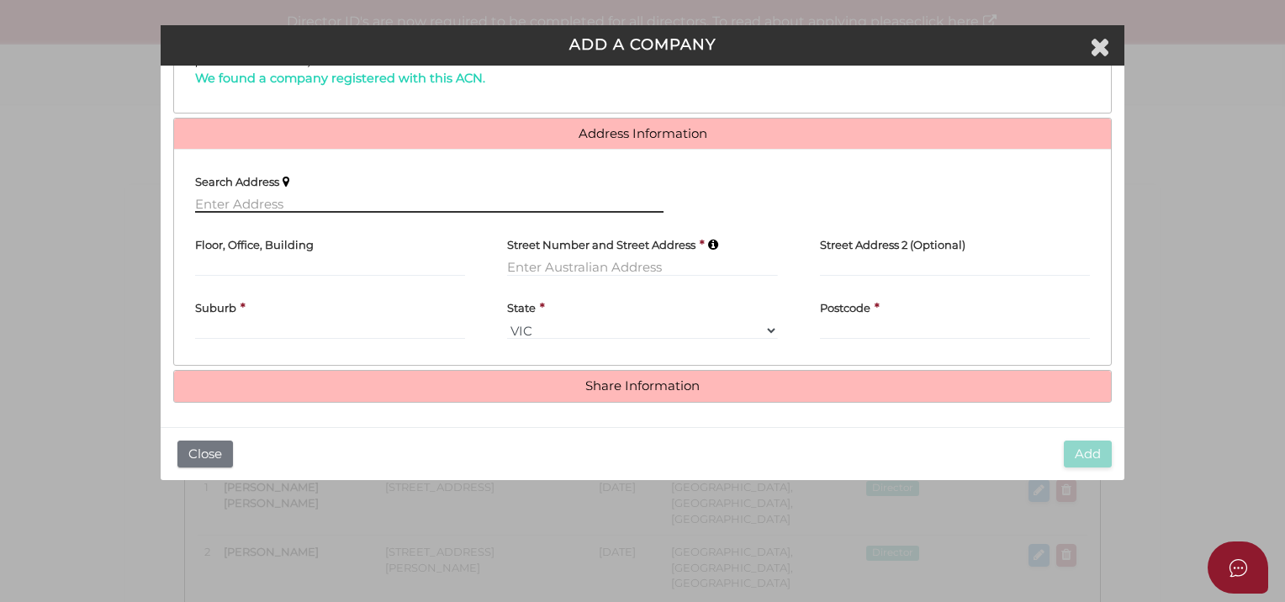
click at [256, 208] on input "text" at bounding box center [429, 203] width 468 height 18
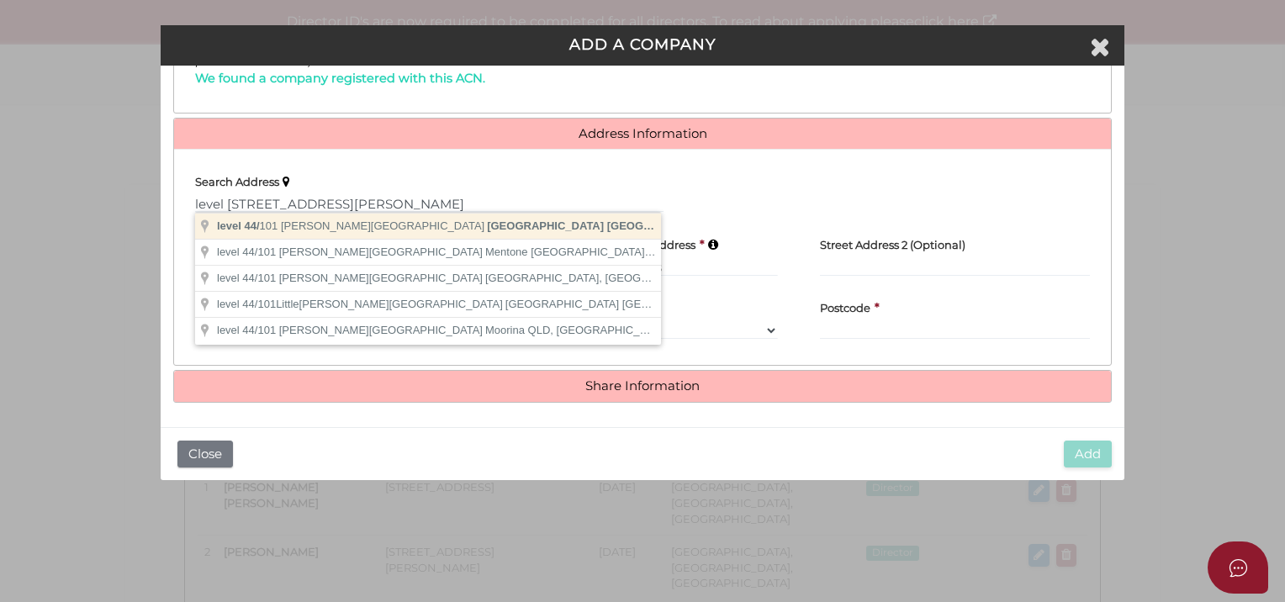
type input "level 44/101 Collins Street, Melbourne VIC, Australia"
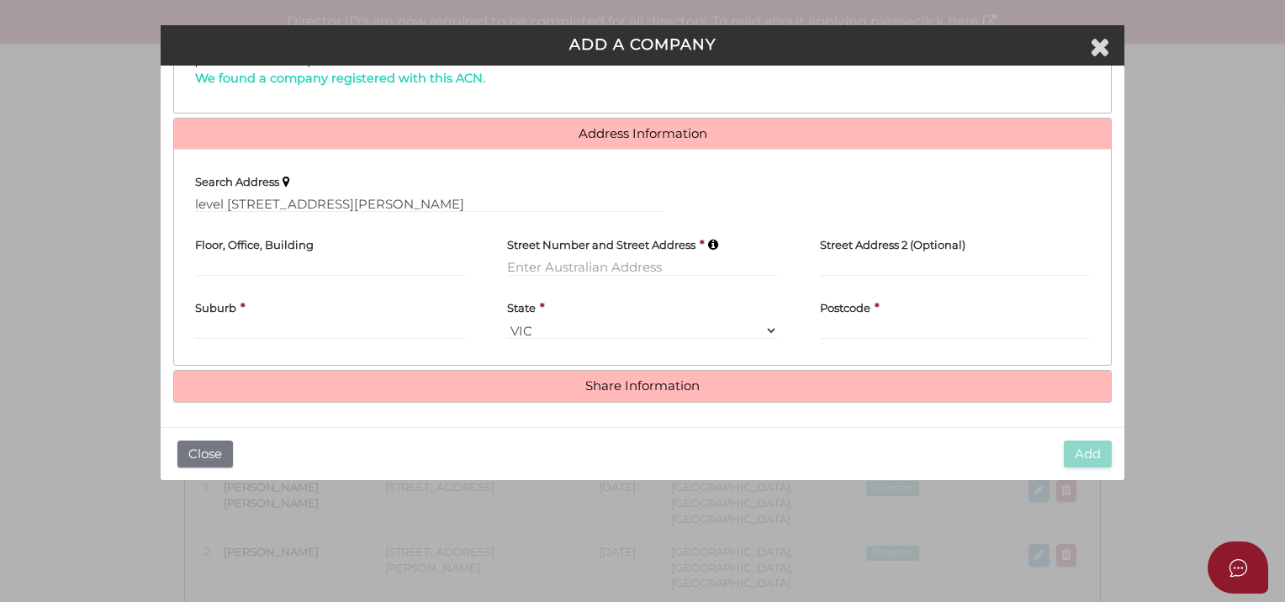
type input "level 44"
type input "101 Collins Street"
type input "Melbourne"
select select "VIC"
type input "3000"
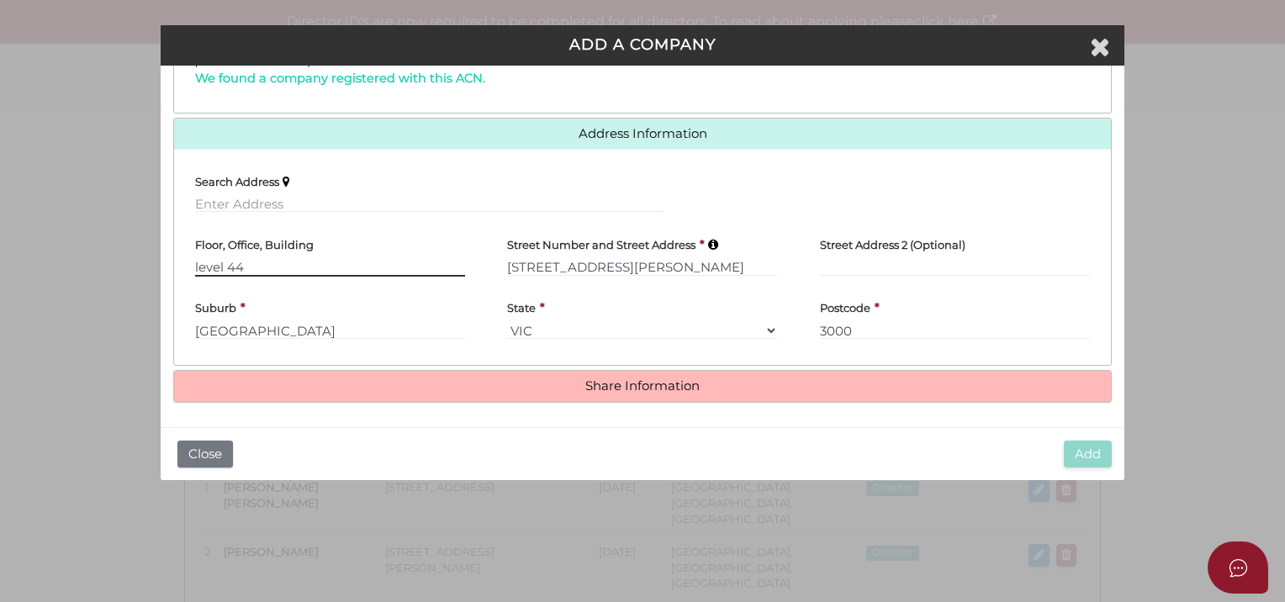
click at [198, 262] on input "level 44" at bounding box center [330, 267] width 270 height 18
type input "Level 44"
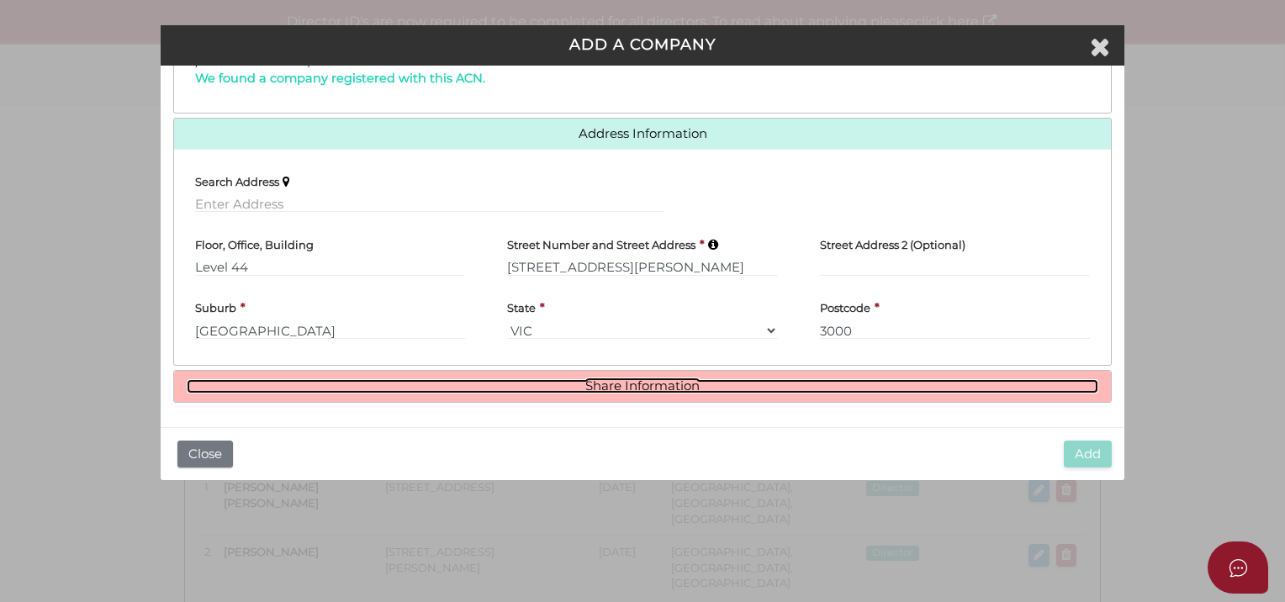
click at [636, 381] on link "Share Information" at bounding box center [642, 386] width 911 height 14
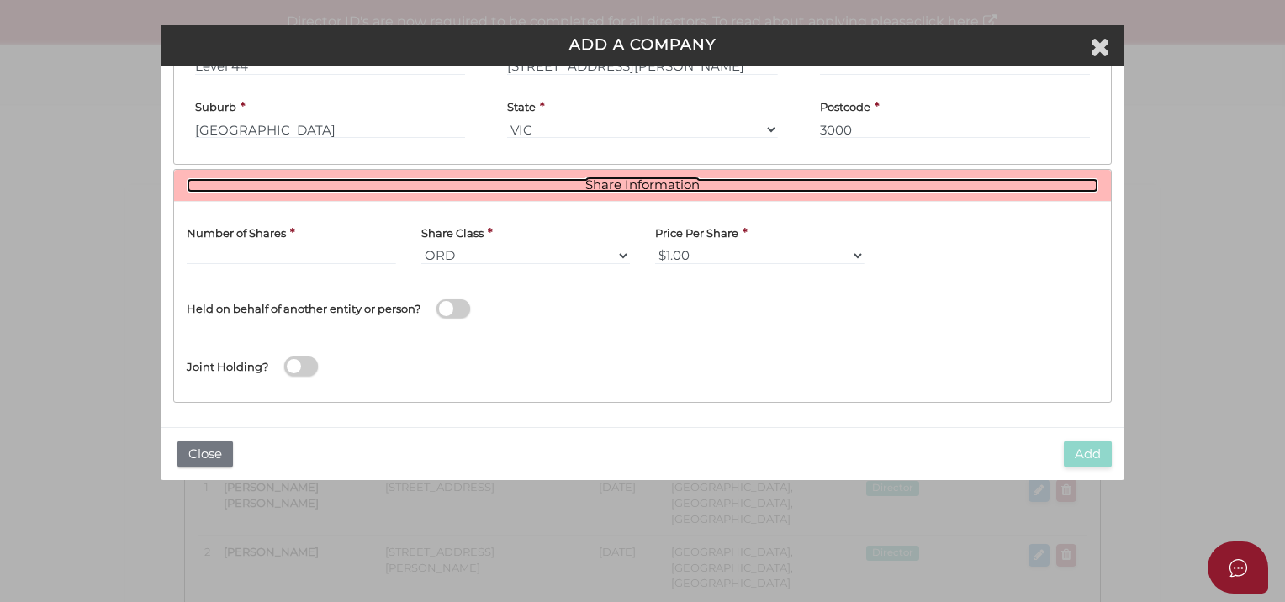
scroll to position [548, 0]
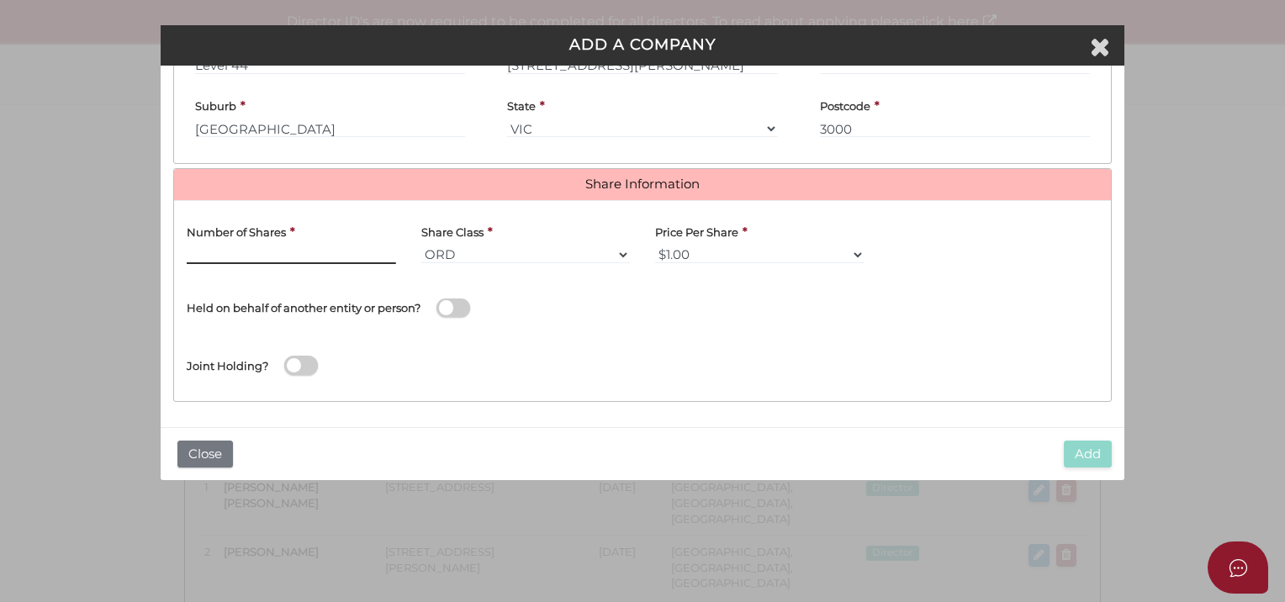
click at [355, 246] on input "text" at bounding box center [291, 254] width 209 height 18
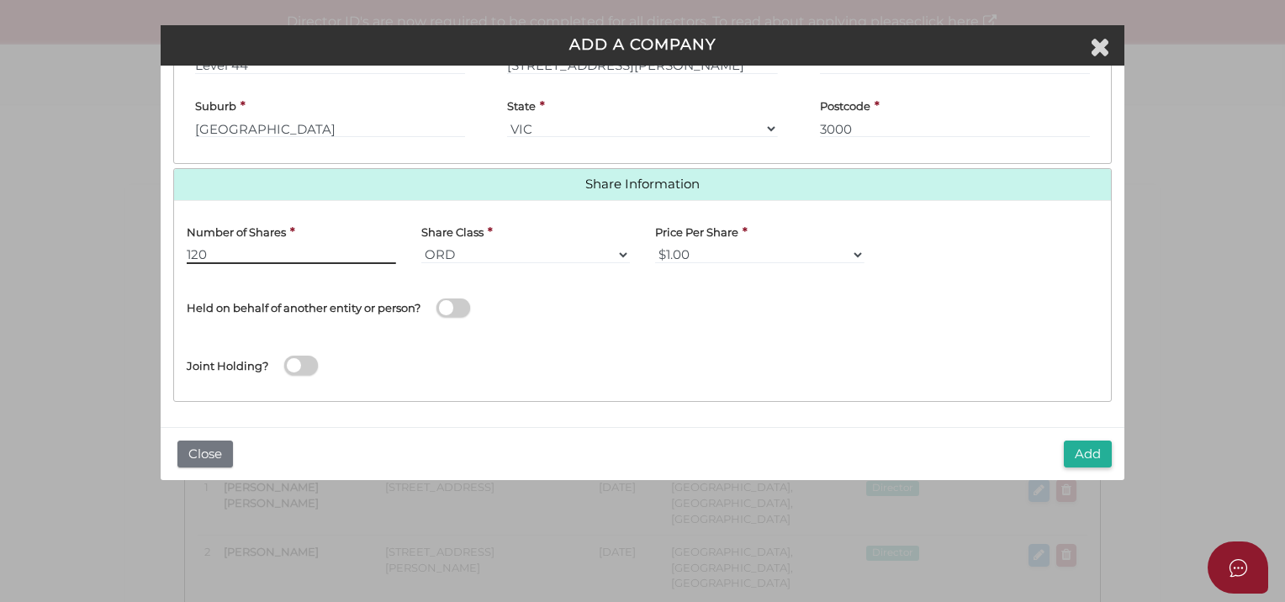
type input "120"
click at [1077, 451] on button "Add" at bounding box center [1088, 455] width 48 height 28
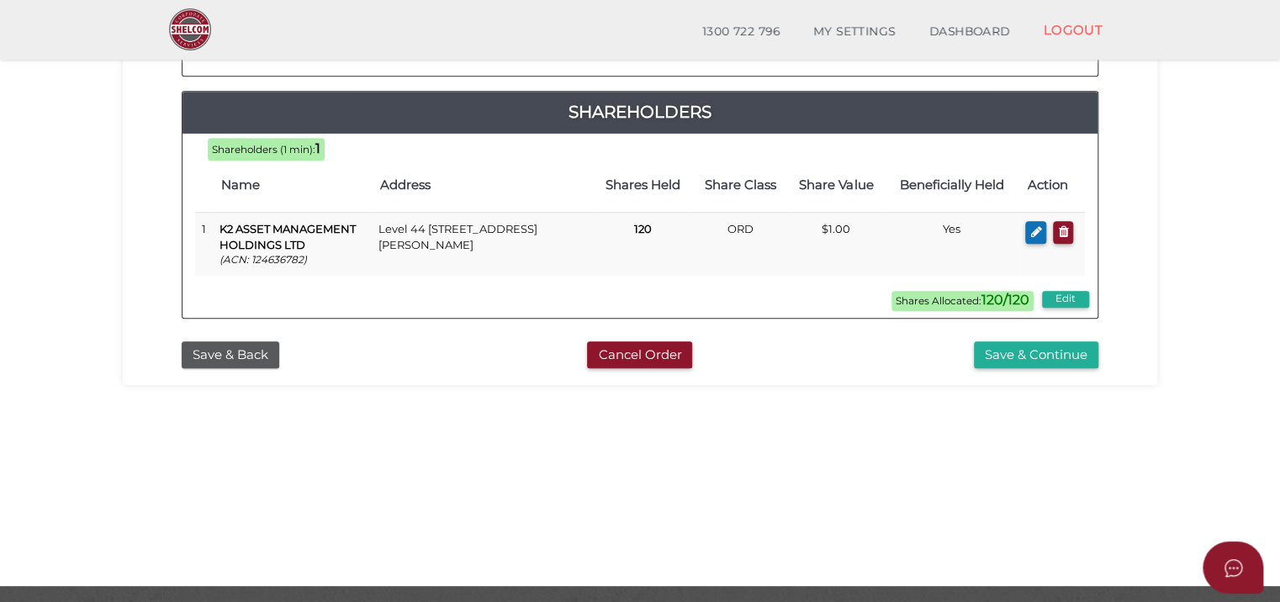
scroll to position [504, 0]
click at [1037, 340] on button "Save & Continue" at bounding box center [1036, 354] width 124 height 28
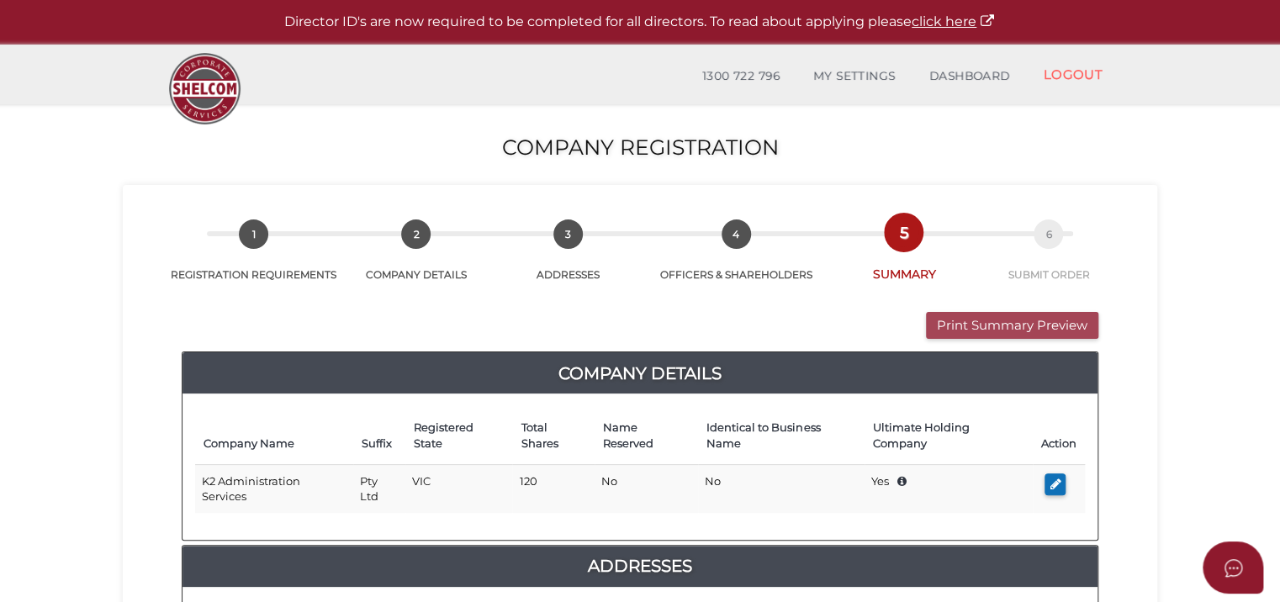
click at [1056, 325] on button "Print Summary Preview" at bounding box center [1012, 326] width 172 height 28
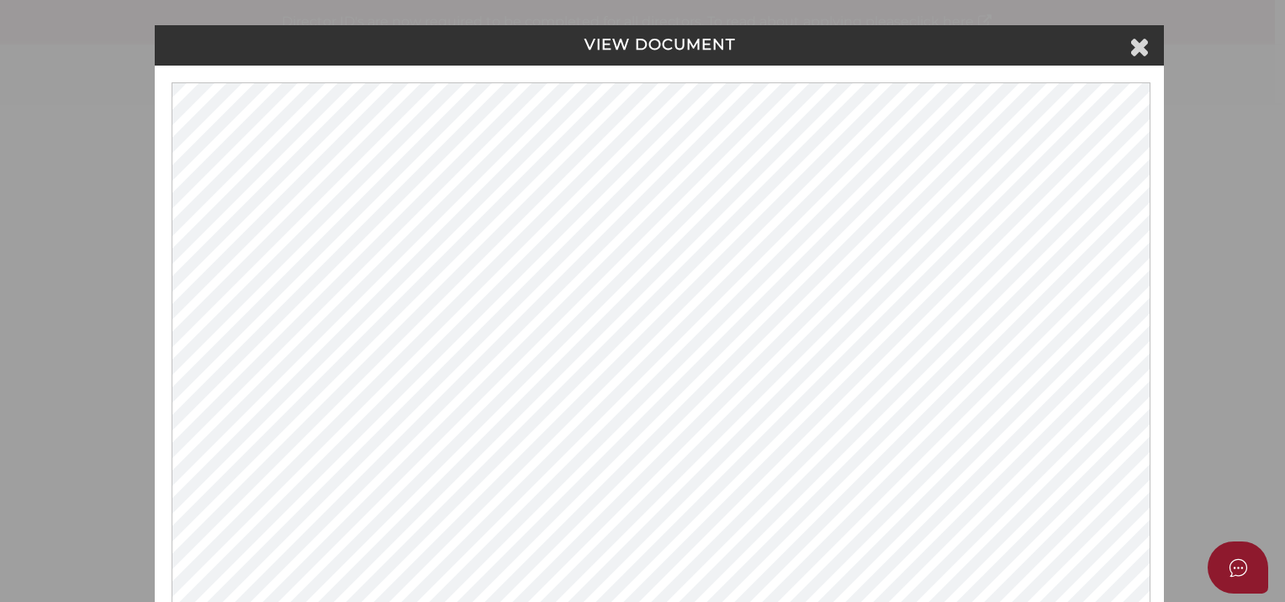
click at [1138, 43] on icon at bounding box center [1139, 46] width 20 height 25
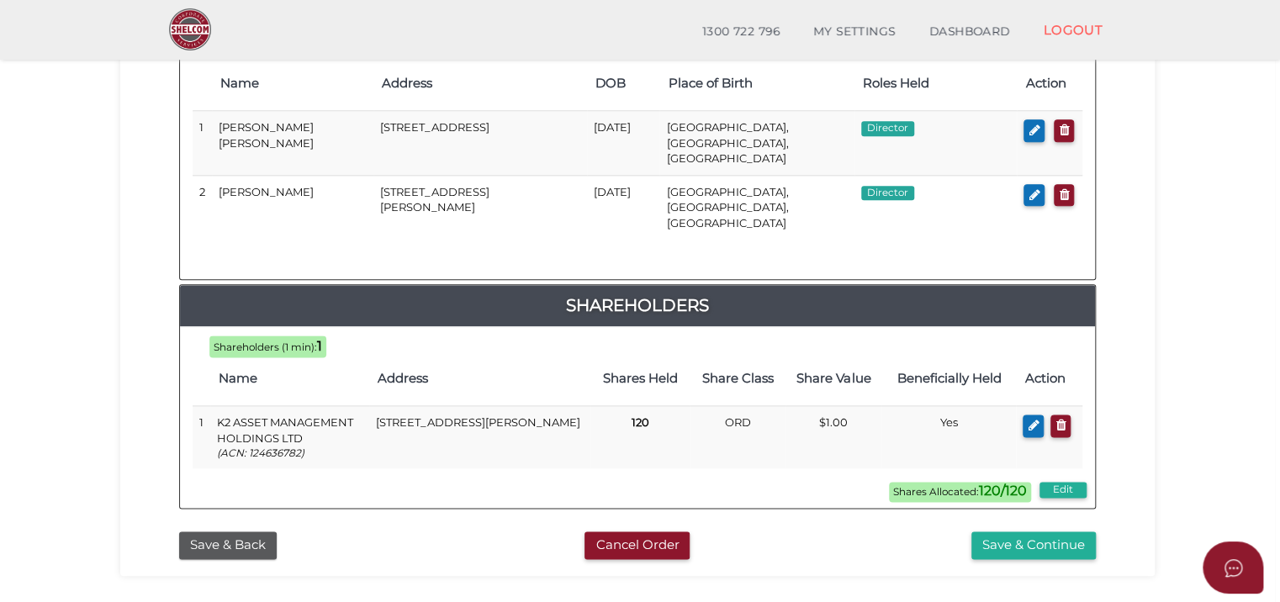
scroll to position [925, 0]
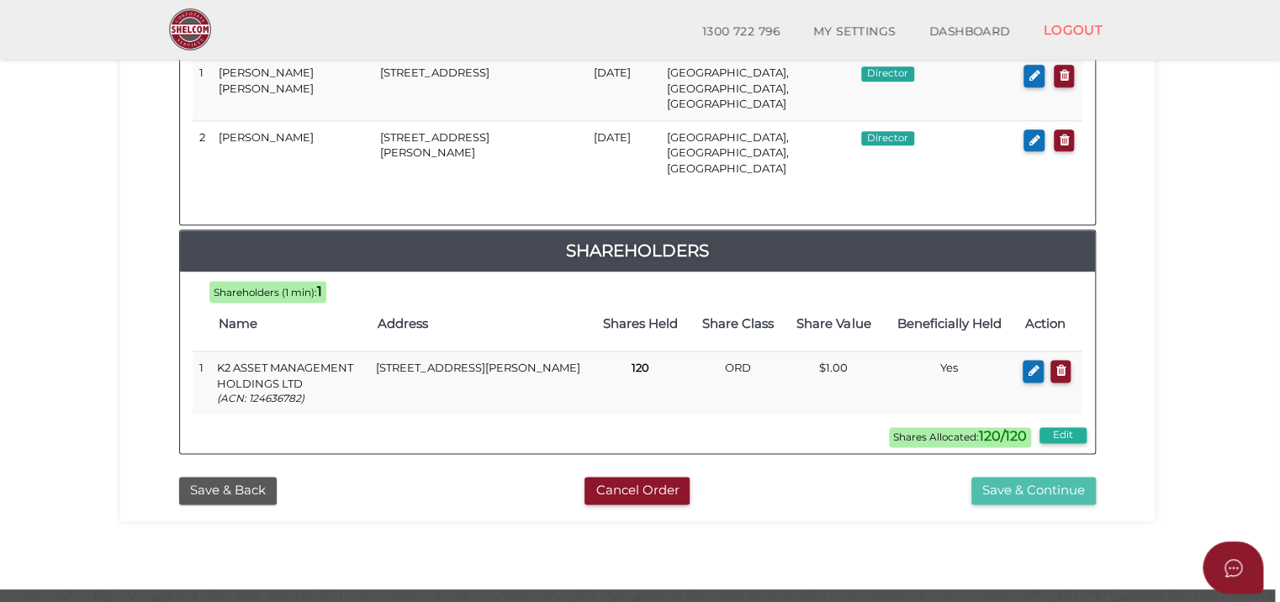
click at [1065, 477] on button "Save & Continue" at bounding box center [1033, 491] width 124 height 28
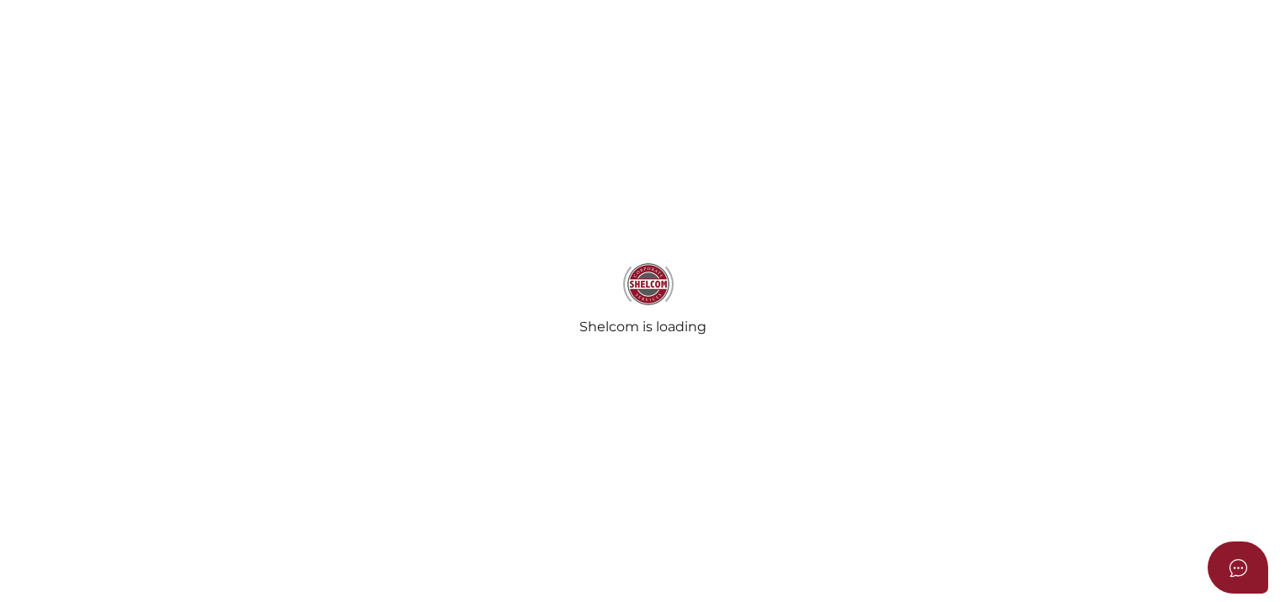
select select "Comb Binding"
select select "No"
radio input "true"
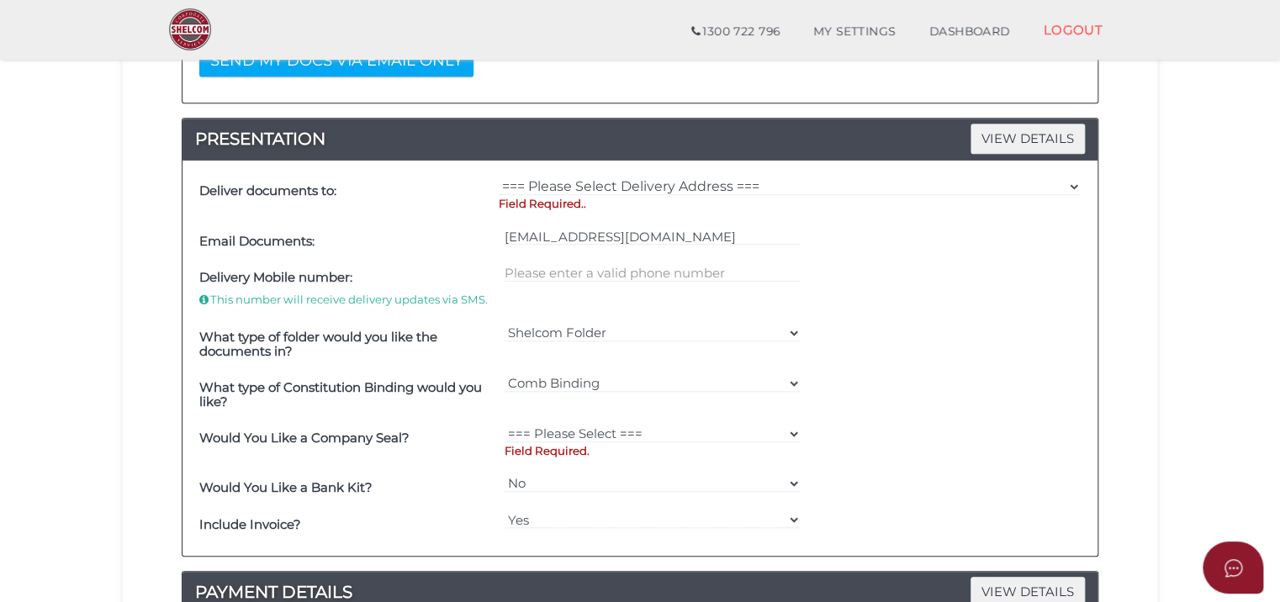
scroll to position [420, 0]
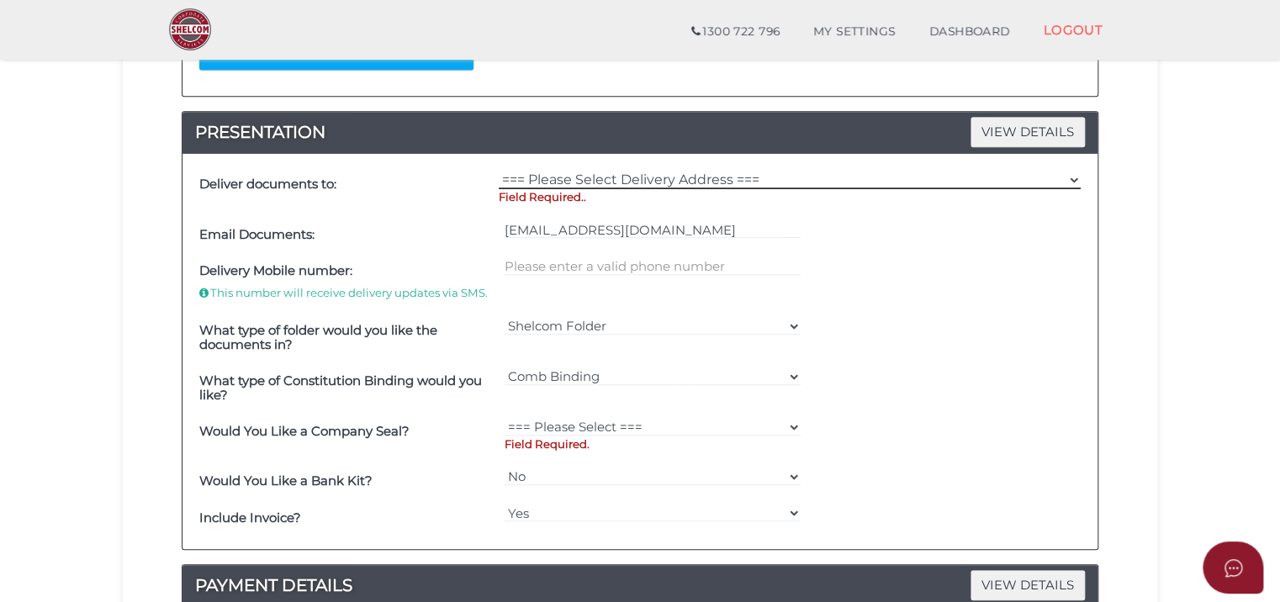
click at [541, 173] on select "=== Please Select Delivery Address === (User Address - [PERSON_NAME]) Level [GE…" at bounding box center [790, 180] width 582 height 18
select select "0"
click at [499, 171] on select "=== Please Select Delivery Address === (User Address - [PERSON_NAME]) Level [GE…" at bounding box center [790, 180] width 582 height 18
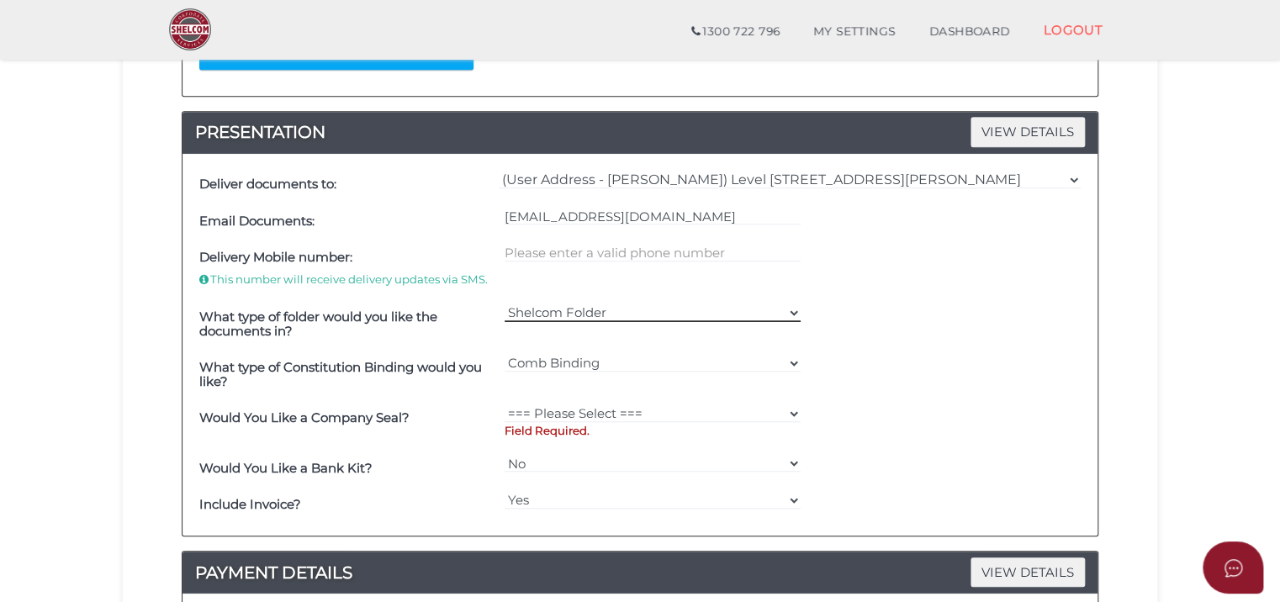
click at [552, 309] on select "Shelcom Folder === Please Select === Shelcom Folder Client Supplied Folder No F…" at bounding box center [652, 312] width 297 height 18
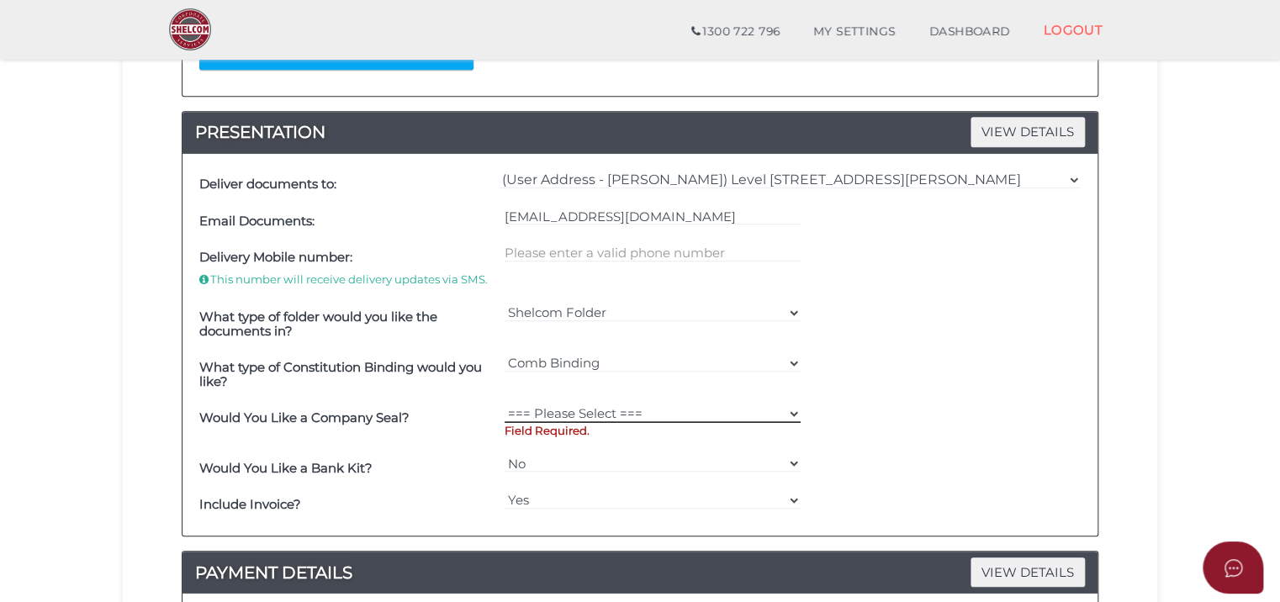
click at [544, 409] on select "=== Please Select === Fold Seal $50 No Seal" at bounding box center [652, 413] width 297 height 18
select select "0"
click at [504, 404] on select "=== Please Select === Fold Seal $50 No Seal" at bounding box center [652, 413] width 297 height 18
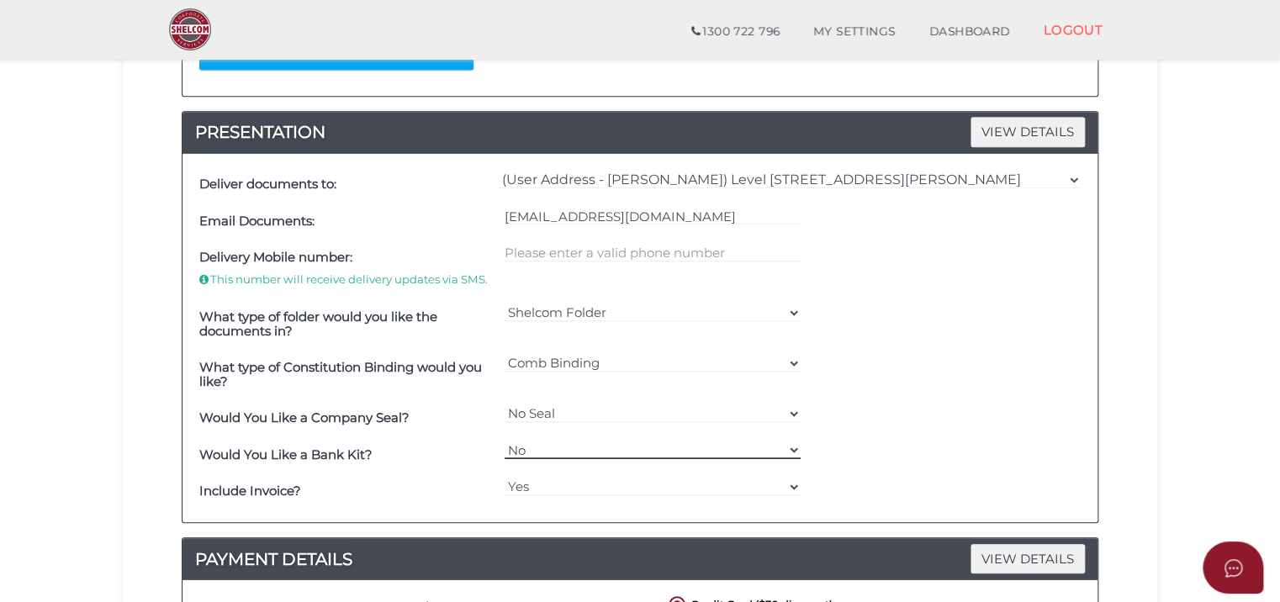
click at [545, 447] on select "Yes No" at bounding box center [652, 450] width 297 height 18
select select "Yes"
click at [504, 441] on select "Yes No" at bounding box center [652, 450] width 297 height 18
click at [1094, 368] on div "Deliver documents to: === Please Select Delivery Address === (User Address - [P…" at bounding box center [639, 338] width 915 height 368
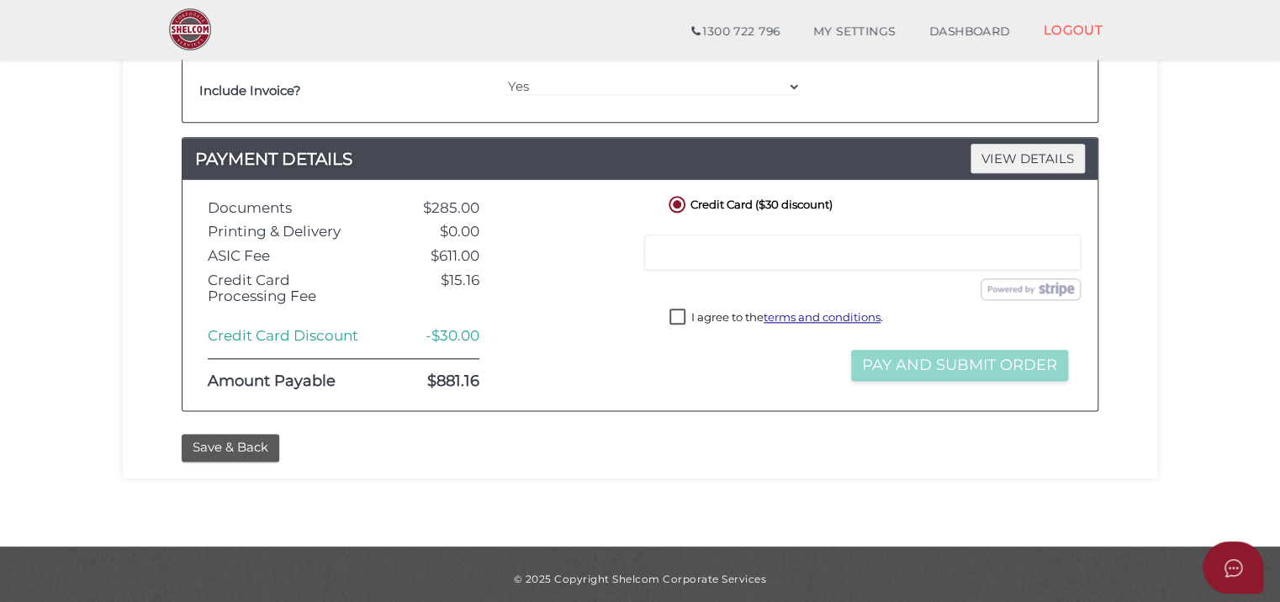
scroll to position [827, 0]
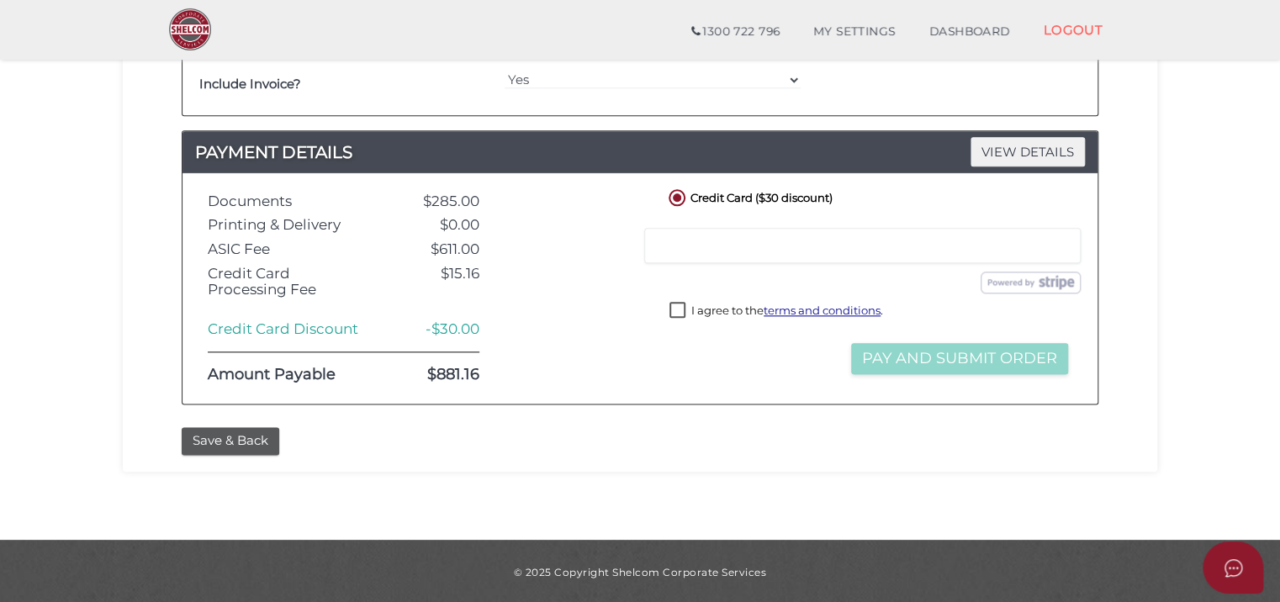
click at [673, 313] on label "I agree to the terms and conditions ." at bounding box center [776, 312] width 214 height 21
checkbox input "true"
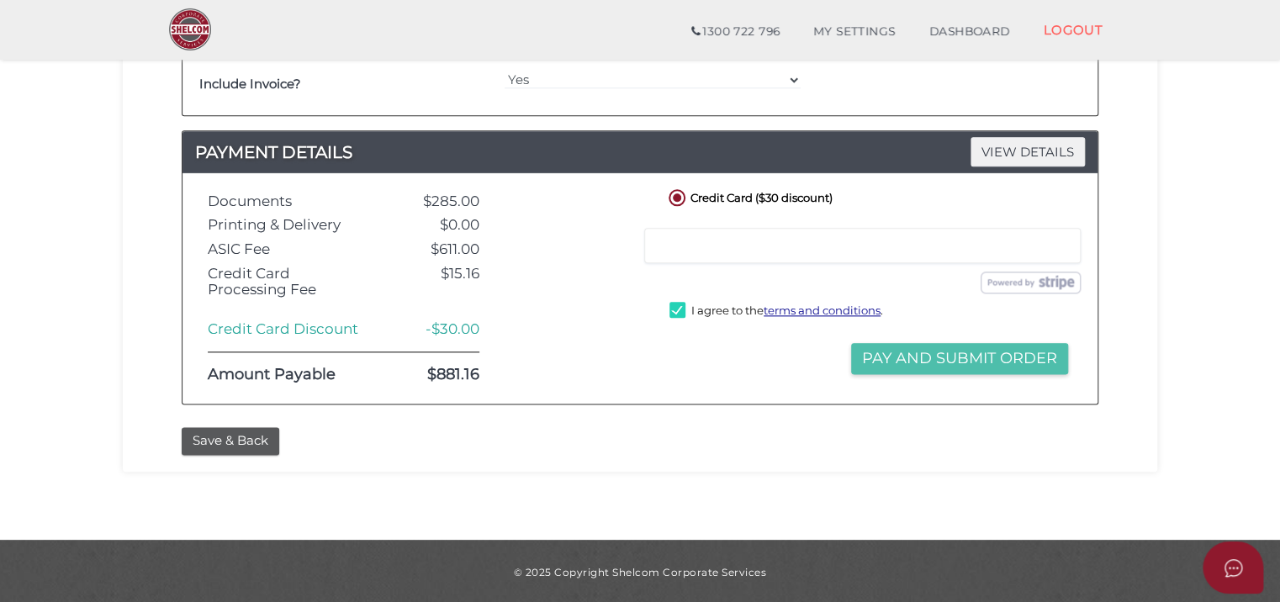
click at [919, 351] on button "Pay and Submit Order" at bounding box center [959, 358] width 217 height 31
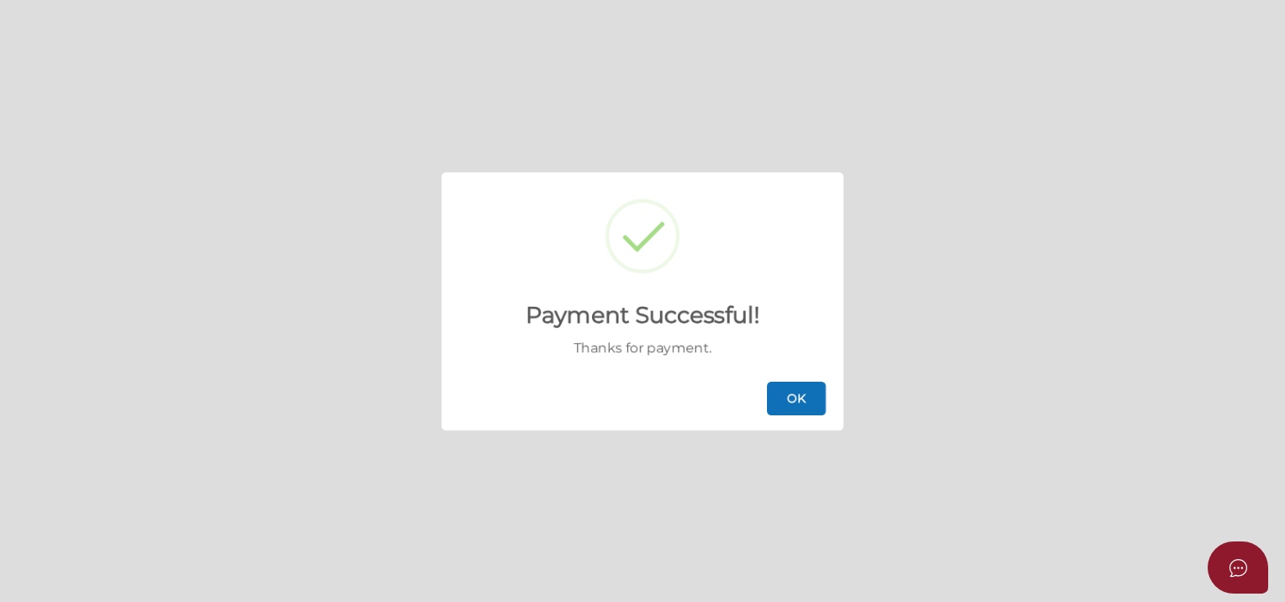
click at [781, 409] on button "OK" at bounding box center [796, 399] width 59 height 34
